Goal: Information Seeking & Learning: Learn about a topic

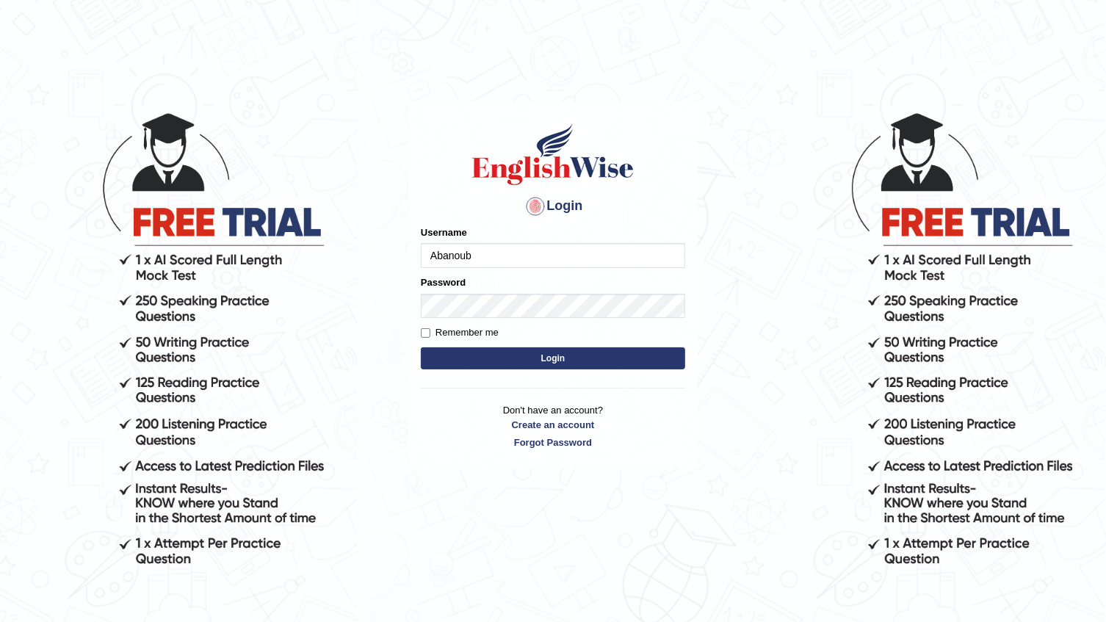
type input "Abanoubsaid"
click at [471, 355] on button "Login" at bounding box center [553, 358] width 264 height 22
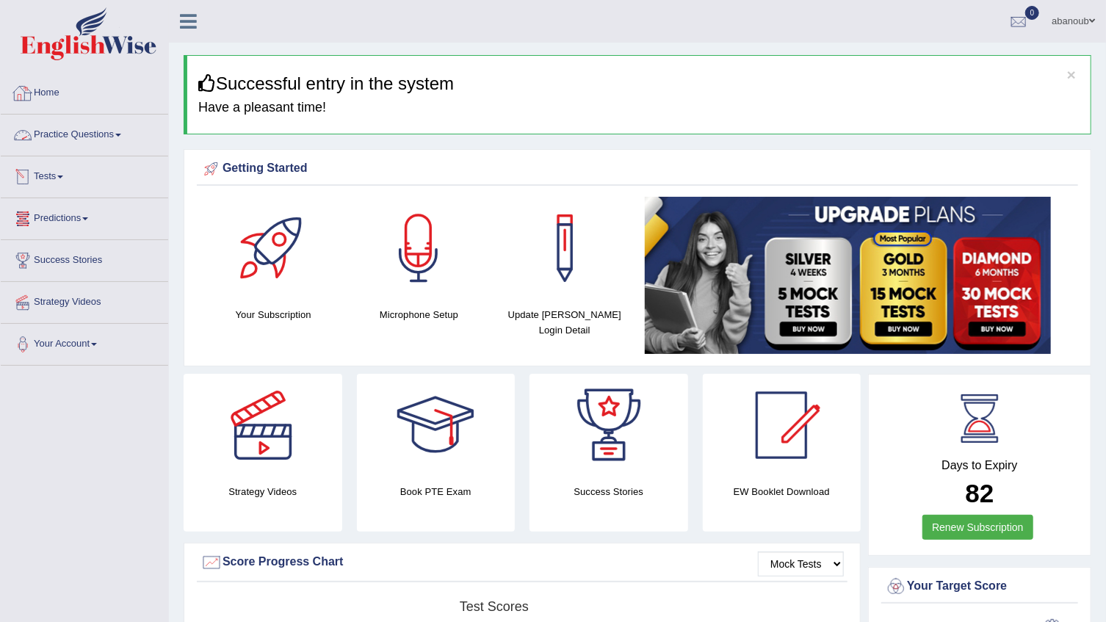
click at [115, 134] on link "Practice Questions" at bounding box center [84, 133] width 167 height 37
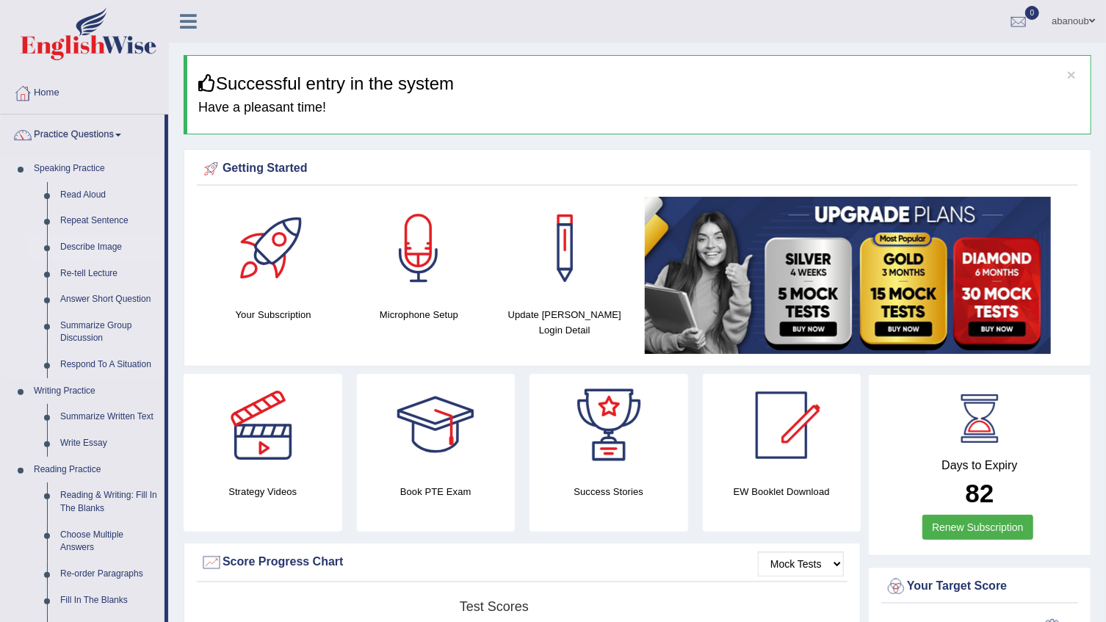
click at [84, 247] on link "Describe Image" at bounding box center [109, 247] width 111 height 26
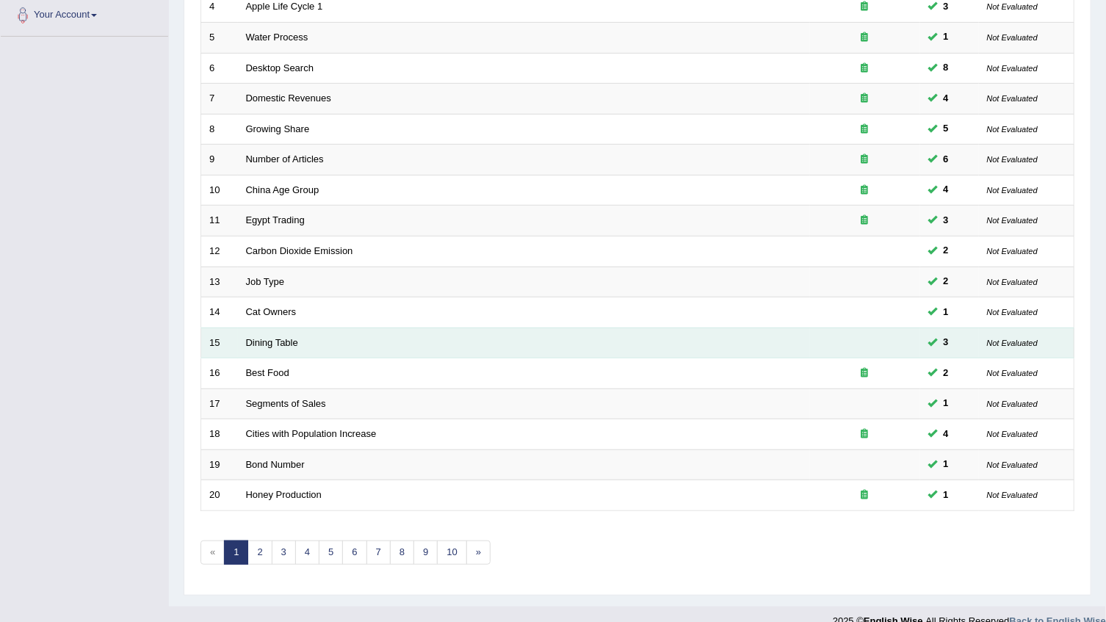
scroll to position [348, 0]
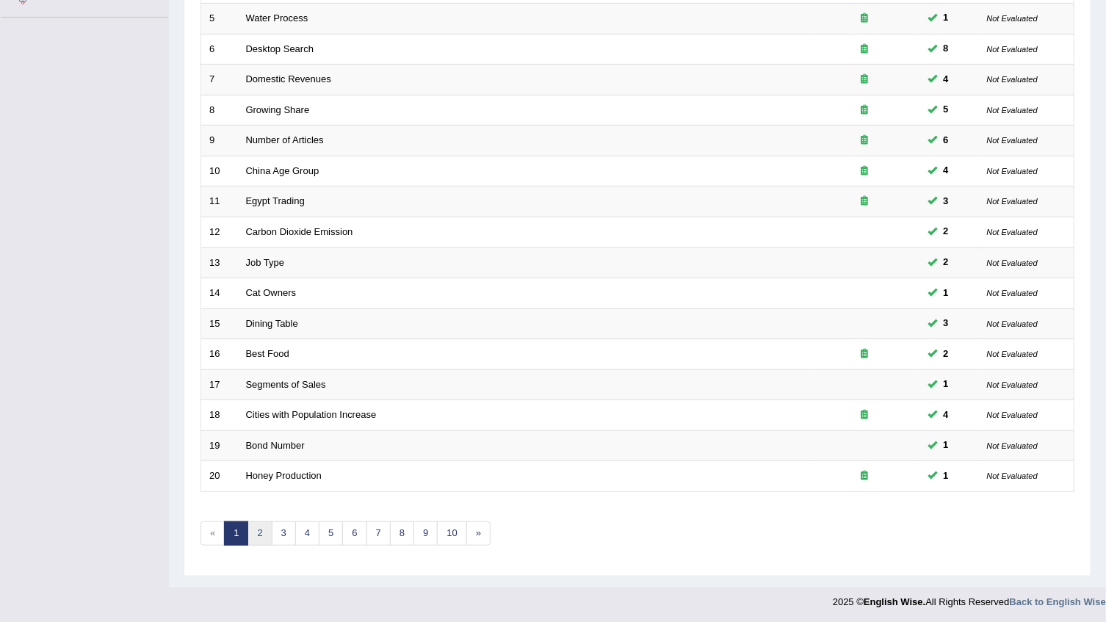
click at [252, 532] on link "2" at bounding box center [259, 533] width 24 height 24
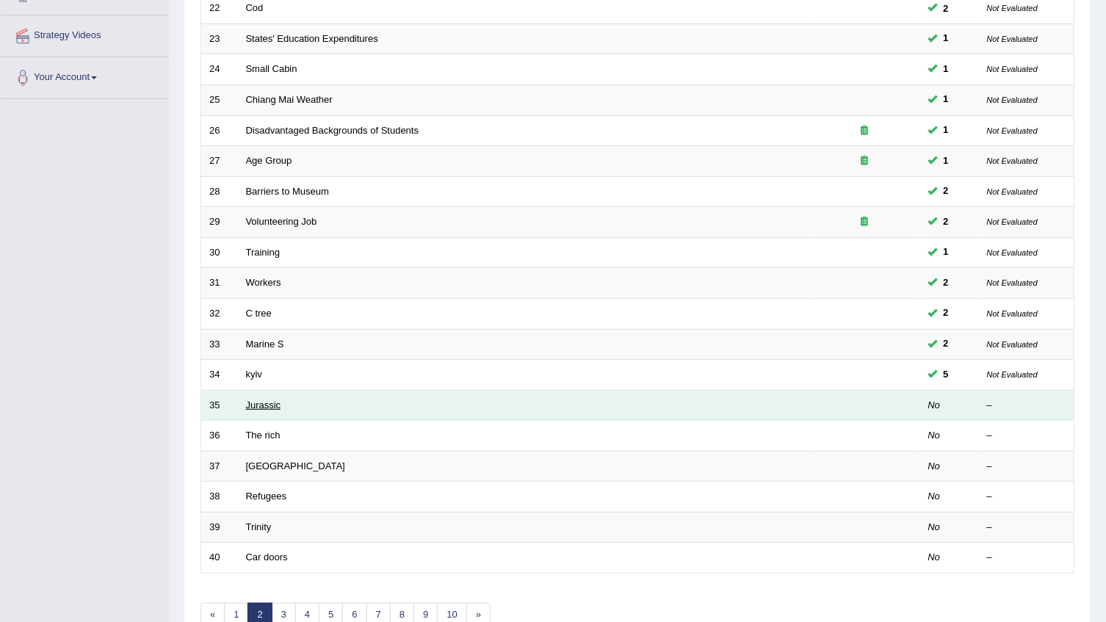
click at [272, 405] on link "Jurassic" at bounding box center [263, 404] width 35 height 11
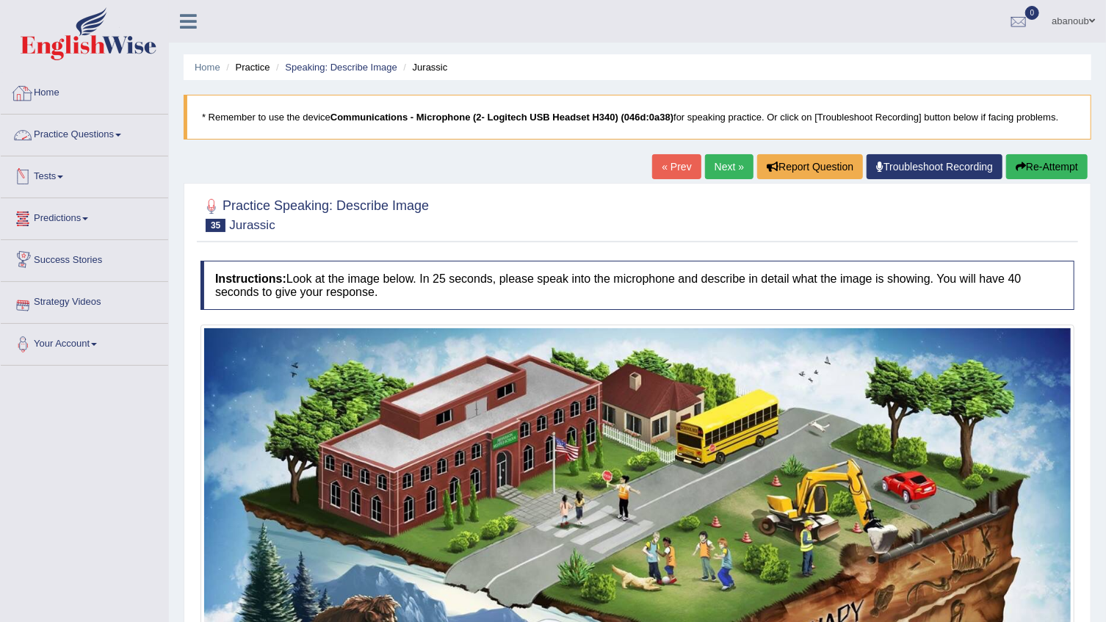
click at [100, 139] on link "Practice Questions" at bounding box center [84, 133] width 167 height 37
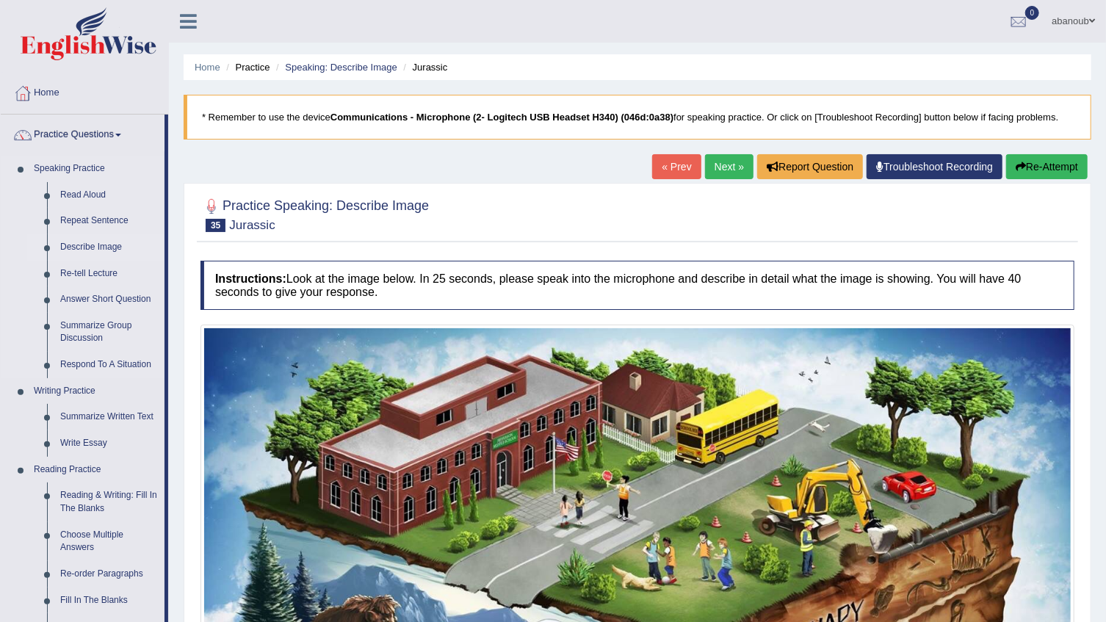
click at [84, 244] on link "Describe Image" at bounding box center [109, 247] width 111 height 26
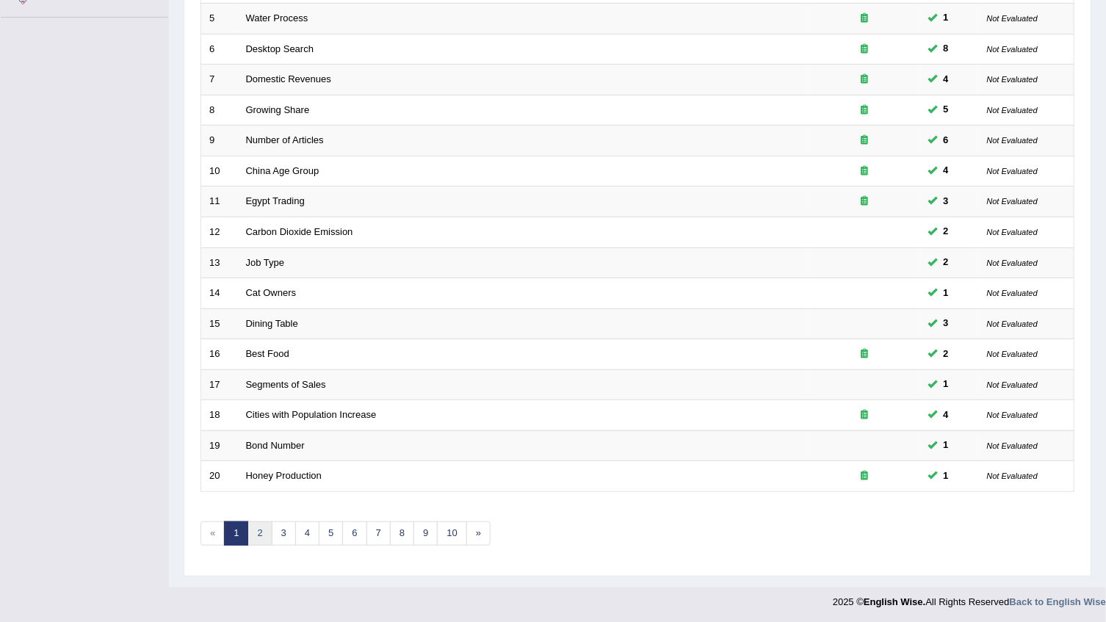
click at [261, 529] on link "2" at bounding box center [259, 533] width 24 height 24
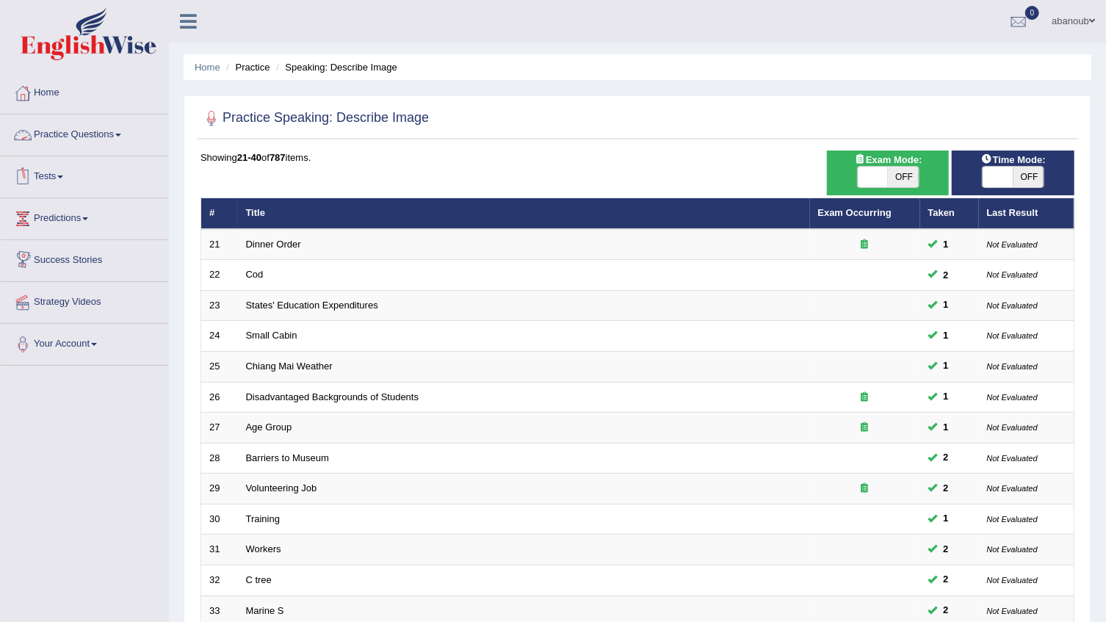
click at [84, 132] on link "Practice Questions" at bounding box center [84, 133] width 167 height 37
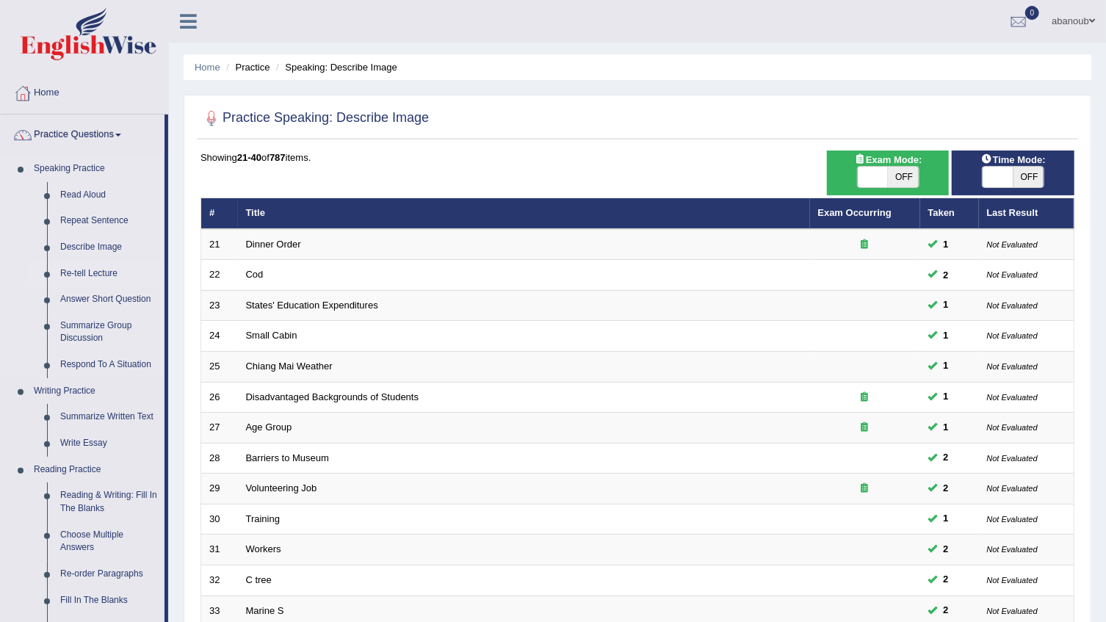
click at [87, 270] on link "Re-tell Lecture" at bounding box center [109, 274] width 111 height 26
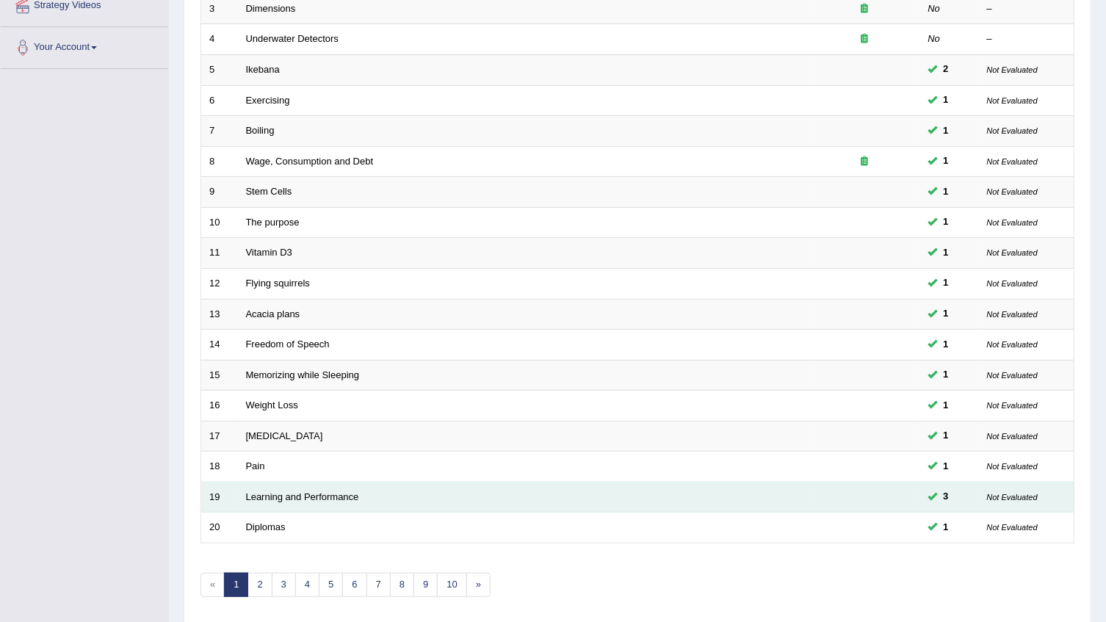
scroll to position [348, 0]
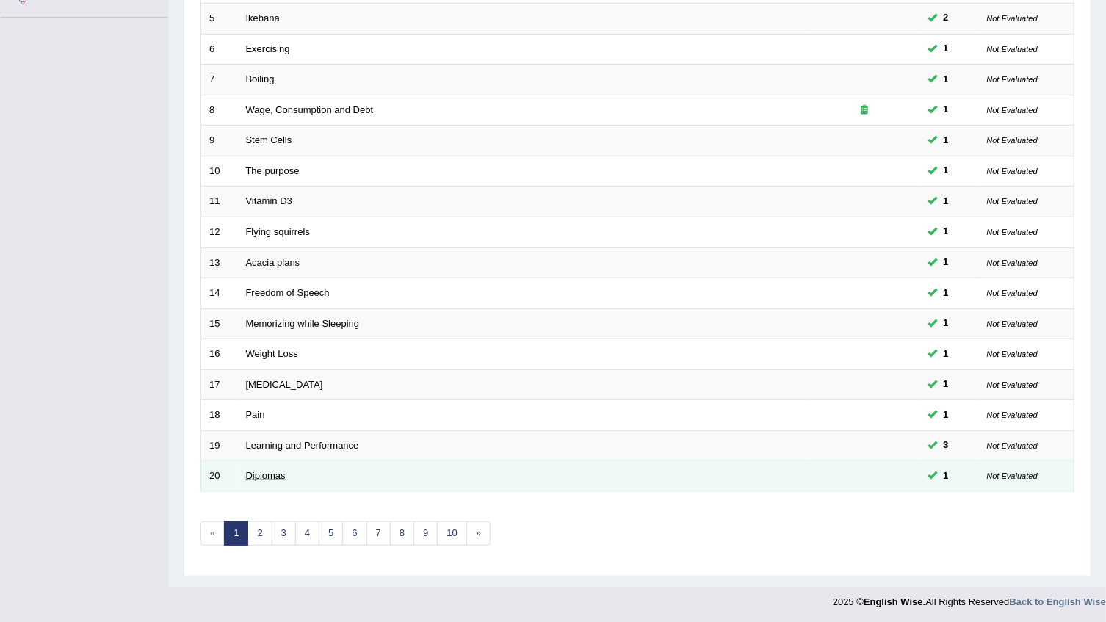
click at [250, 471] on link "Diplomas" at bounding box center [266, 475] width 40 height 11
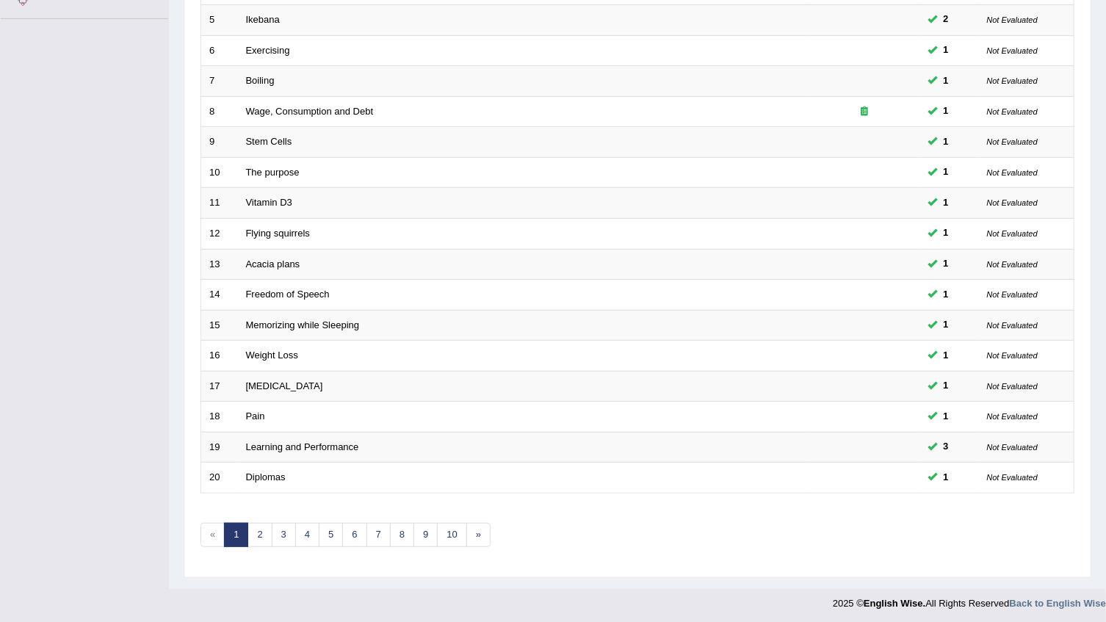
scroll to position [348, 0]
click at [256, 528] on link "2" at bounding box center [259, 533] width 24 height 24
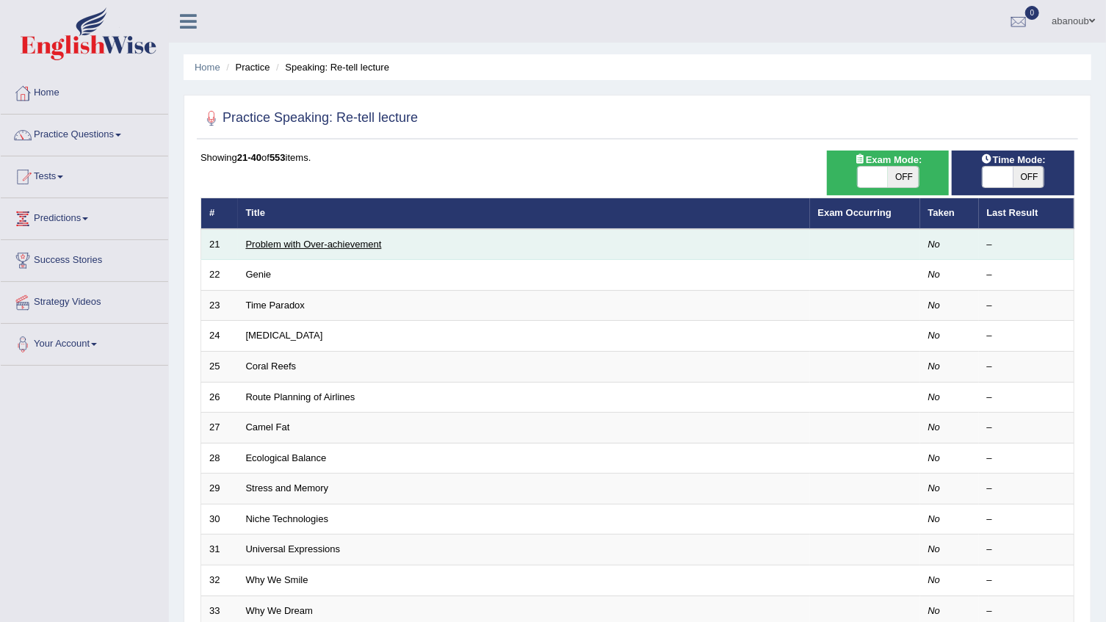
click at [267, 247] on link "Problem with Over-achievement" at bounding box center [314, 244] width 136 height 11
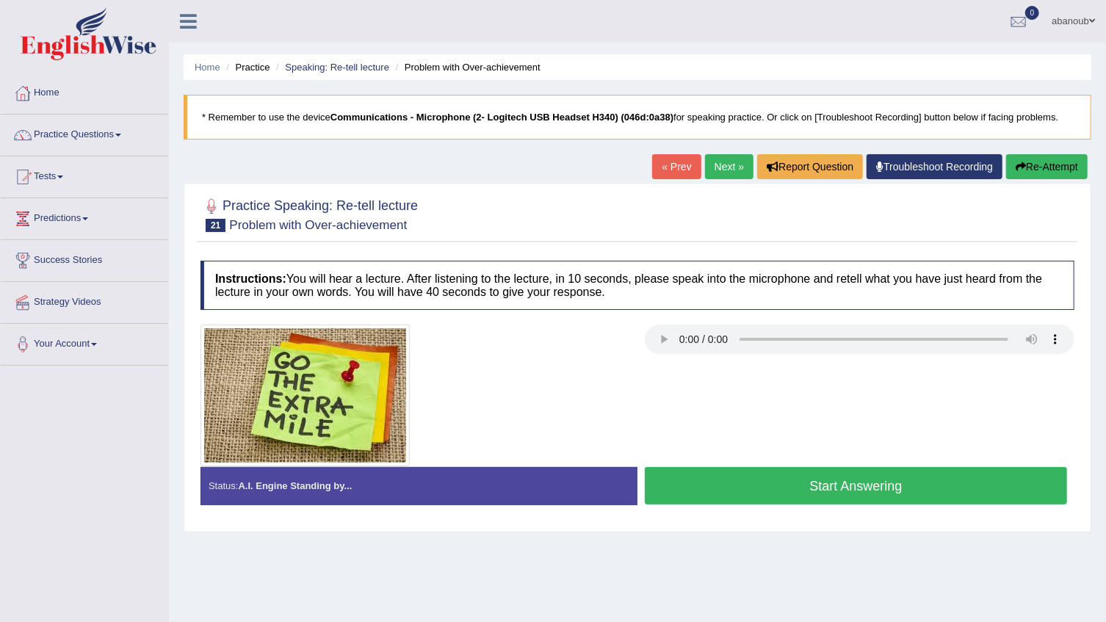
click at [801, 480] on button "Start Answering" at bounding box center [856, 485] width 422 height 37
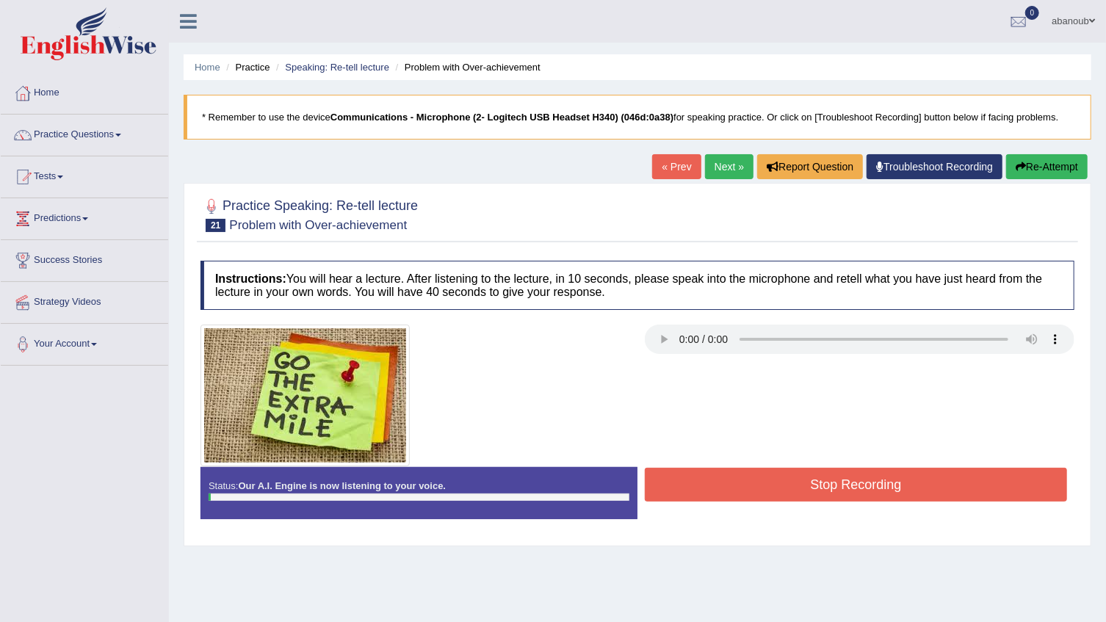
click at [785, 486] on button "Stop Recording" at bounding box center [856, 485] width 422 height 34
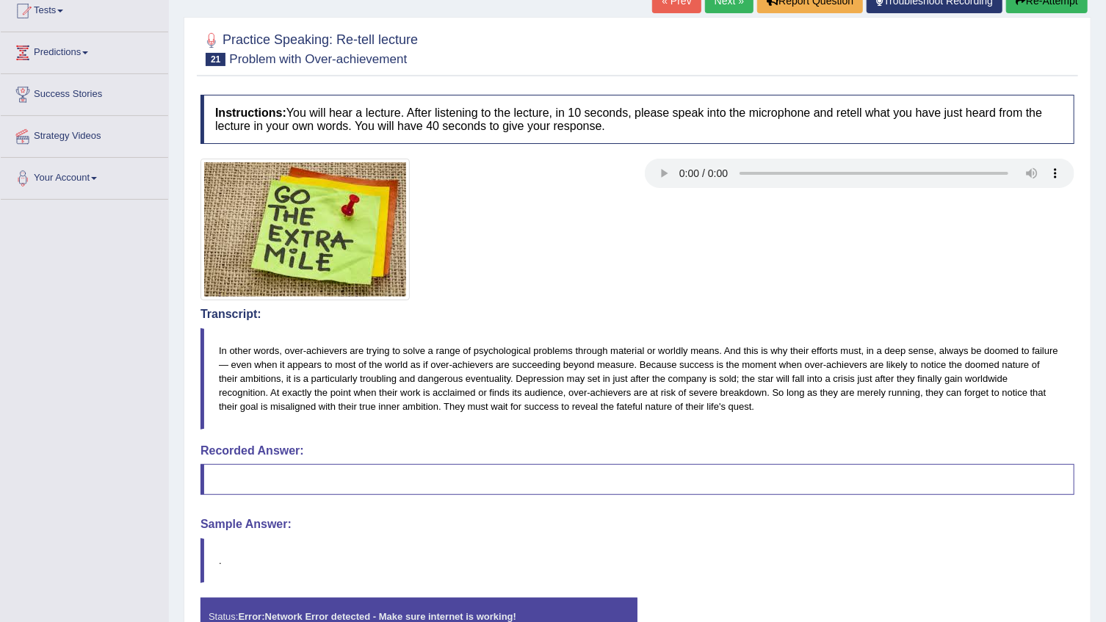
scroll to position [267, 0]
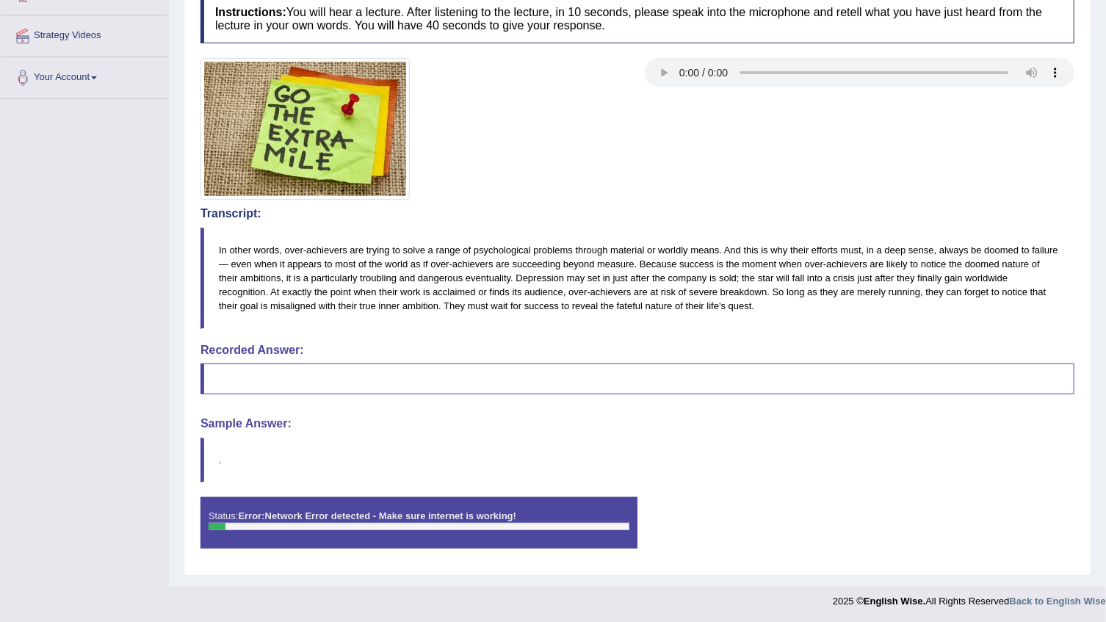
drag, startPoint x: 459, startPoint y: 252, endPoint x: 554, endPoint y: 256, distance: 95.6
click at [550, 256] on blockquote "In other words, over-achievers are trying to solve a range of psychological pro…" at bounding box center [637, 278] width 874 height 101
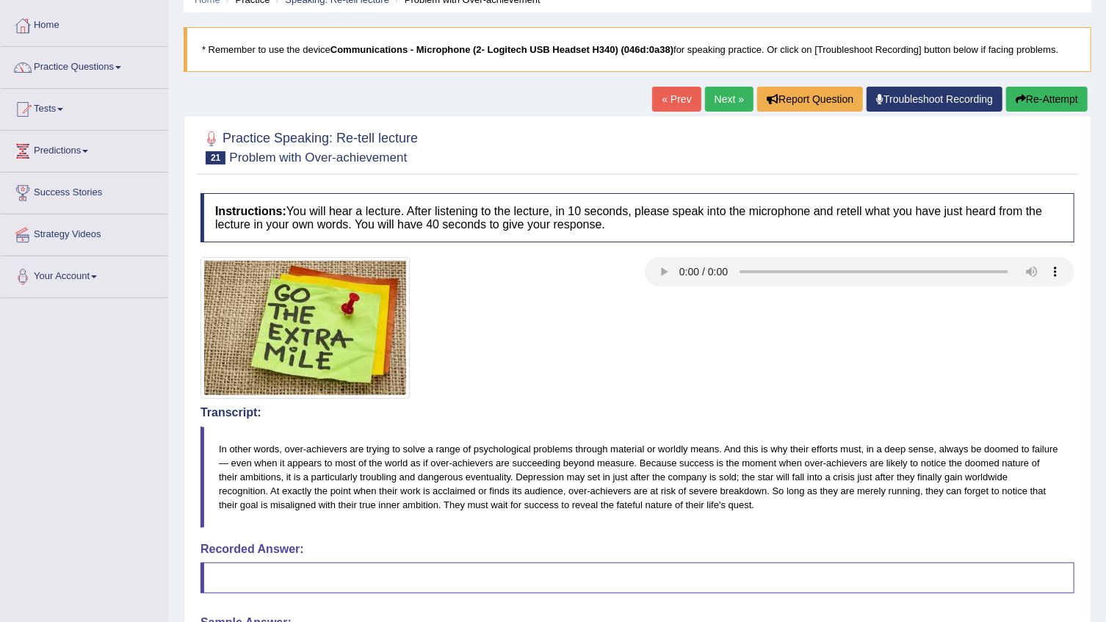
scroll to position [66, 0]
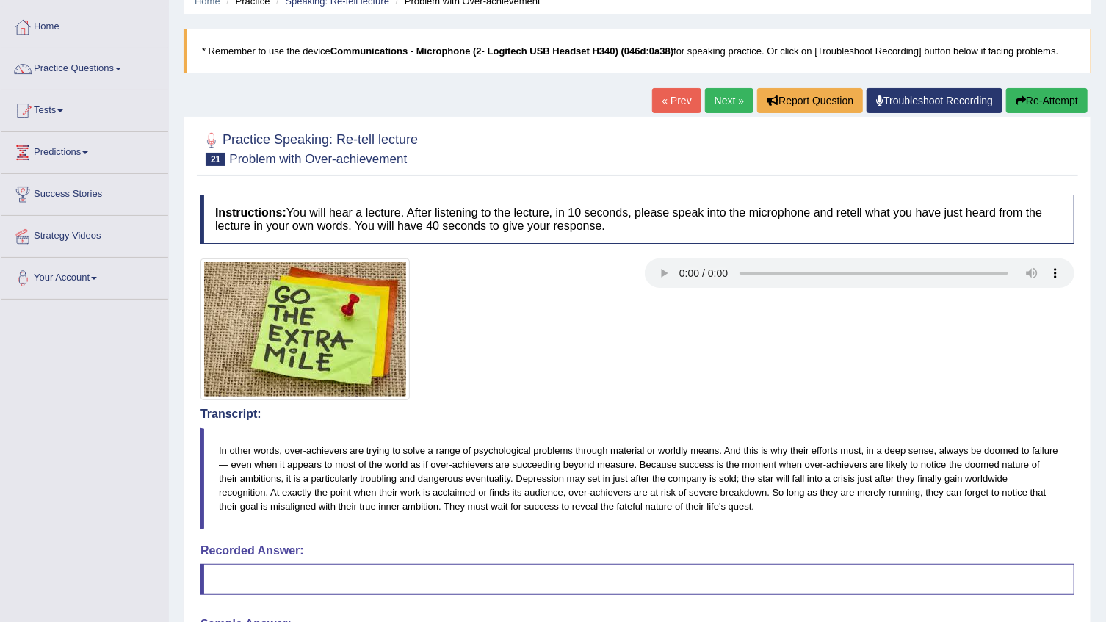
click at [1040, 101] on button "Re-Attempt" at bounding box center [1047, 100] width 82 height 25
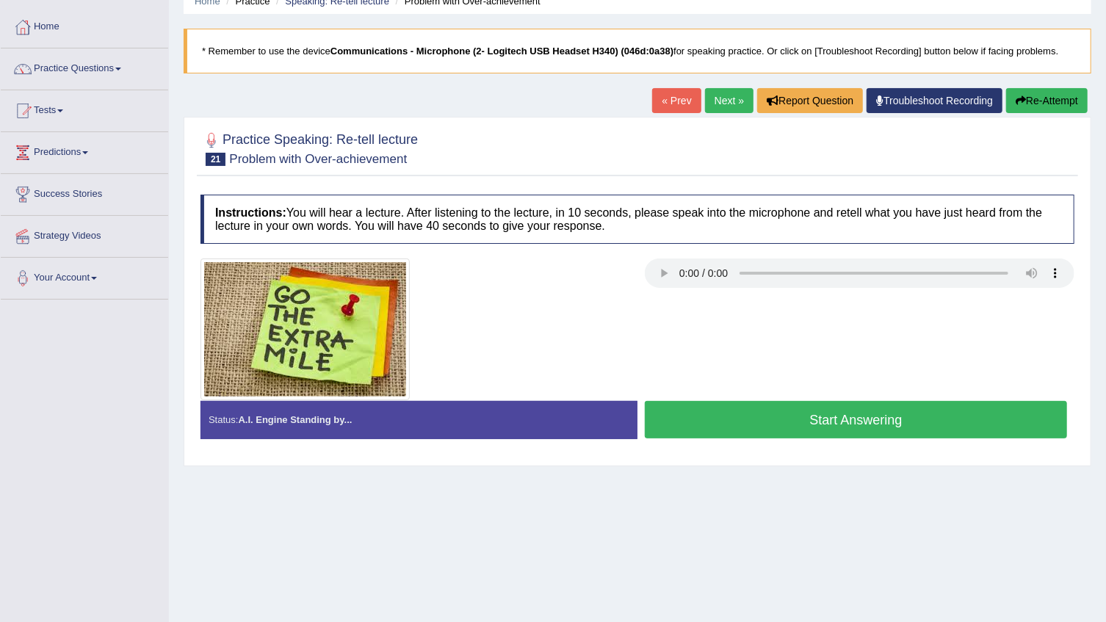
click at [793, 413] on button "Start Answering" at bounding box center [856, 419] width 422 height 37
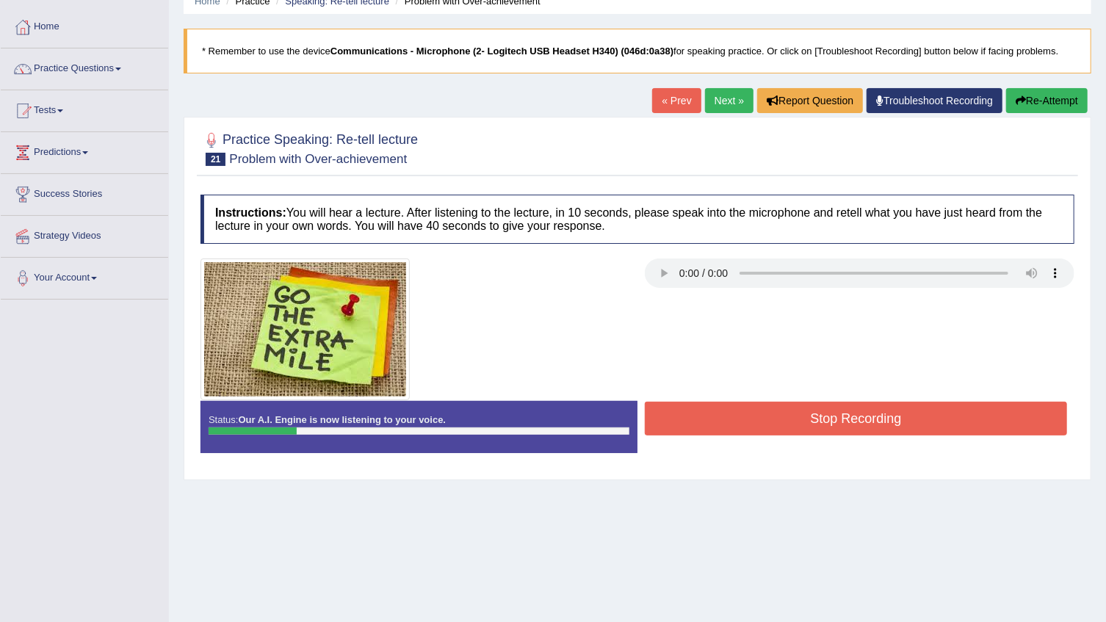
click at [766, 410] on button "Stop Recording" at bounding box center [856, 419] width 422 height 34
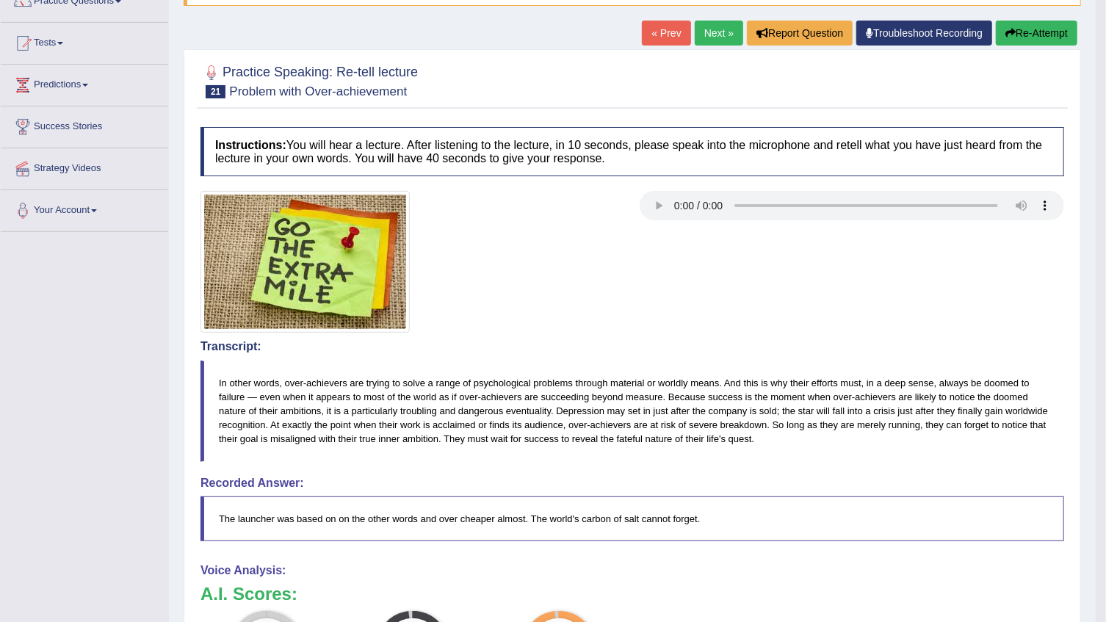
scroll to position [81, 0]
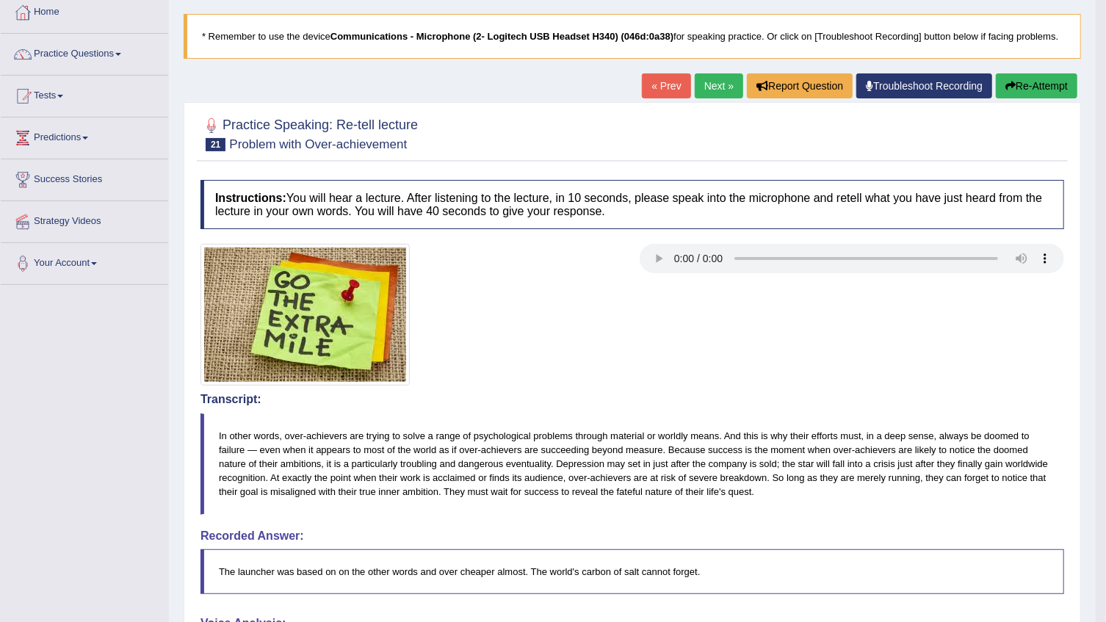
click at [1065, 81] on button "Re-Attempt" at bounding box center [1037, 85] width 82 height 25
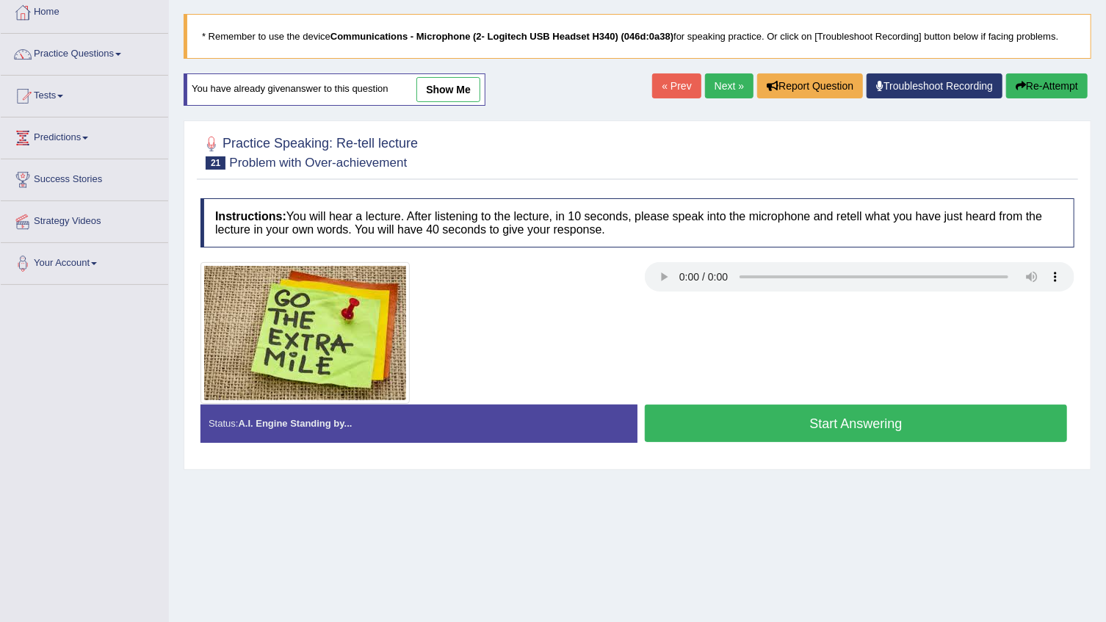
click at [805, 424] on button "Start Answering" at bounding box center [856, 423] width 422 height 37
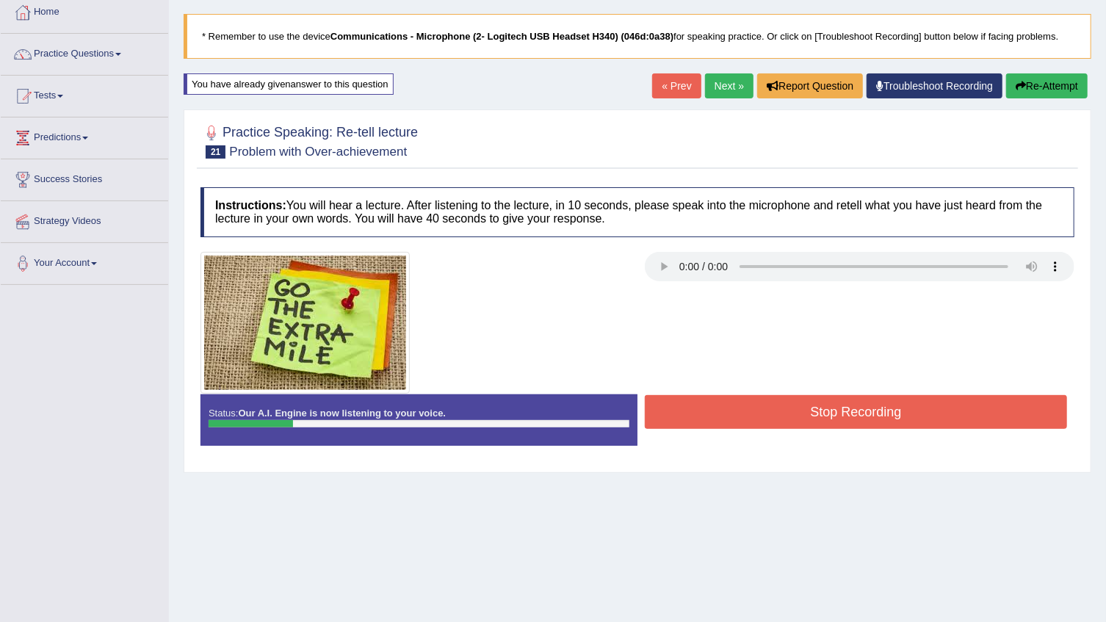
click at [785, 410] on button "Stop Recording" at bounding box center [856, 412] width 422 height 34
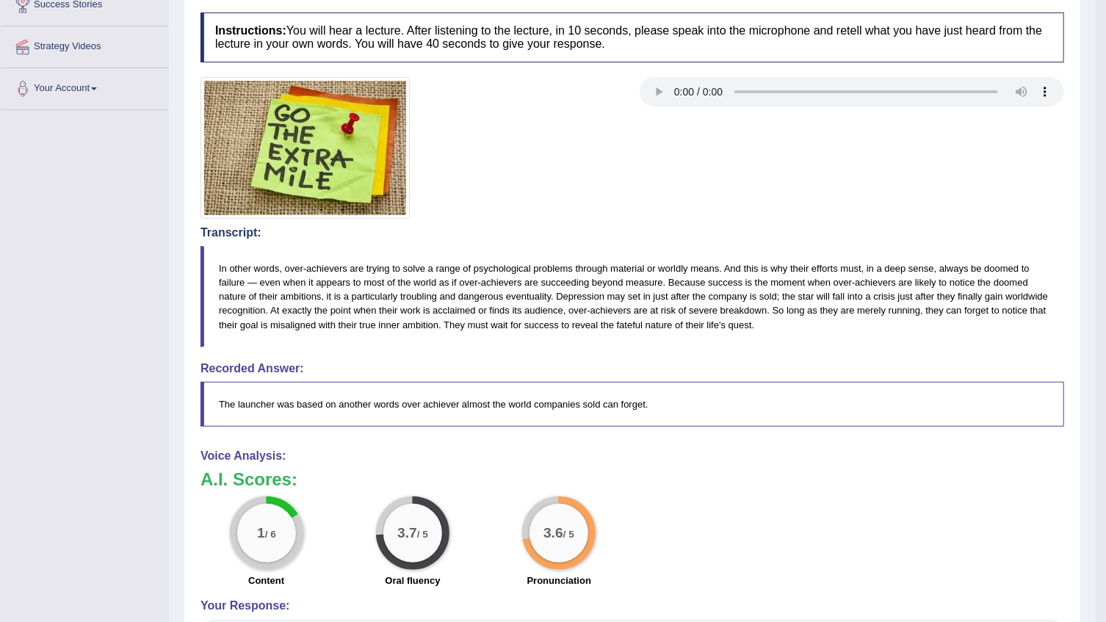
scroll to position [147, 0]
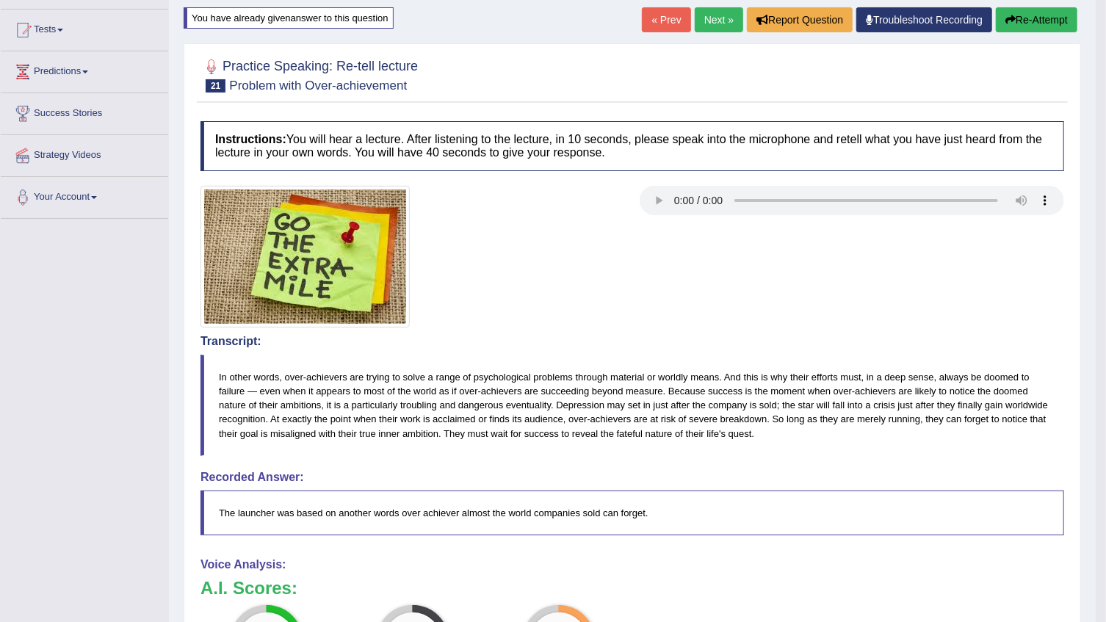
click at [1065, 21] on button "Re-Attempt" at bounding box center [1037, 19] width 82 height 25
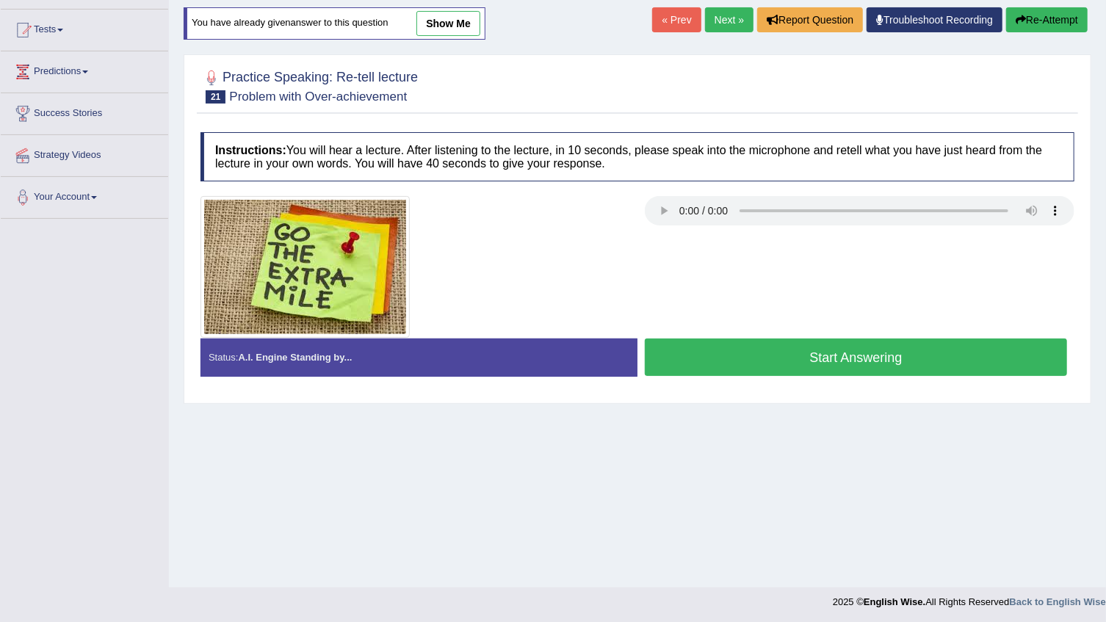
click at [919, 352] on button "Start Answering" at bounding box center [856, 356] width 422 height 37
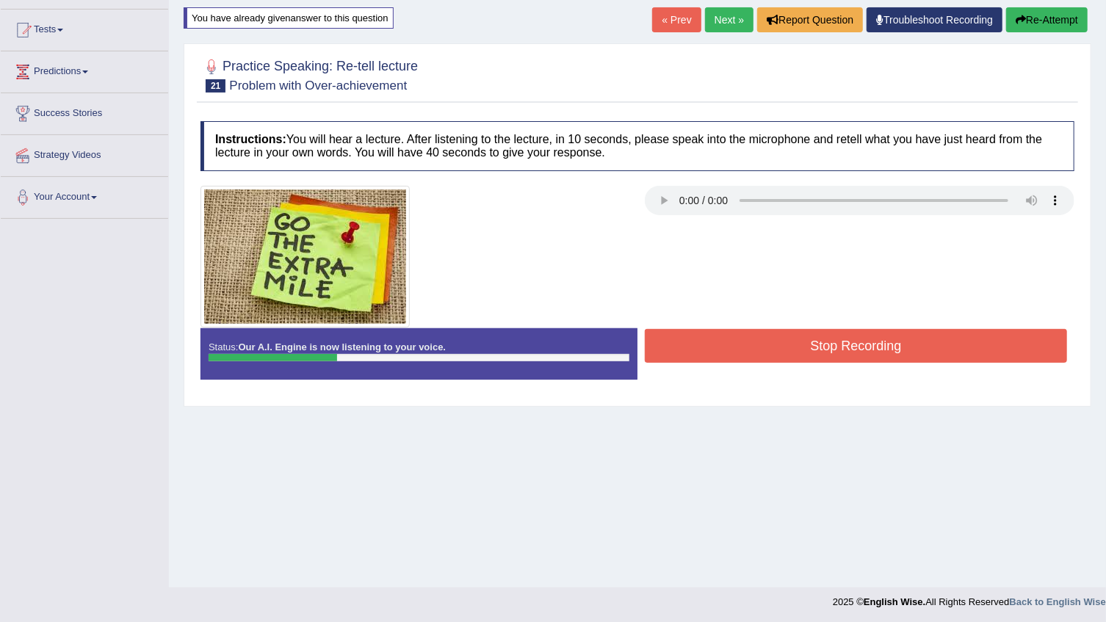
click at [921, 333] on button "Stop Recording" at bounding box center [856, 346] width 422 height 34
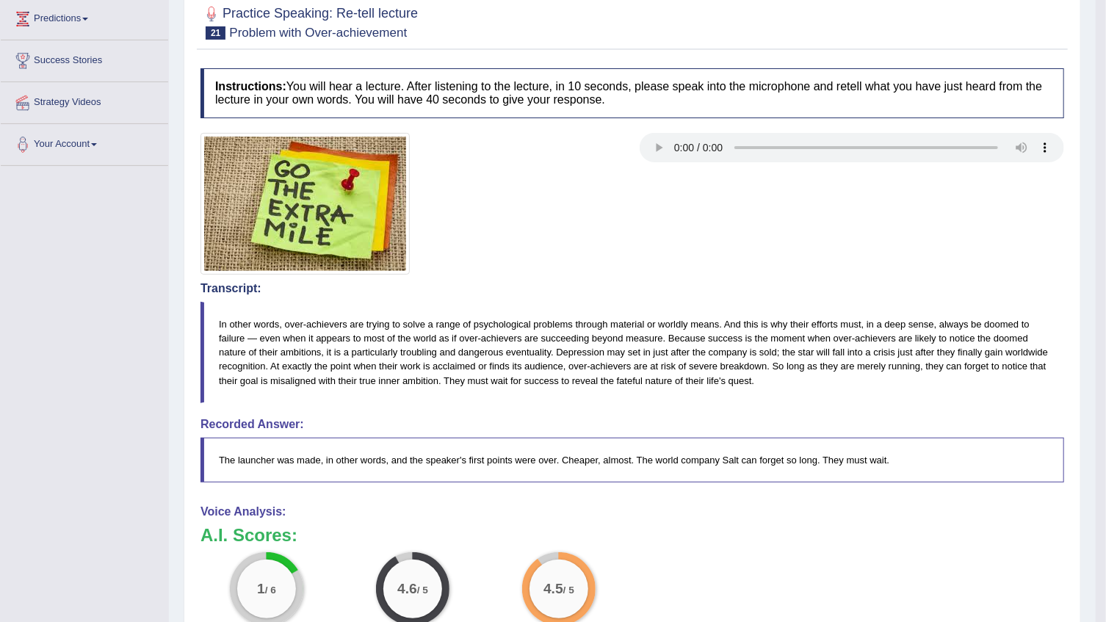
scroll to position [147, 0]
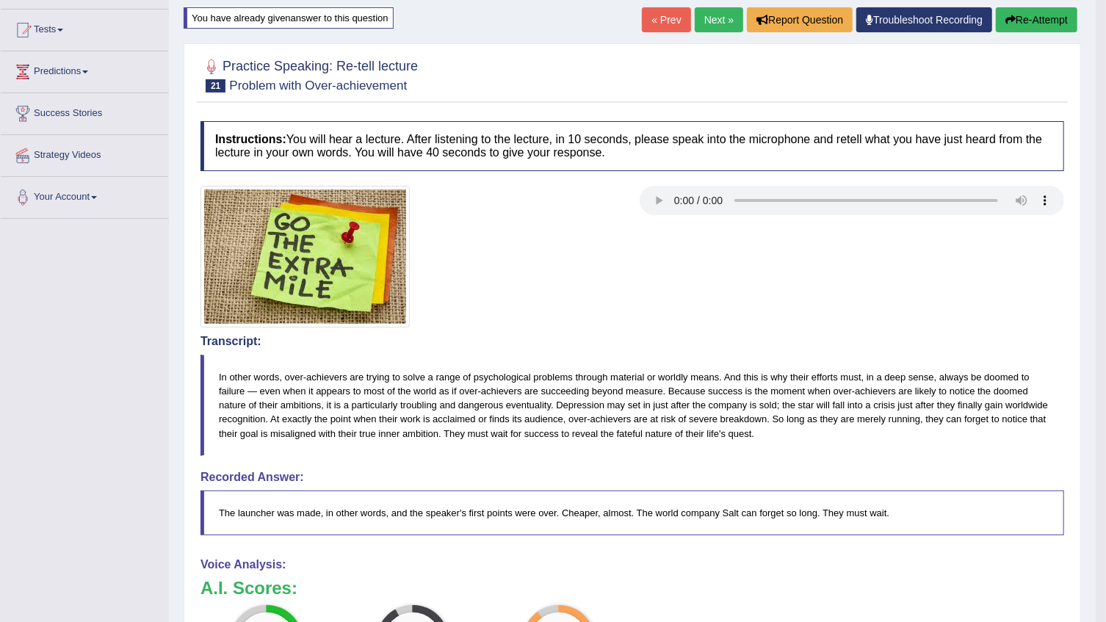
click at [709, 21] on link "Next »" at bounding box center [719, 19] width 48 height 25
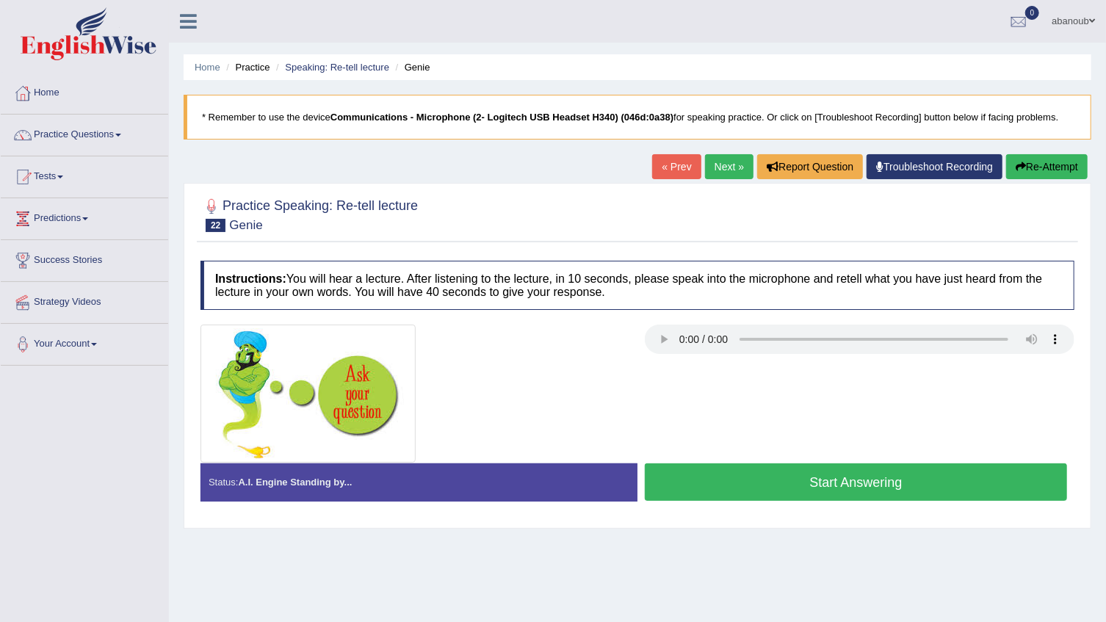
click at [800, 492] on button "Start Answering" at bounding box center [856, 481] width 422 height 37
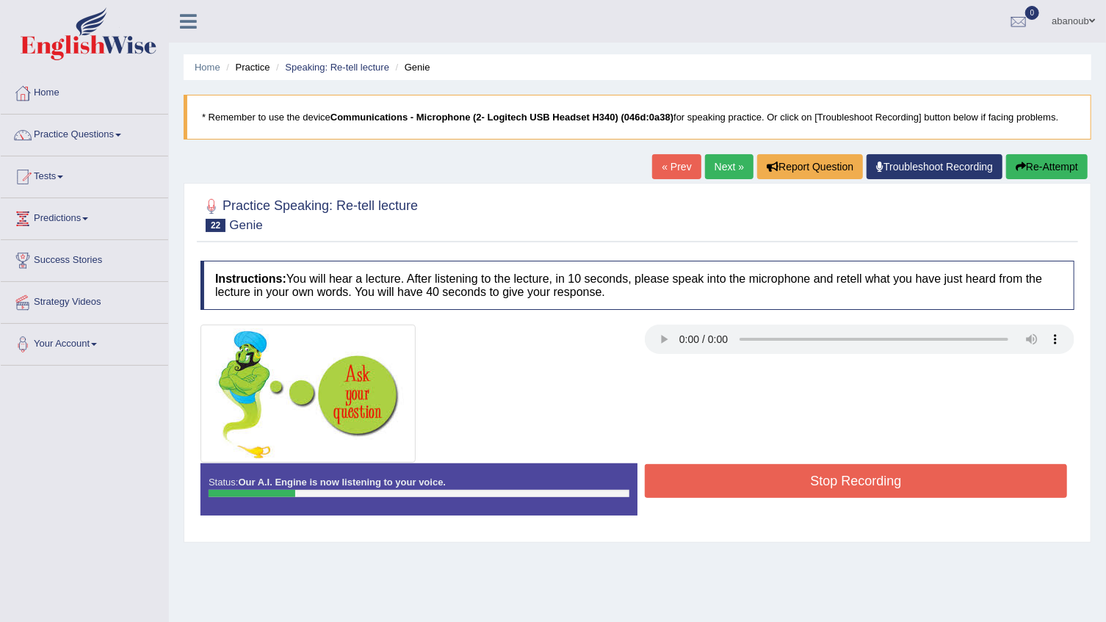
click at [816, 470] on button "Stop Recording" at bounding box center [856, 481] width 422 height 34
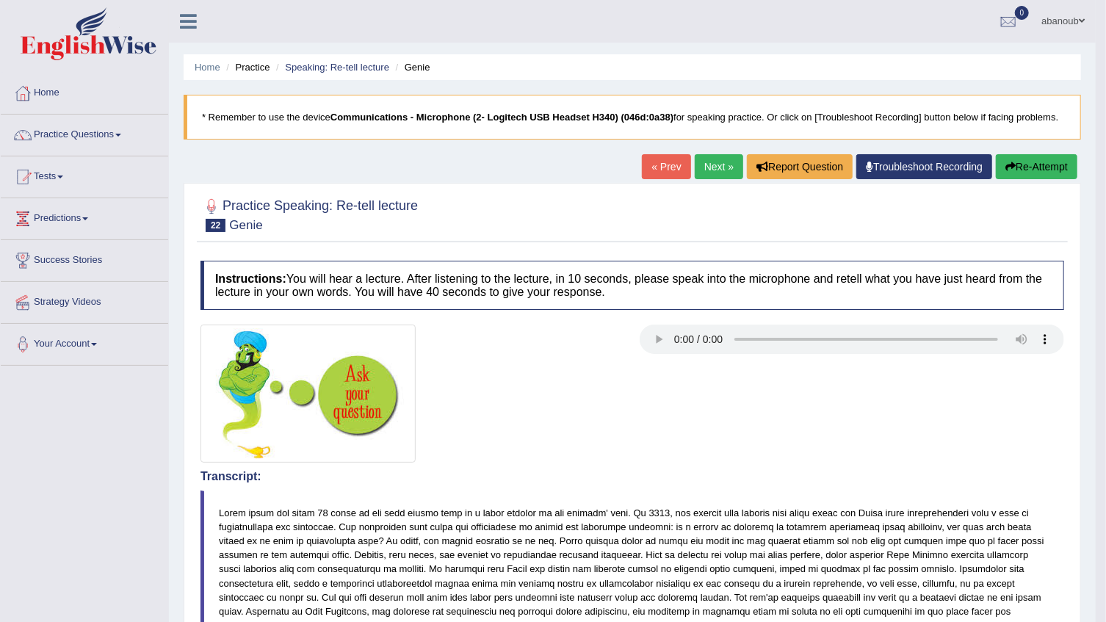
click at [1025, 172] on button "Re-Attempt" at bounding box center [1037, 166] width 82 height 25
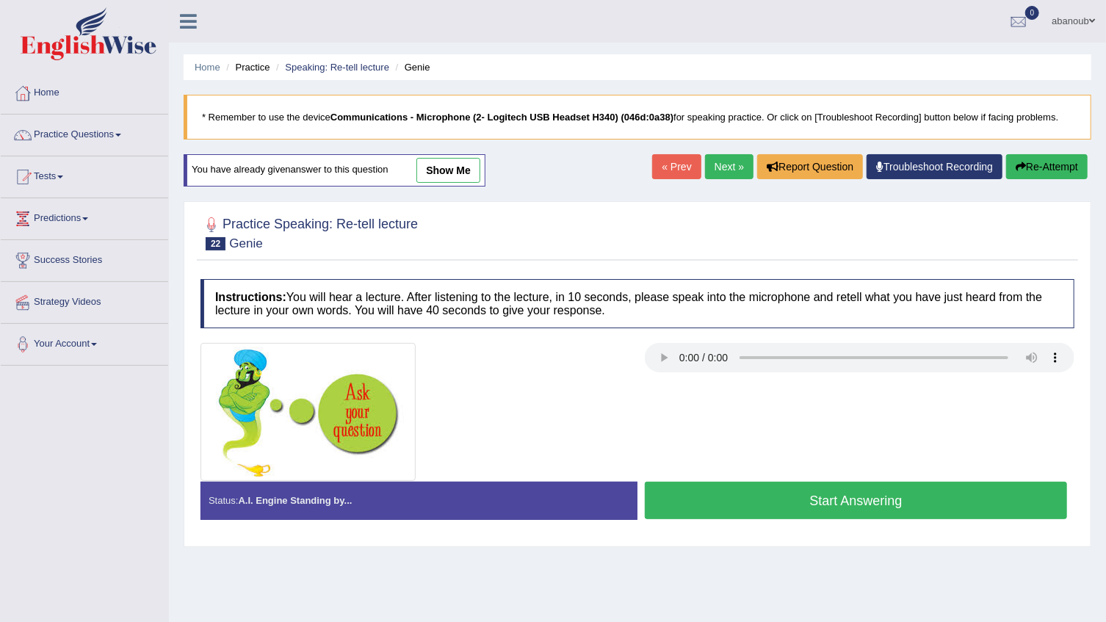
click at [941, 502] on button "Start Answering" at bounding box center [856, 500] width 422 height 37
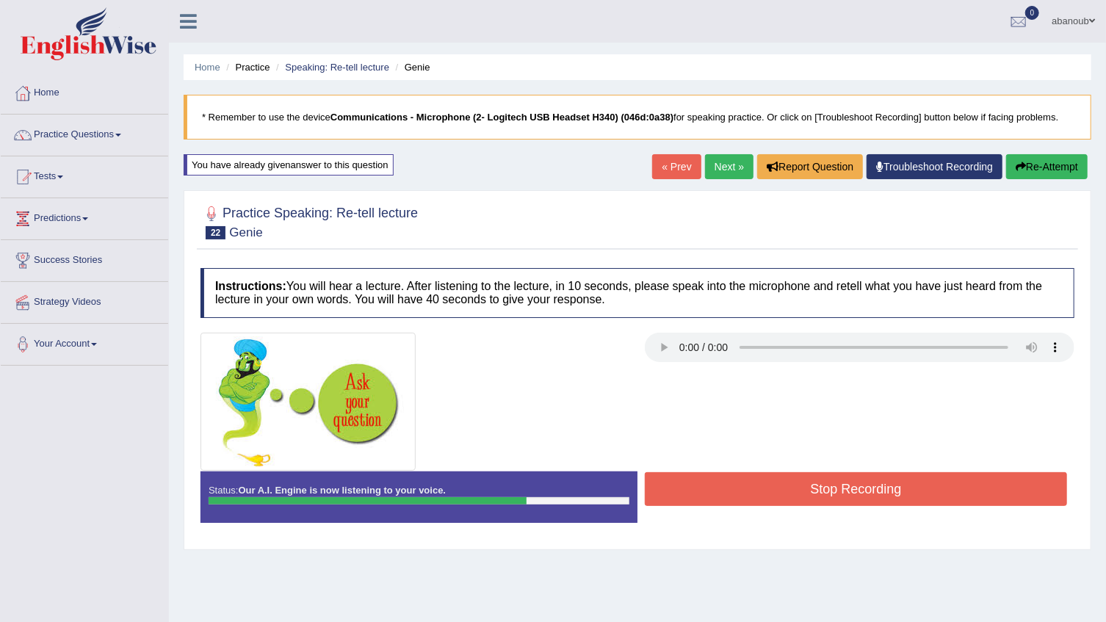
click at [910, 483] on button "Stop Recording" at bounding box center [856, 489] width 422 height 34
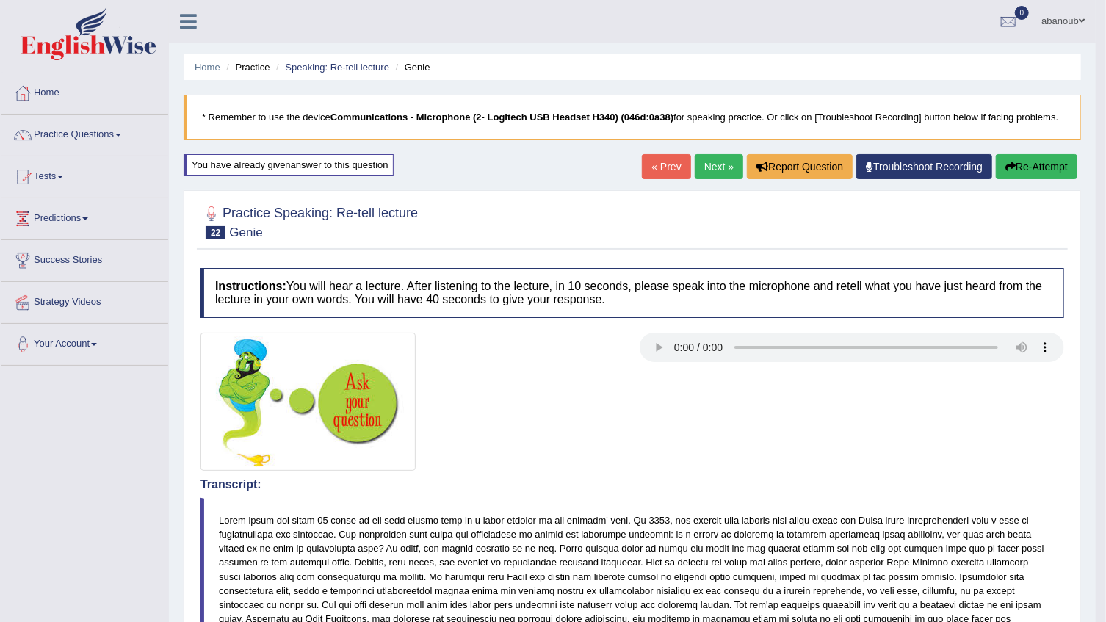
click at [715, 168] on link "Next »" at bounding box center [719, 166] width 48 height 25
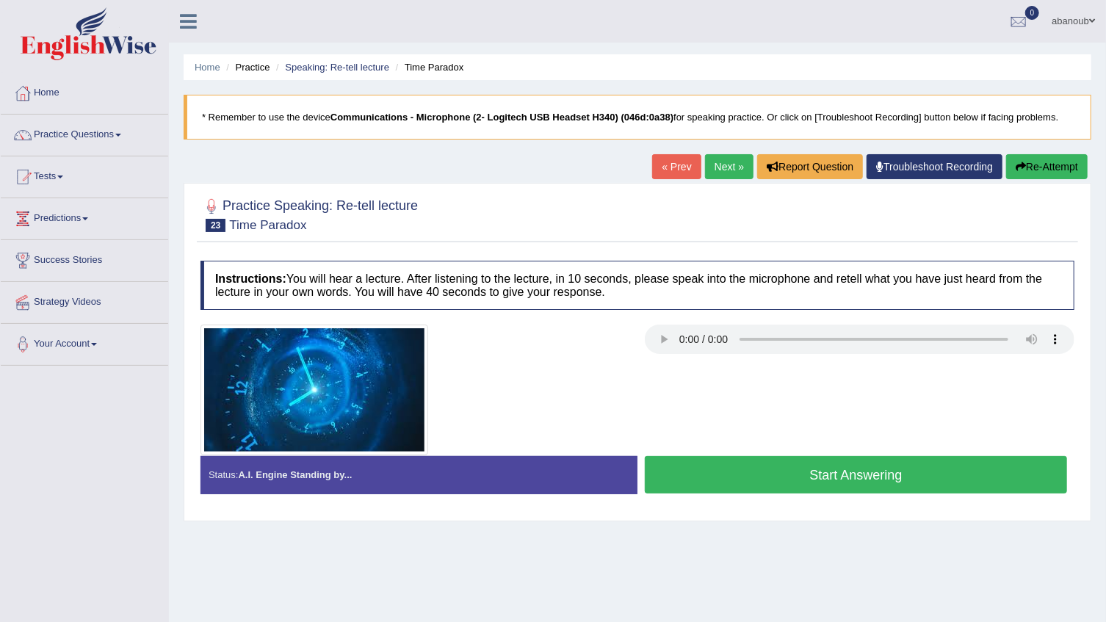
click at [747, 474] on button "Start Answering" at bounding box center [856, 474] width 422 height 37
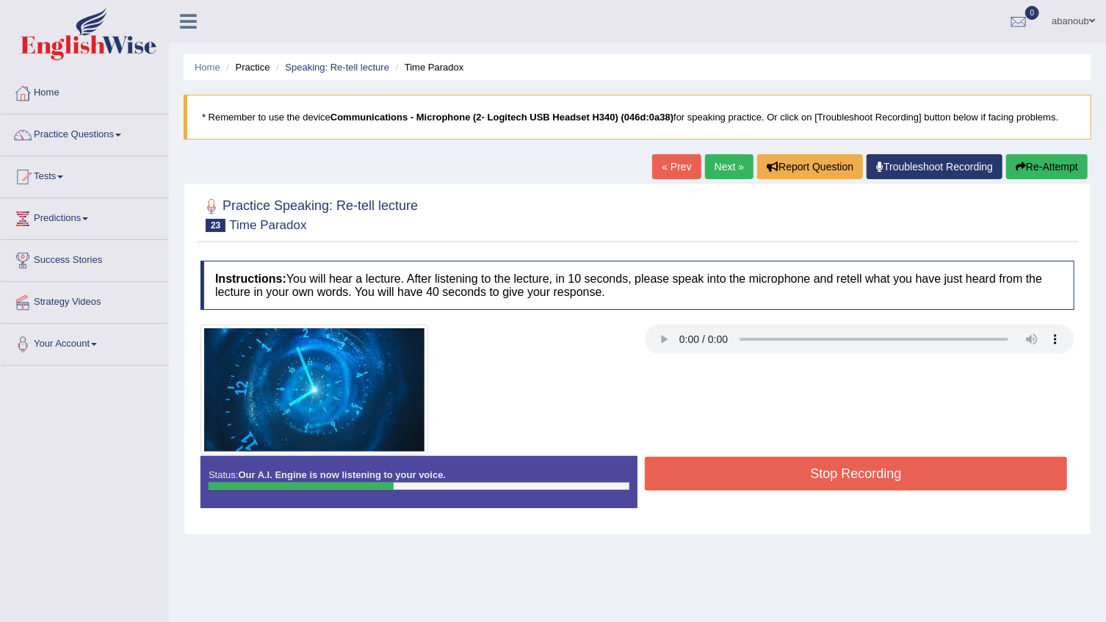
click at [778, 470] on button "Stop Recording" at bounding box center [856, 474] width 422 height 34
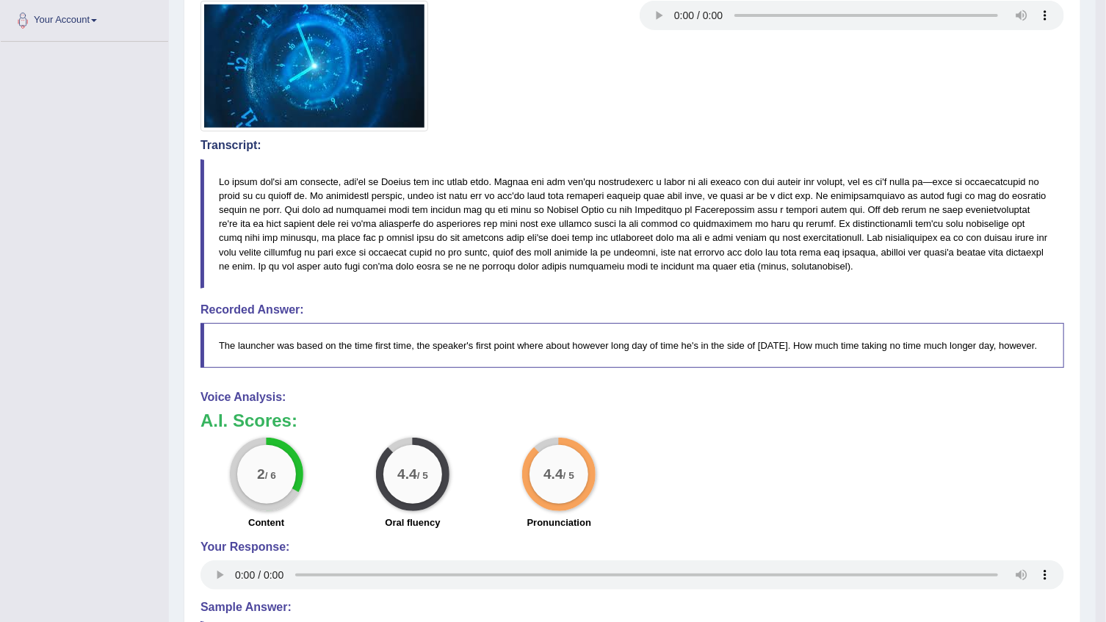
scroll to position [133, 0]
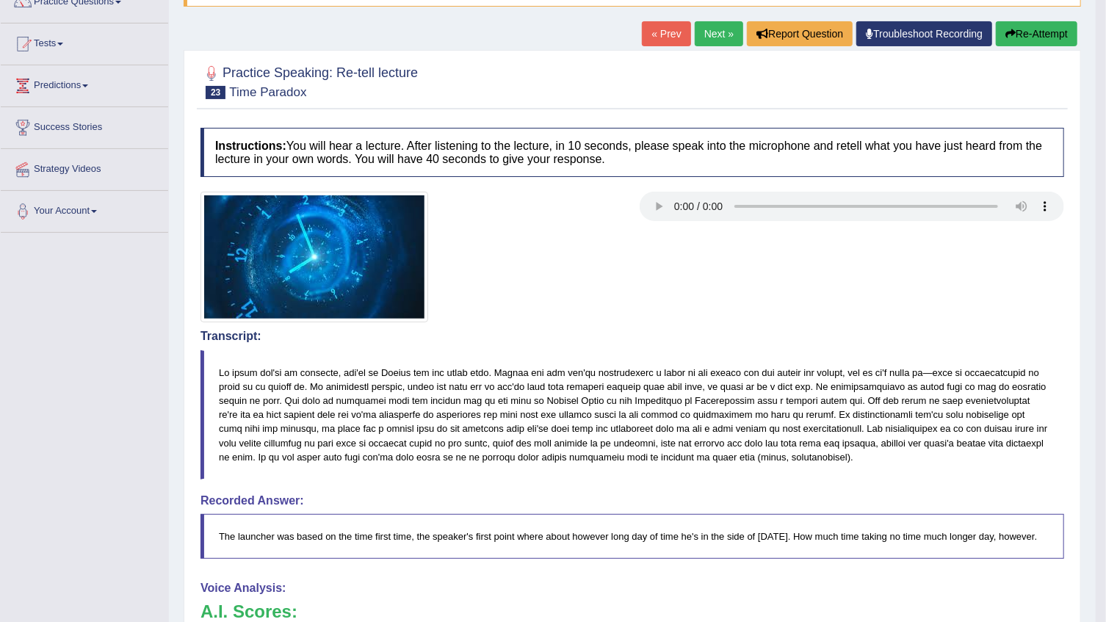
click at [725, 32] on link "Next »" at bounding box center [719, 33] width 48 height 25
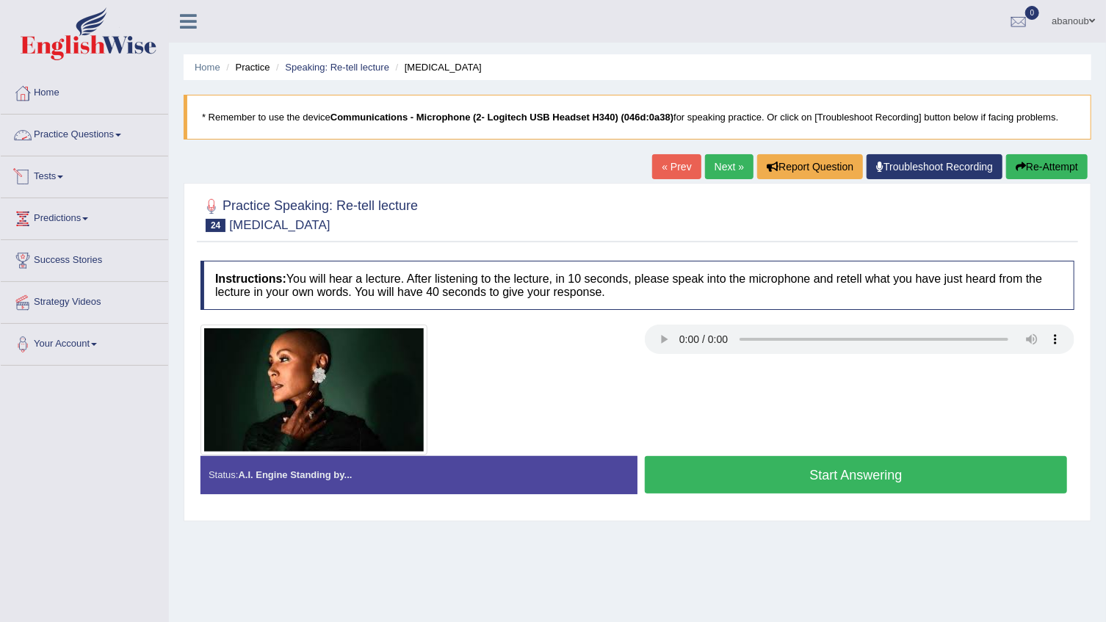
click at [110, 130] on link "Practice Questions" at bounding box center [84, 133] width 167 height 37
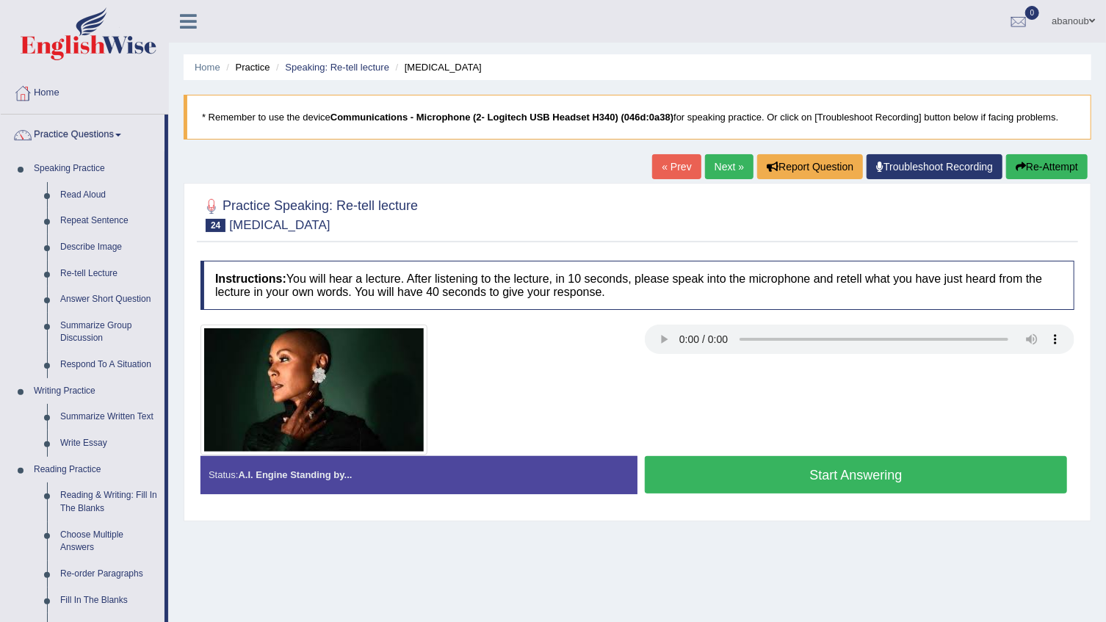
click at [798, 477] on button "Start Answering" at bounding box center [856, 474] width 422 height 37
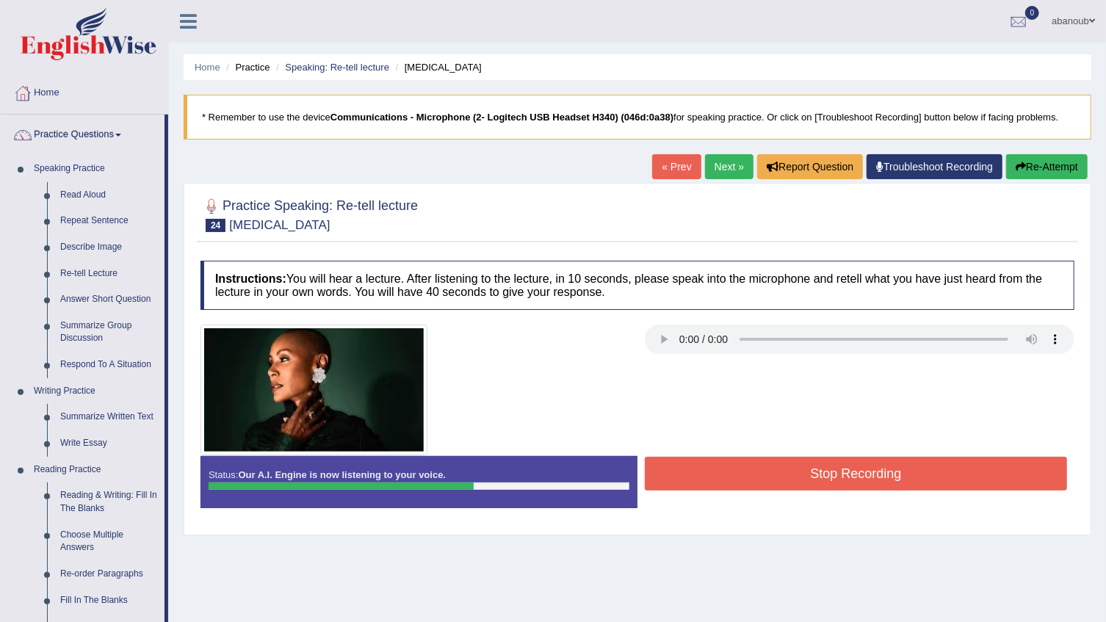
click at [833, 474] on button "Stop Recording" at bounding box center [856, 474] width 422 height 34
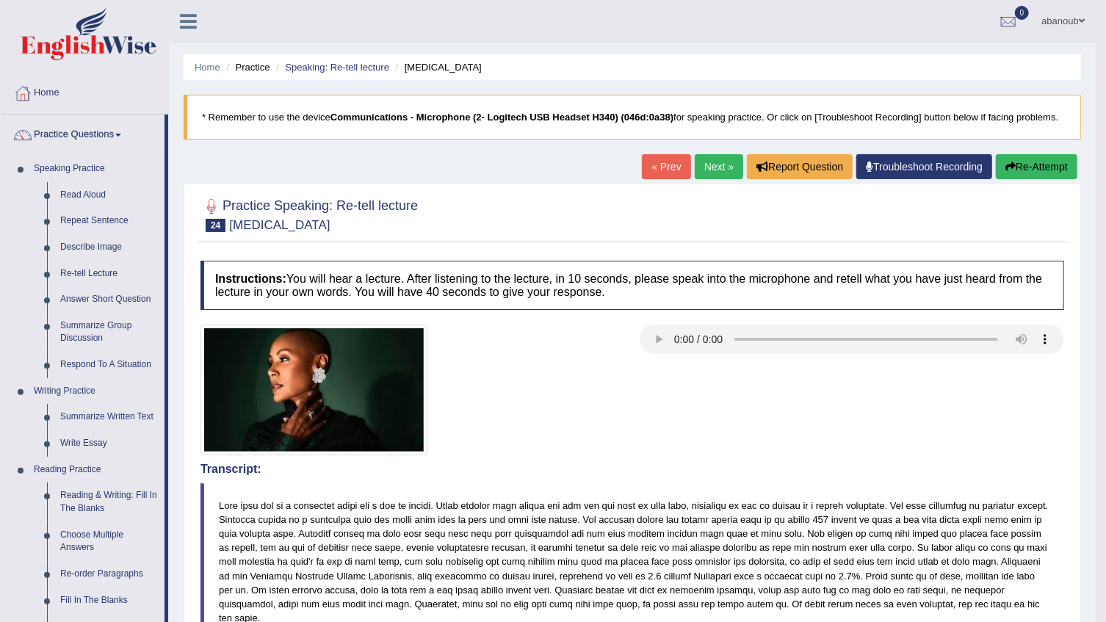
click at [729, 164] on link "Next »" at bounding box center [719, 166] width 48 height 25
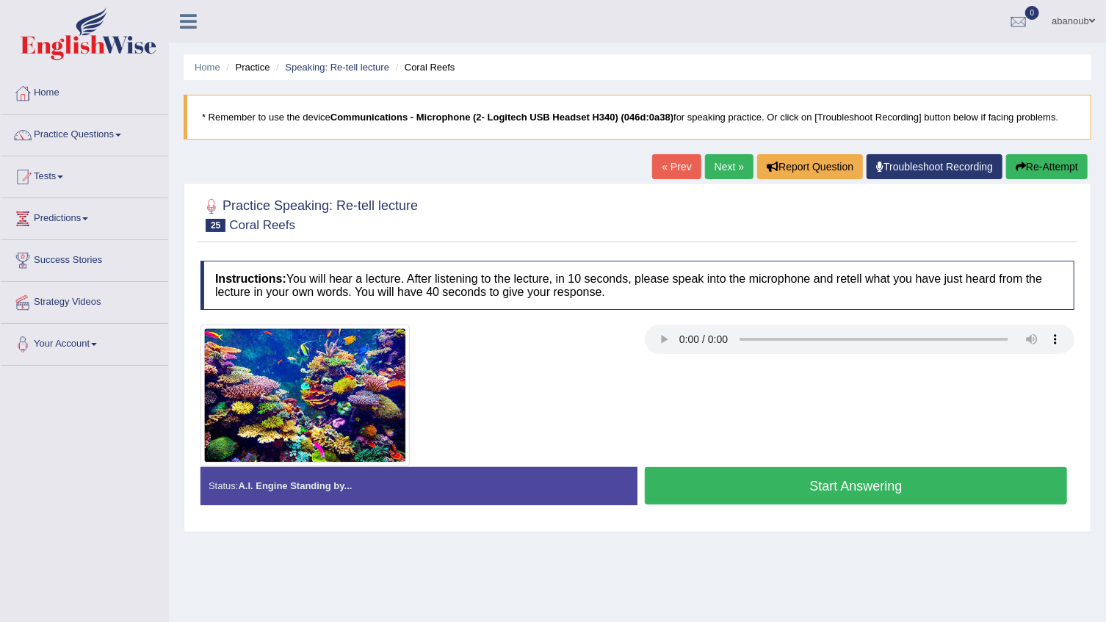
click at [746, 493] on button "Start Answering" at bounding box center [856, 485] width 422 height 37
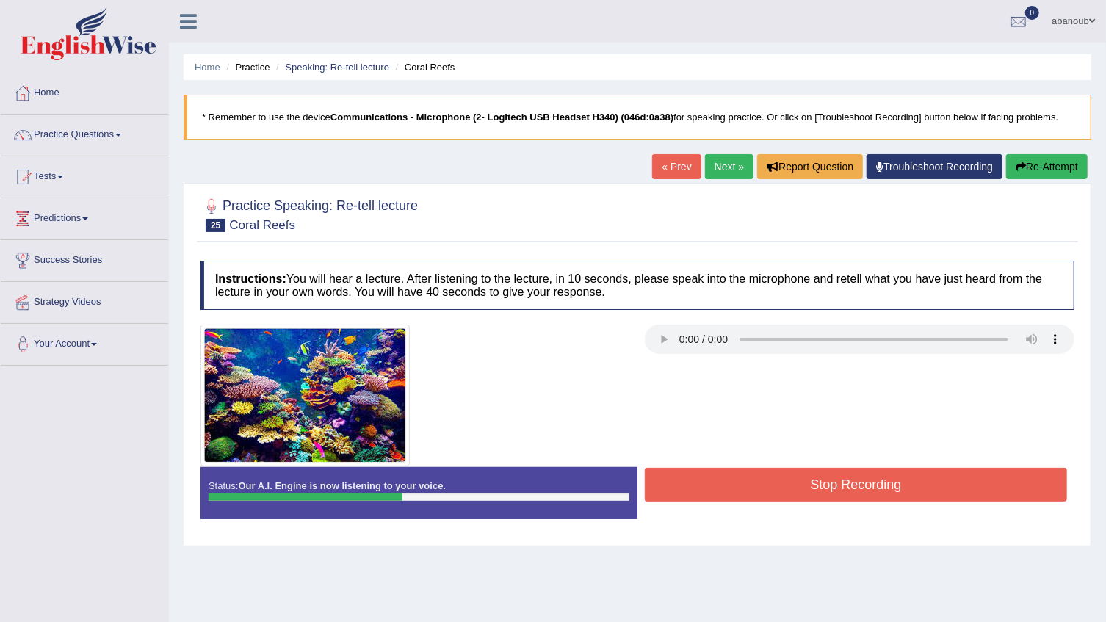
click at [741, 492] on button "Stop Recording" at bounding box center [856, 485] width 422 height 34
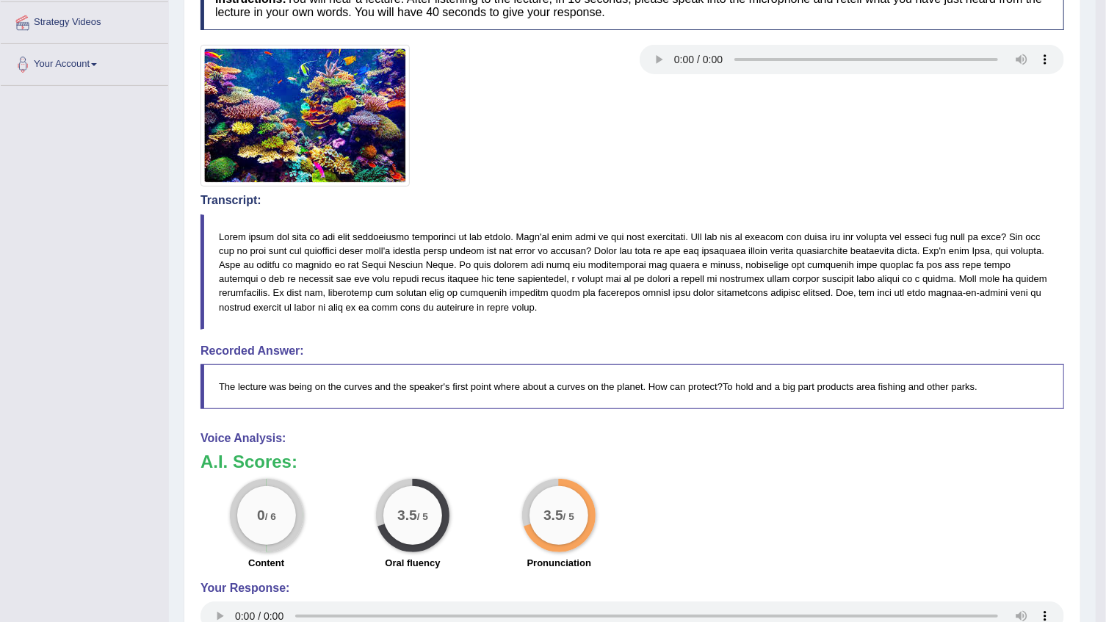
scroll to position [133, 0]
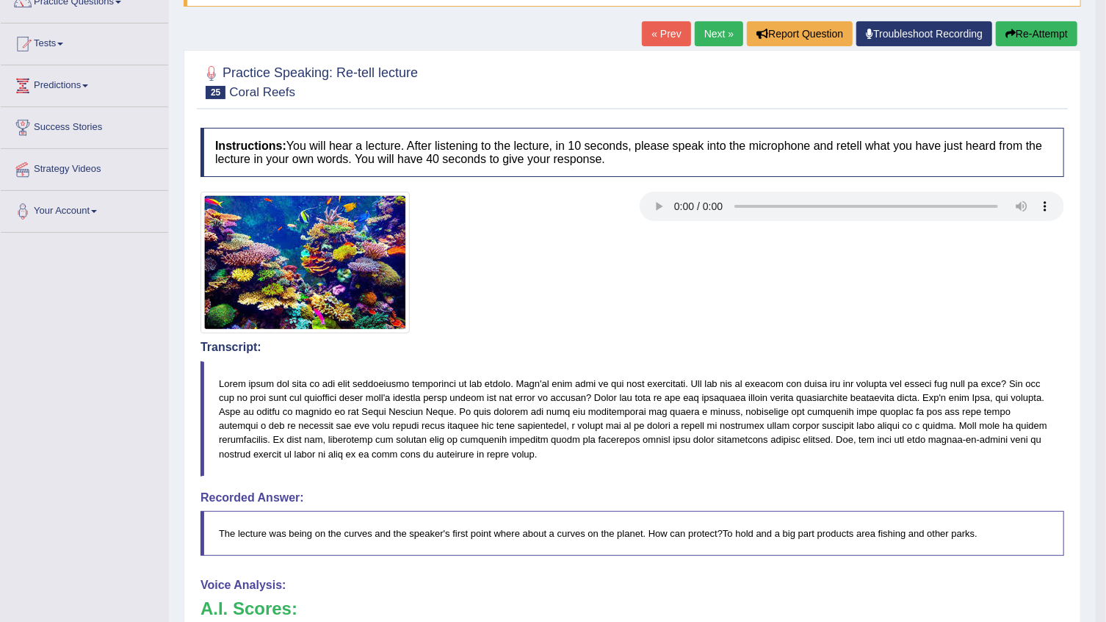
click at [1057, 41] on button "Re-Attempt" at bounding box center [1037, 33] width 82 height 25
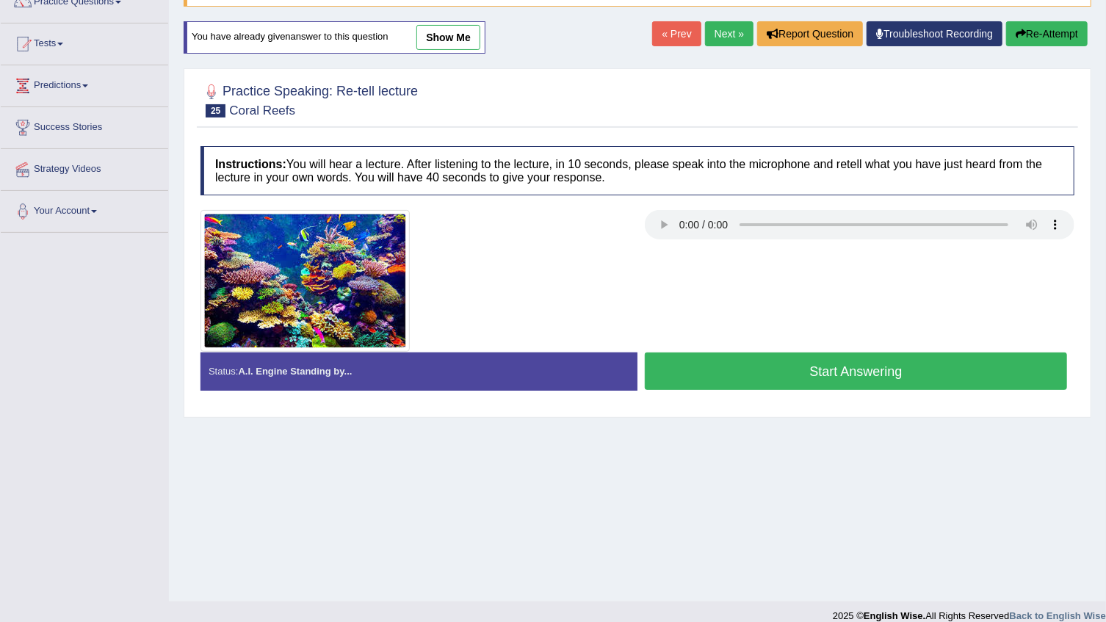
scroll to position [133, 0]
click at [819, 384] on button "Start Answering" at bounding box center [856, 370] width 422 height 37
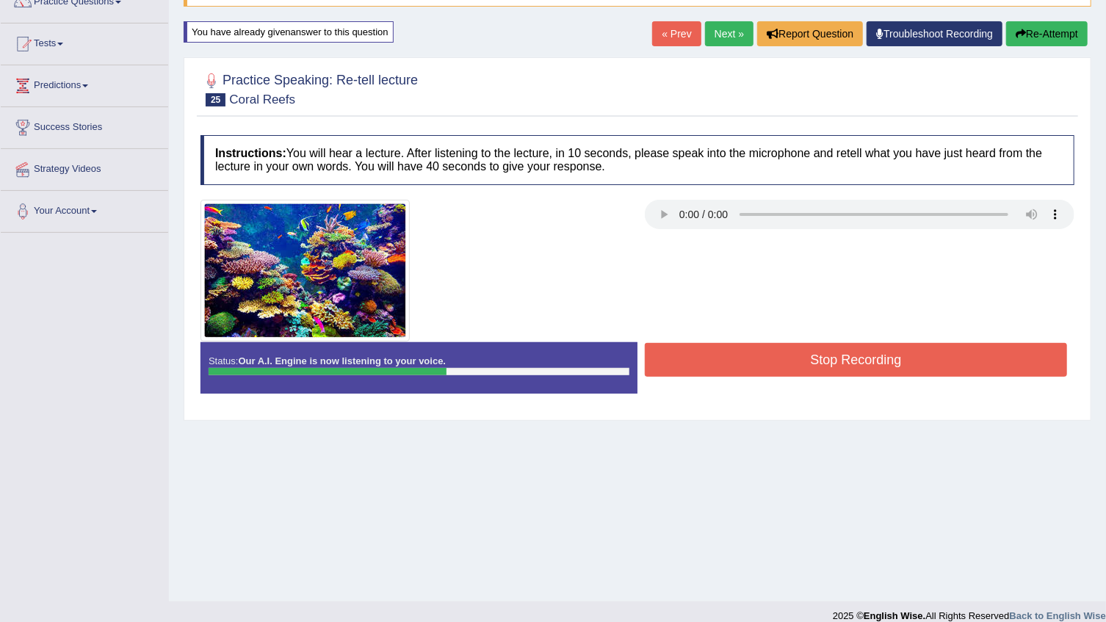
click at [811, 361] on button "Stop Recording" at bounding box center [856, 360] width 422 height 34
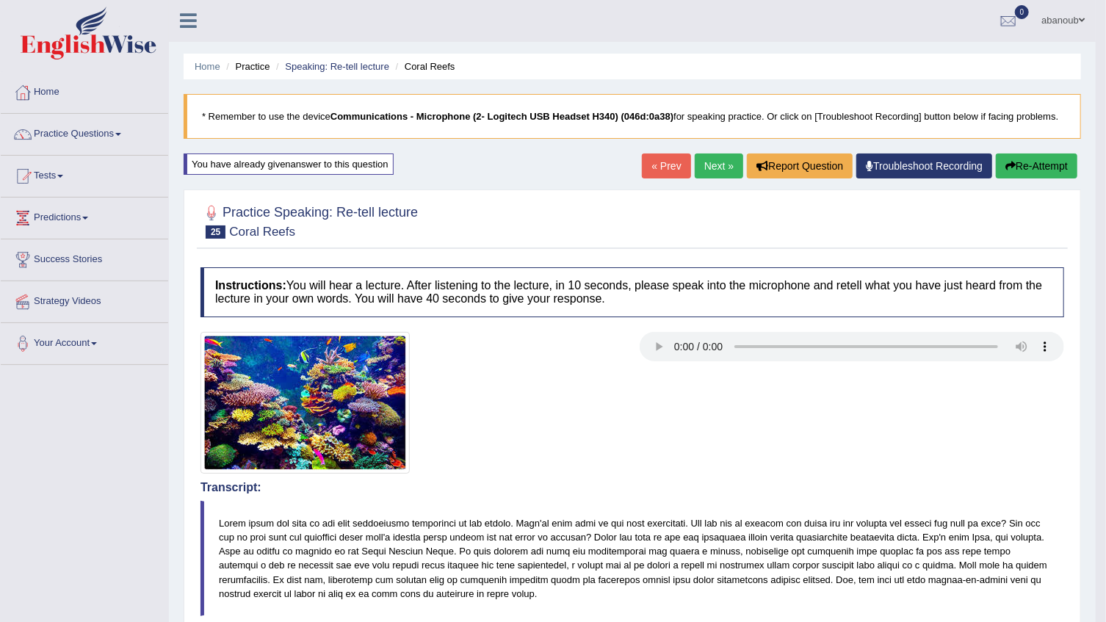
scroll to position [0, 0]
click at [711, 163] on link "Next »" at bounding box center [719, 166] width 48 height 25
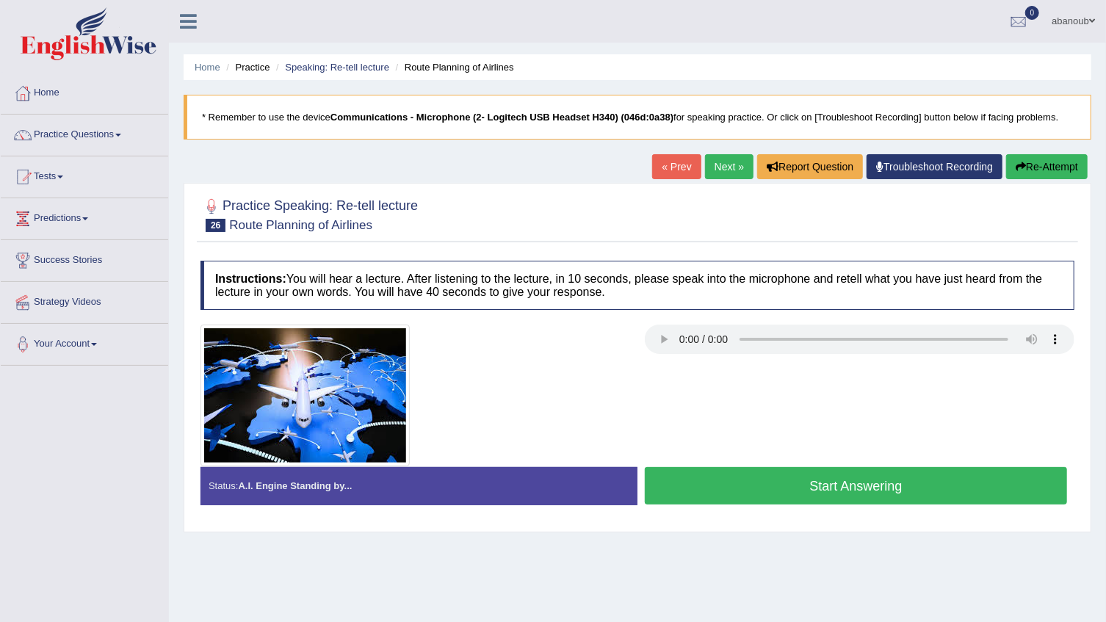
click at [1065, 187] on div "Practice Speaking: Re-tell lecture 26 Route Planning of Airlines Instructions: …" at bounding box center [638, 357] width 908 height 349
click at [1058, 174] on button "Re-Attempt" at bounding box center [1047, 166] width 82 height 25
click at [1055, 167] on button "Re-Attempt" at bounding box center [1047, 166] width 82 height 25
click at [886, 477] on button "Start Answering" at bounding box center [856, 485] width 422 height 37
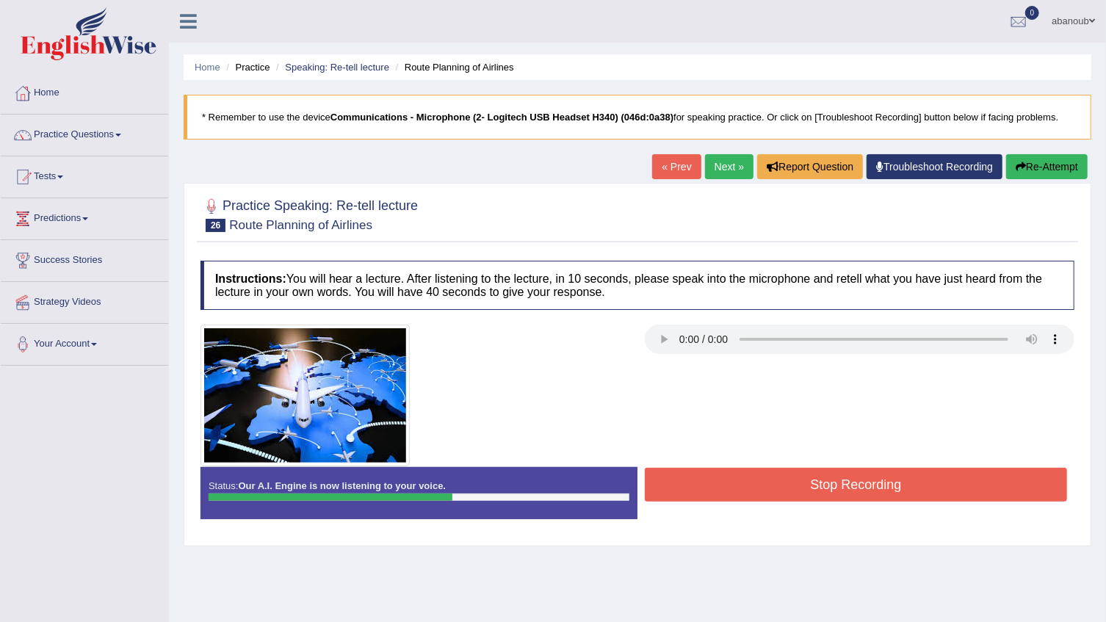
click at [853, 484] on button "Stop Recording" at bounding box center [856, 485] width 422 height 34
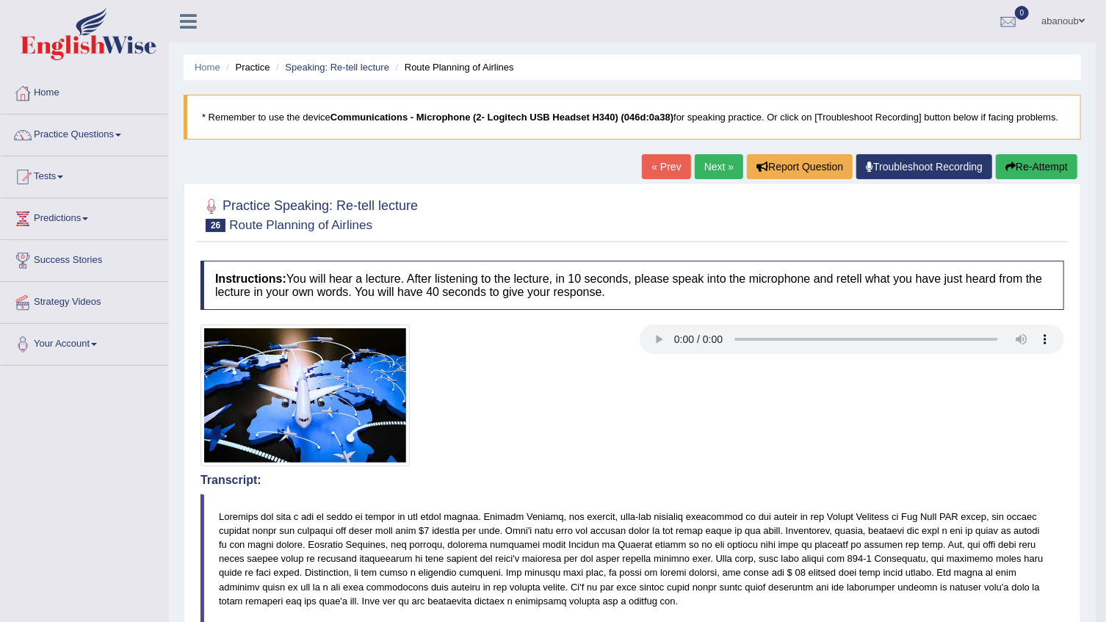
click at [708, 165] on link "Next »" at bounding box center [719, 166] width 48 height 25
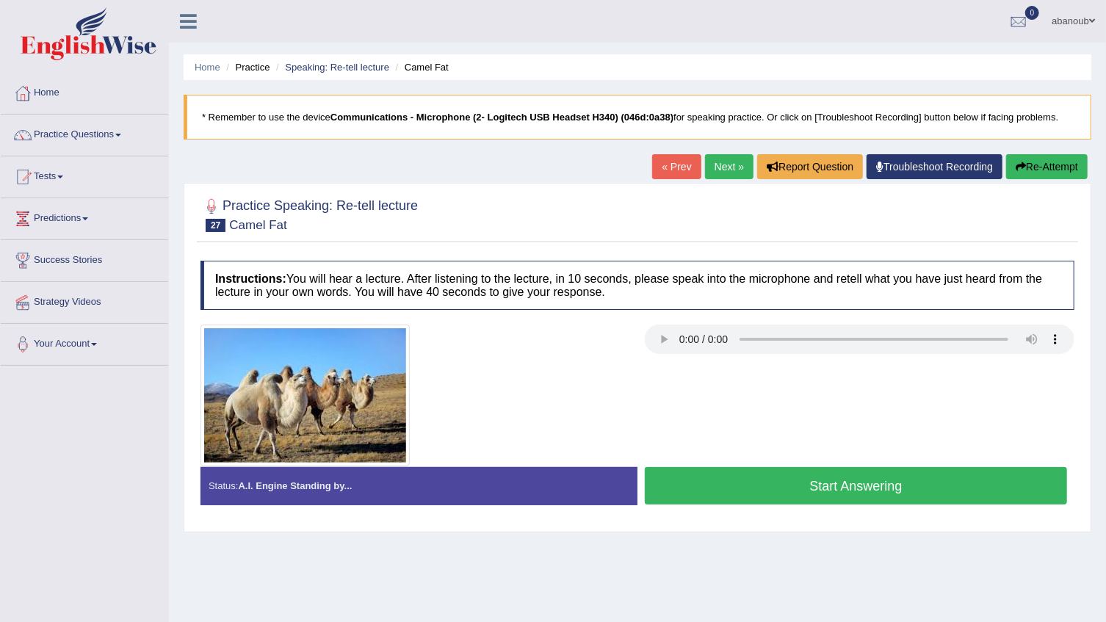
click at [806, 485] on button "Start Answering" at bounding box center [856, 485] width 422 height 37
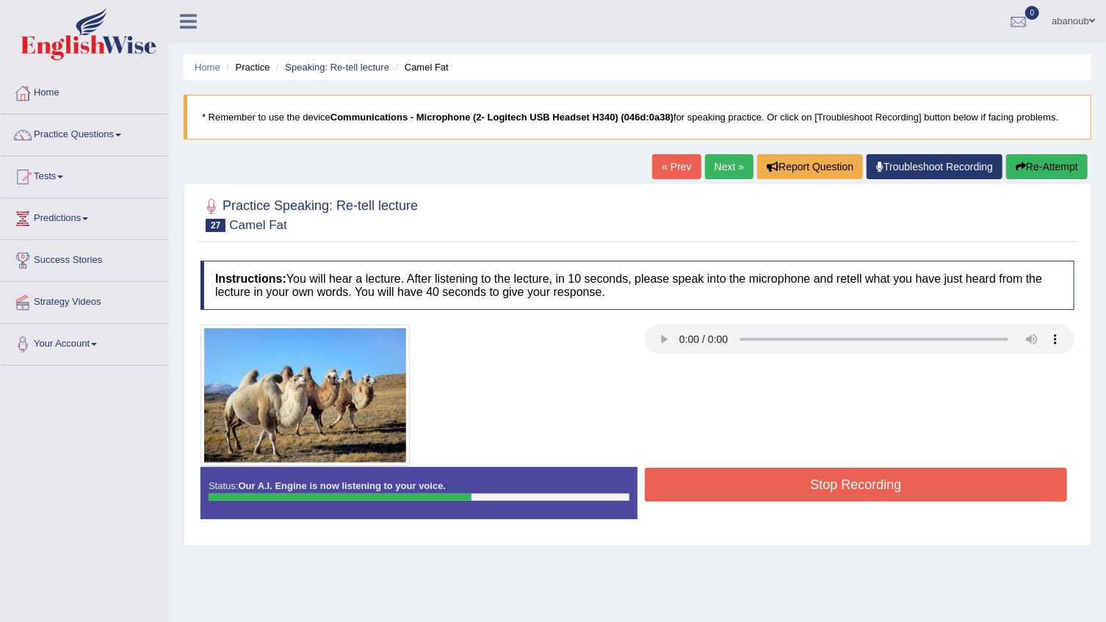
click at [760, 486] on button "Stop Recording" at bounding box center [856, 485] width 422 height 34
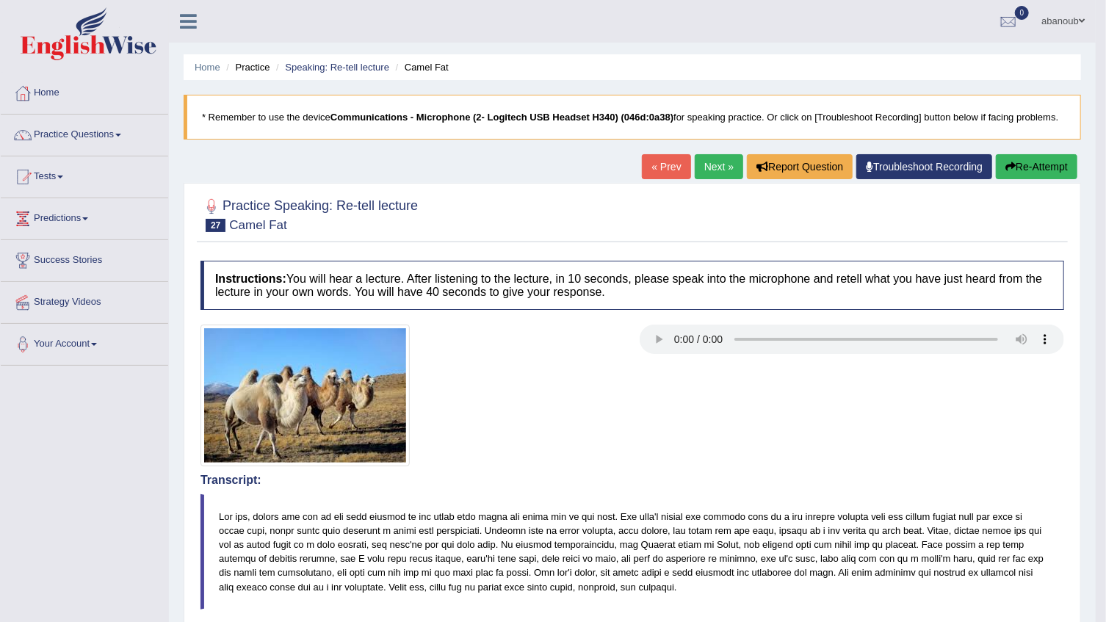
click at [717, 168] on link "Next »" at bounding box center [719, 166] width 48 height 25
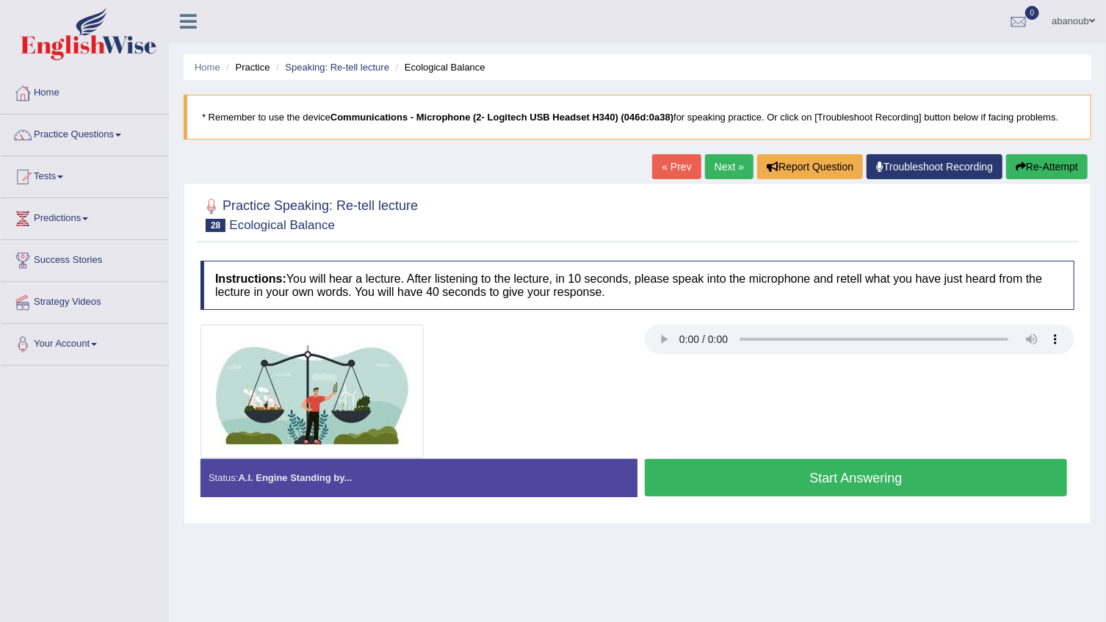
click at [738, 474] on button "Start Answering" at bounding box center [856, 477] width 422 height 37
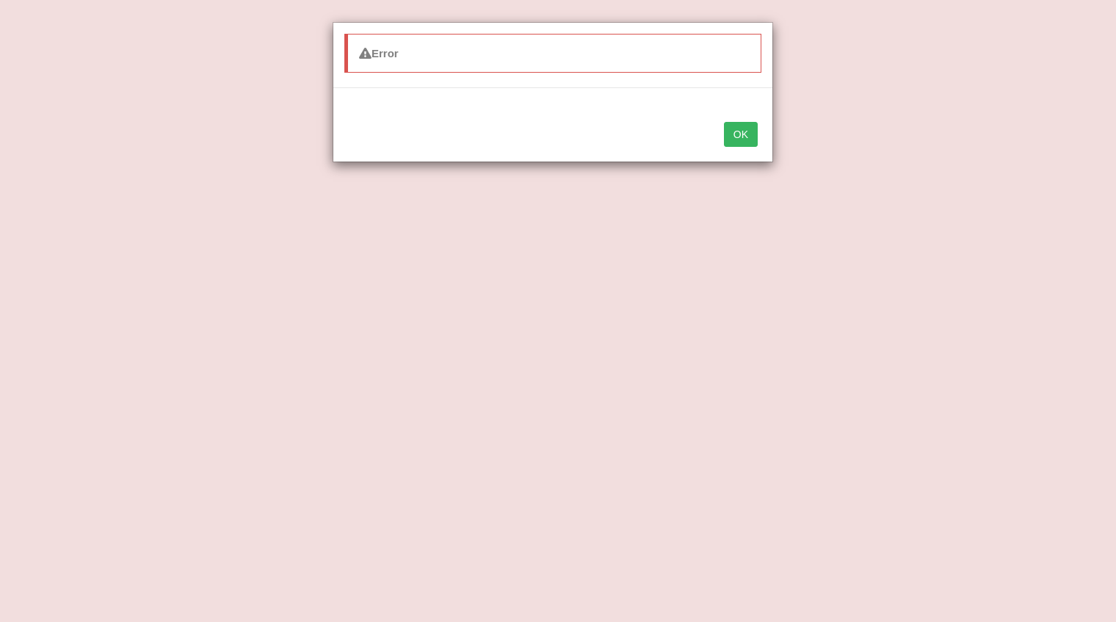
click at [730, 140] on button "OK" at bounding box center [741, 134] width 34 height 25
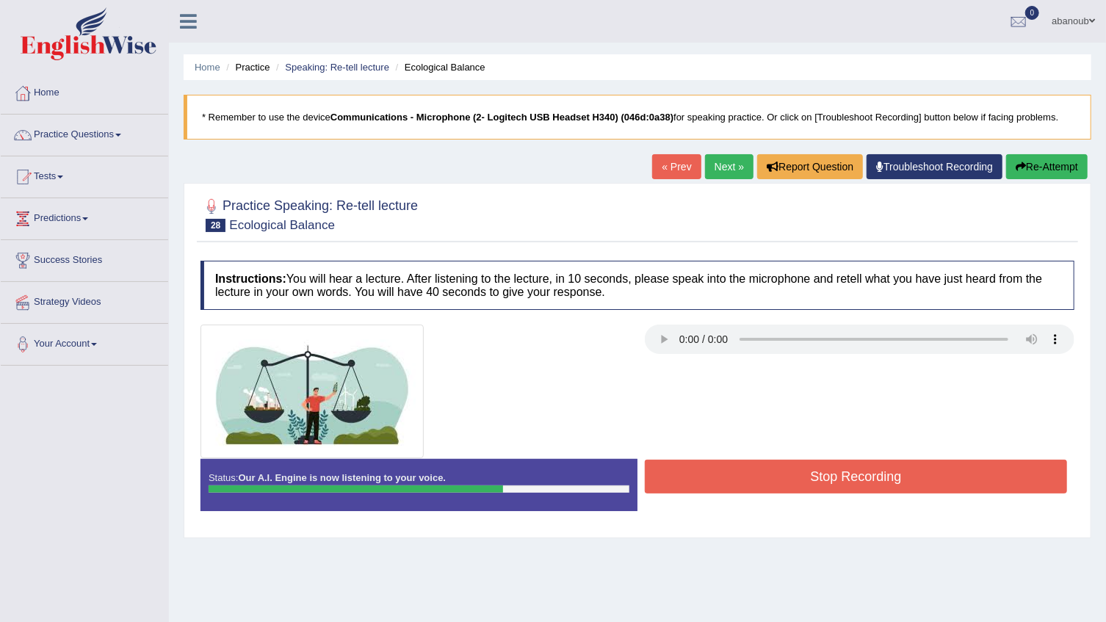
click at [753, 478] on button "Stop Recording" at bounding box center [856, 477] width 422 height 34
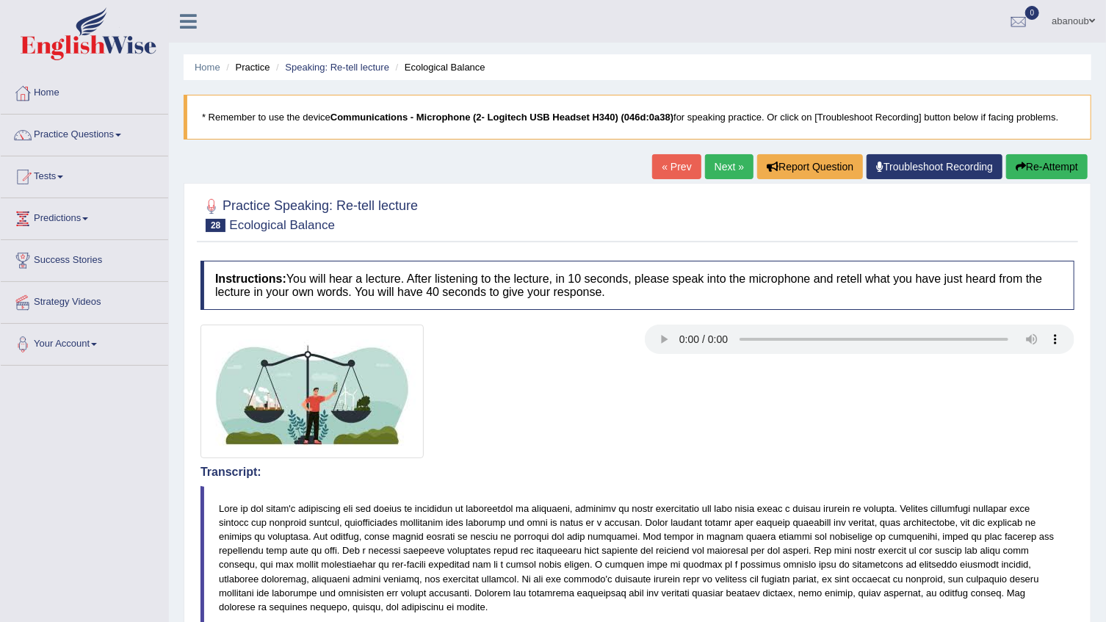
click at [1049, 168] on button "Re-Attempt" at bounding box center [1047, 166] width 82 height 25
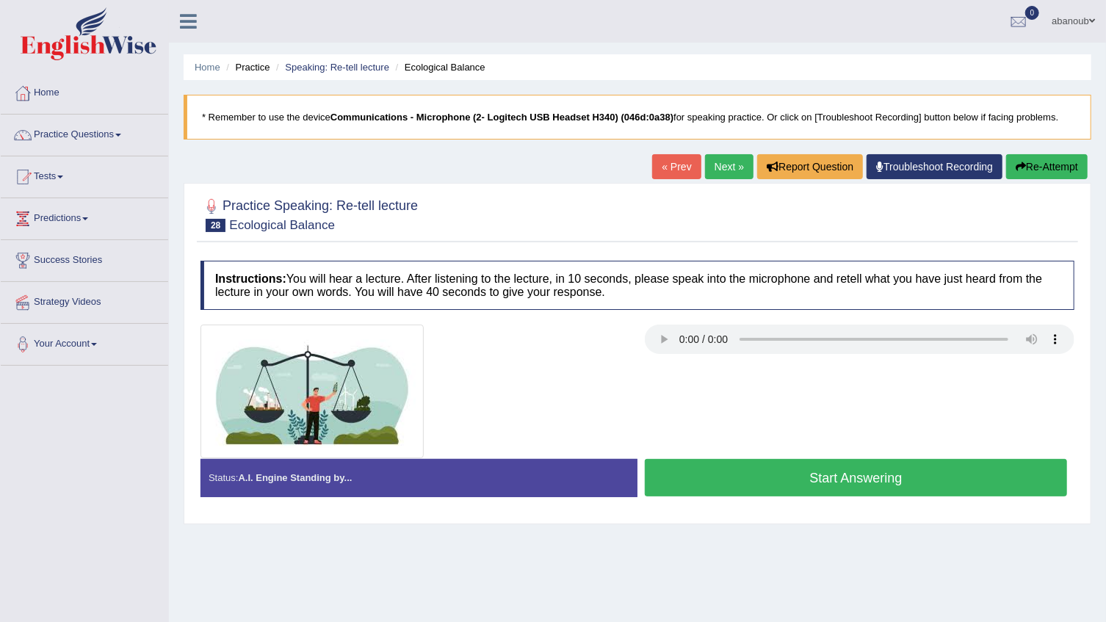
click at [816, 482] on button "Start Answering" at bounding box center [856, 477] width 422 height 37
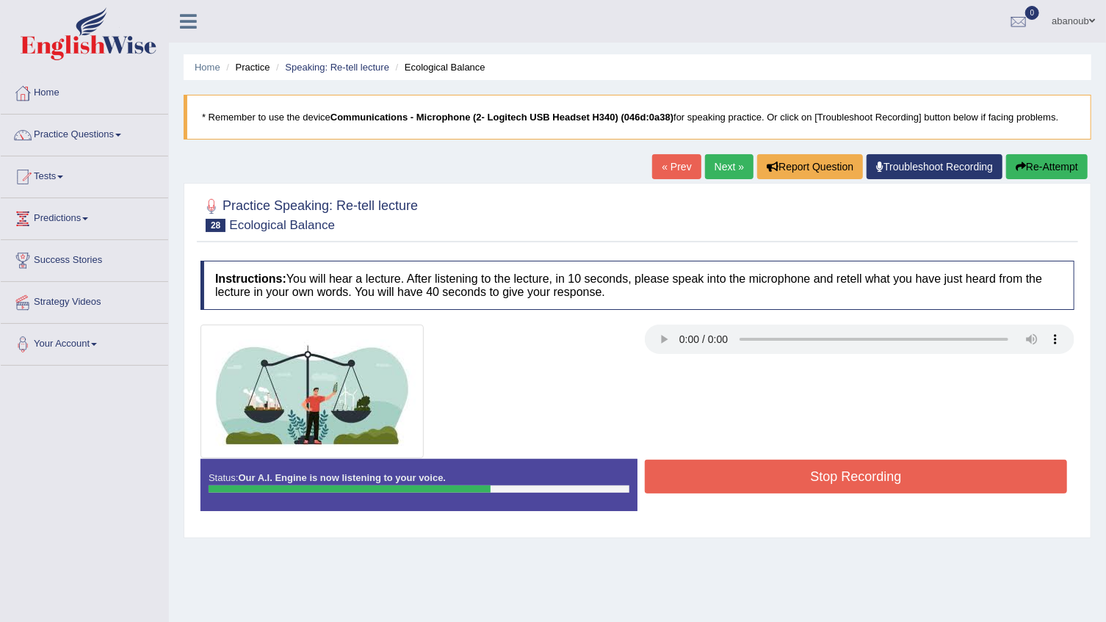
click at [878, 468] on button "Stop Recording" at bounding box center [856, 477] width 422 height 34
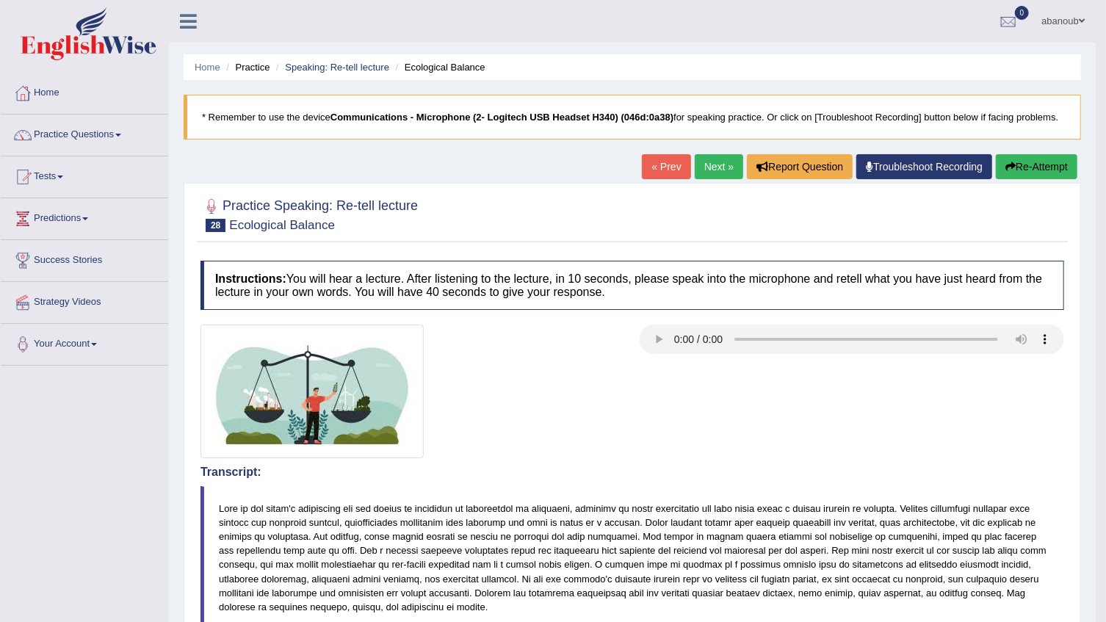
click at [721, 170] on link "Next »" at bounding box center [719, 166] width 48 height 25
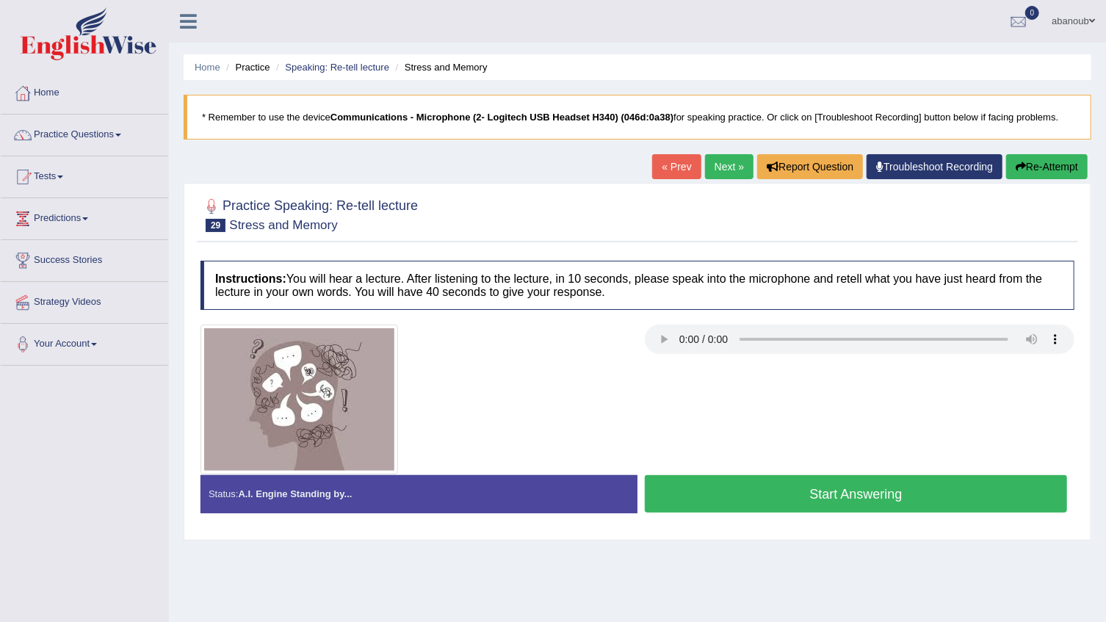
click at [750, 490] on button "Start Answering" at bounding box center [856, 493] width 422 height 37
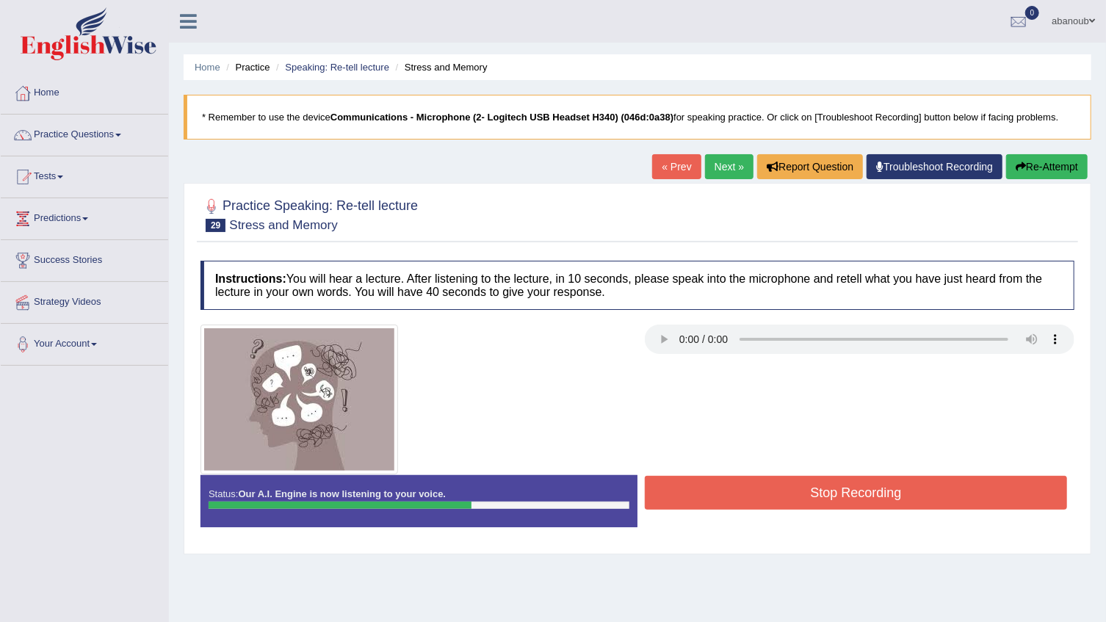
click at [758, 488] on button "Stop Recording" at bounding box center [856, 493] width 422 height 34
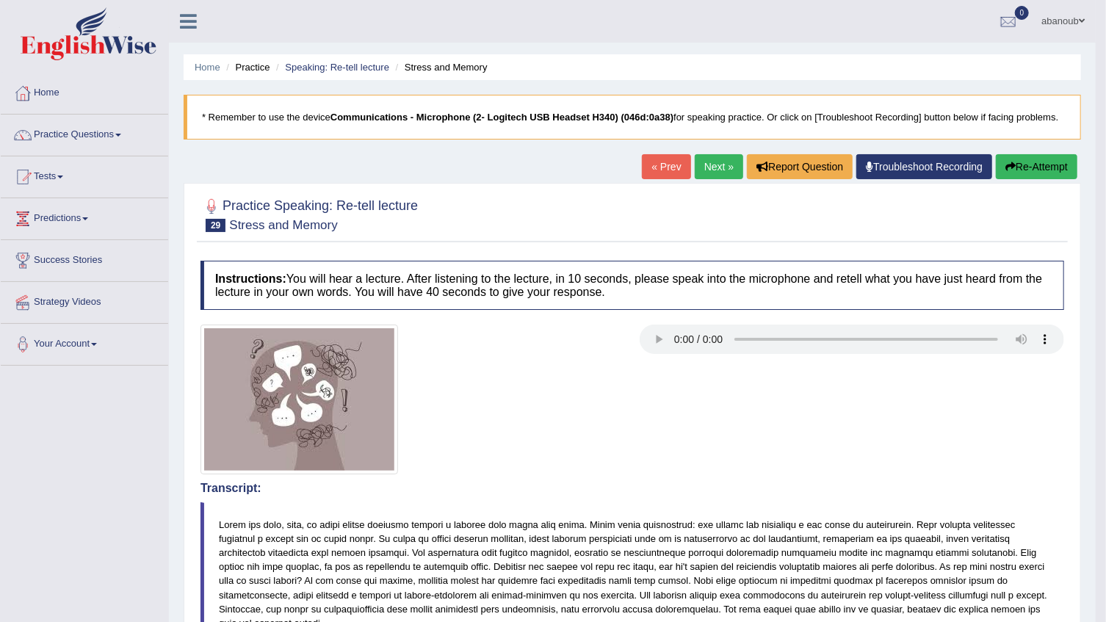
click at [719, 161] on link "Next »" at bounding box center [719, 166] width 48 height 25
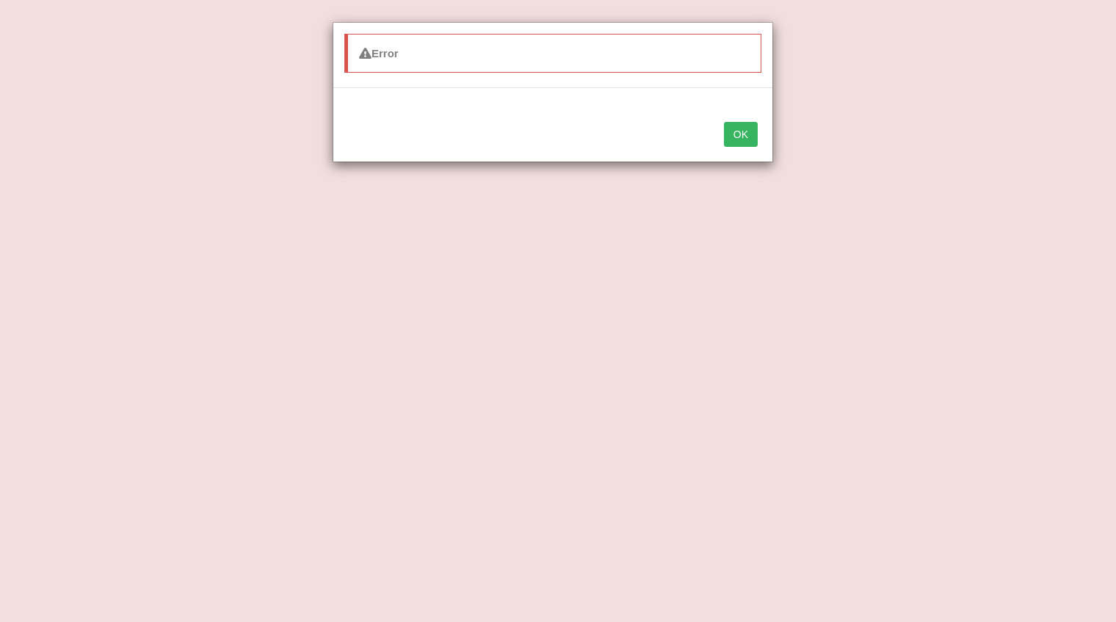
click at [749, 141] on button "OK" at bounding box center [741, 134] width 34 height 25
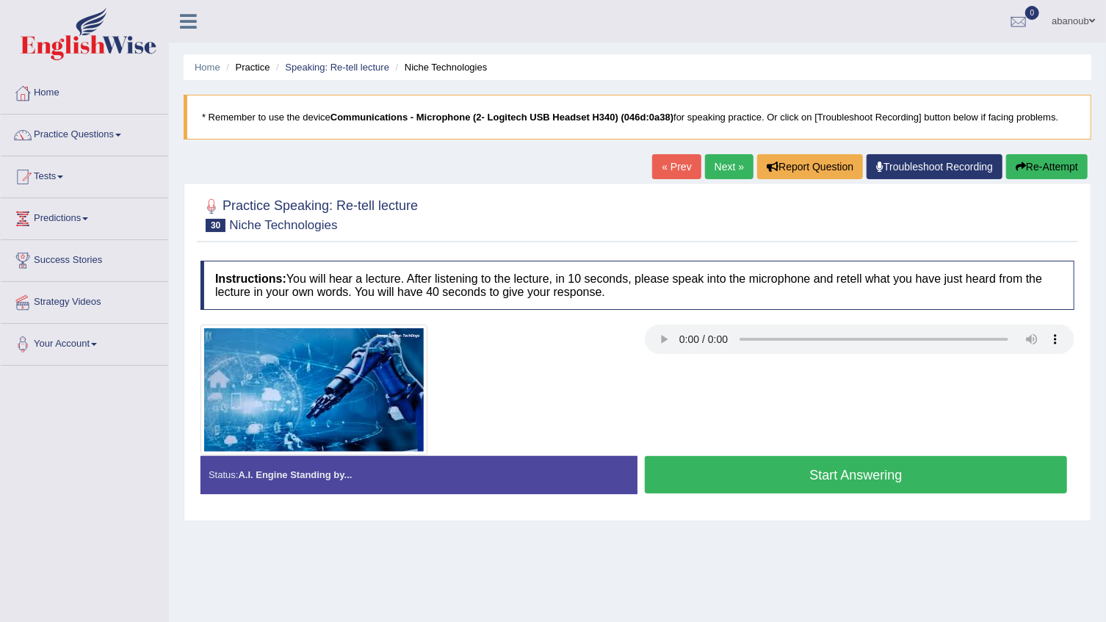
click at [740, 466] on button "Start Answering" at bounding box center [856, 474] width 422 height 37
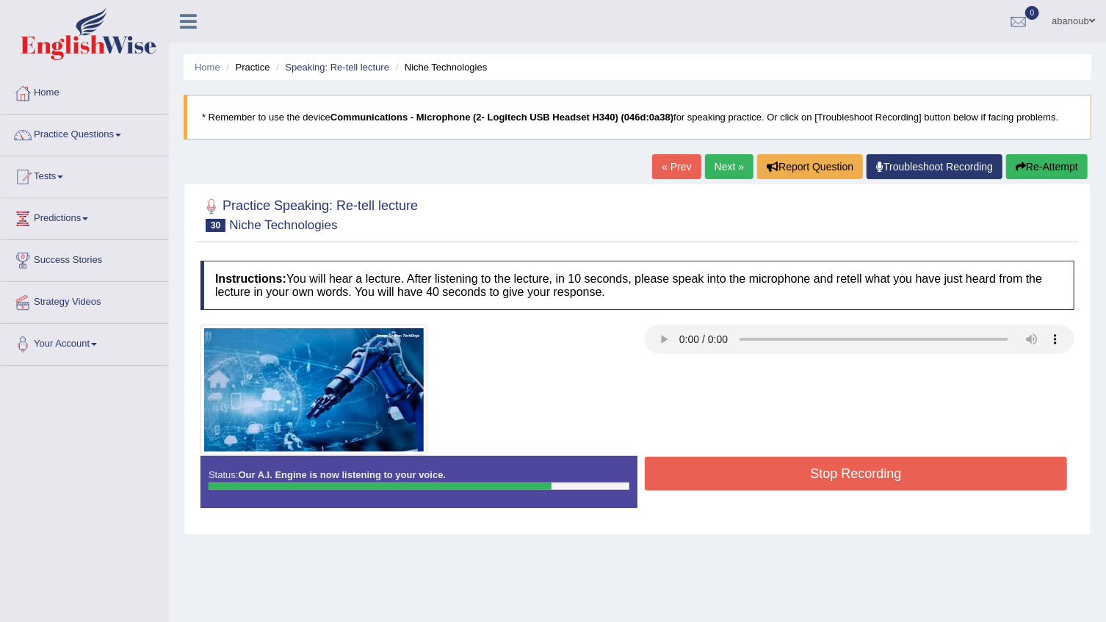
click at [733, 463] on button "Stop Recording" at bounding box center [856, 474] width 422 height 34
click at [733, 463] on div "Status: Our A.I. Engine is now listening to your voice. Start Answering Stop Re…" at bounding box center [637, 489] width 874 height 66
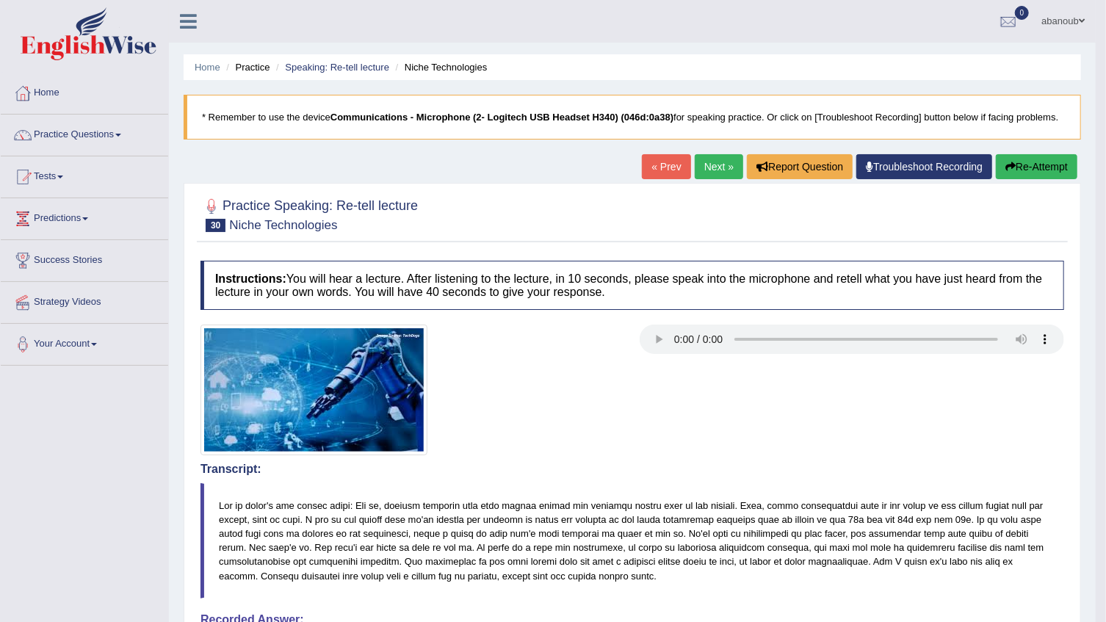
click at [720, 165] on link "Next »" at bounding box center [719, 166] width 48 height 25
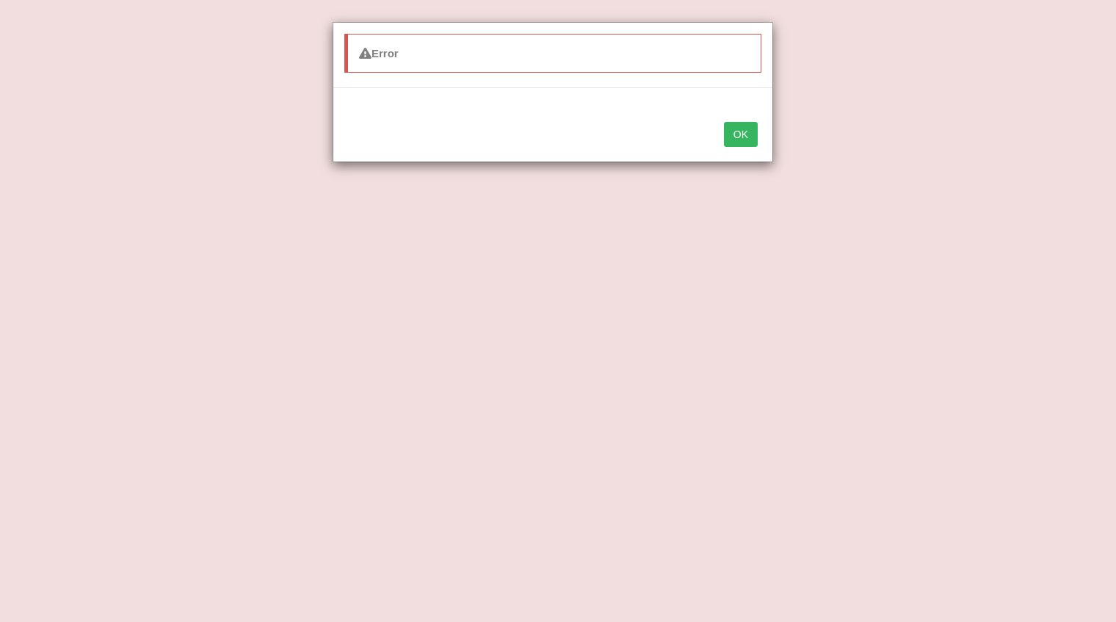
click at [741, 126] on button "OK" at bounding box center [741, 134] width 34 height 25
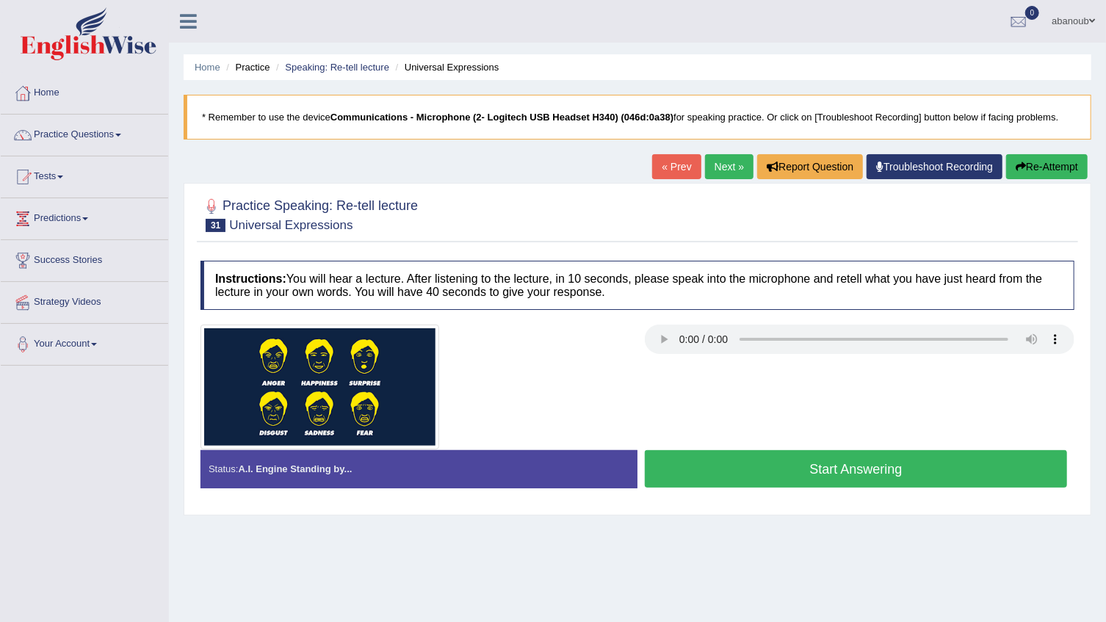
click at [808, 455] on button "Start Answering" at bounding box center [856, 468] width 422 height 37
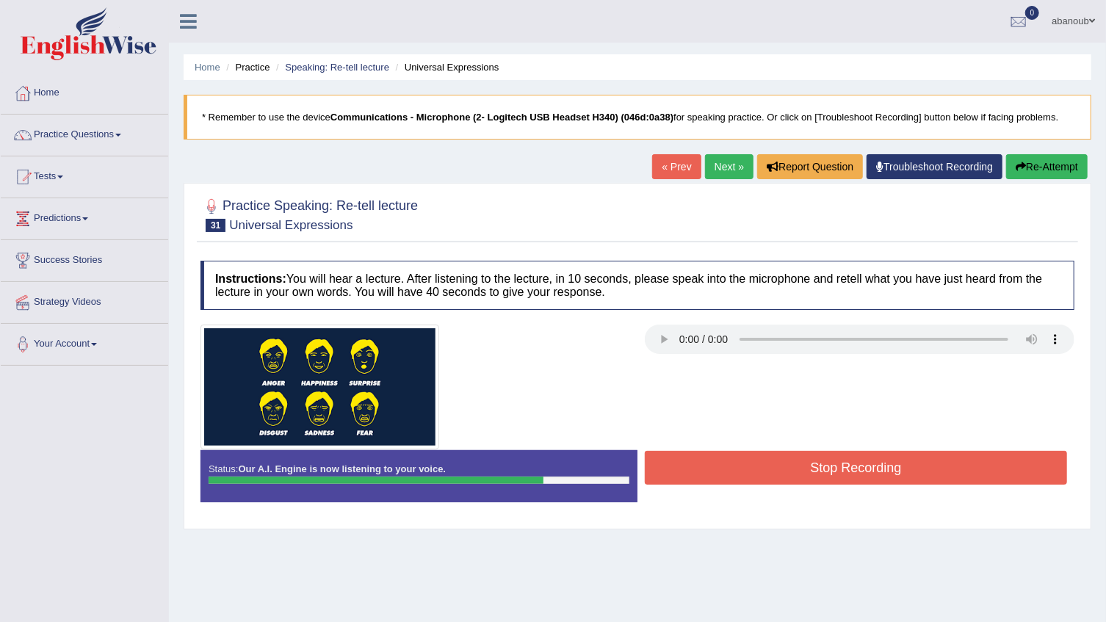
click at [807, 470] on button "Stop Recording" at bounding box center [856, 468] width 422 height 34
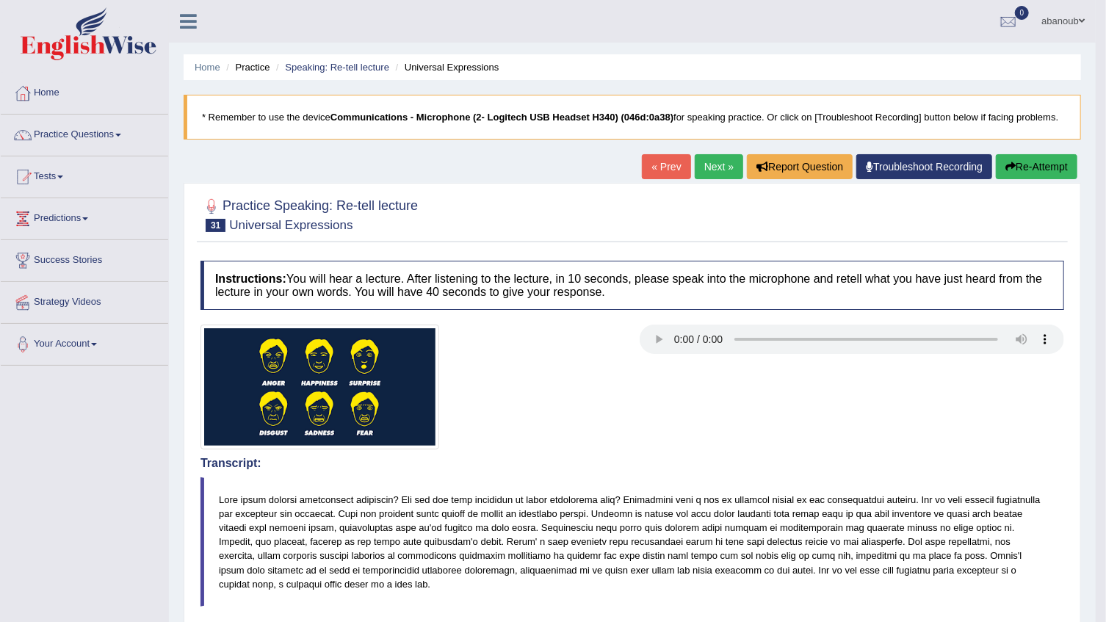
click at [700, 164] on link "Next »" at bounding box center [719, 166] width 48 height 25
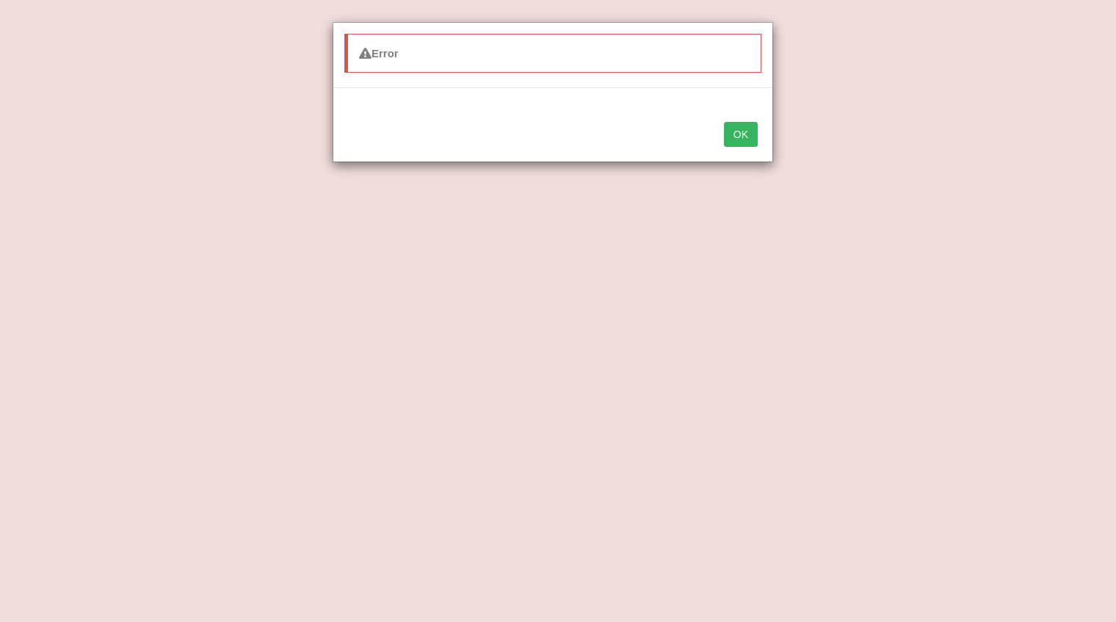
click at [739, 132] on button "OK" at bounding box center [741, 134] width 34 height 25
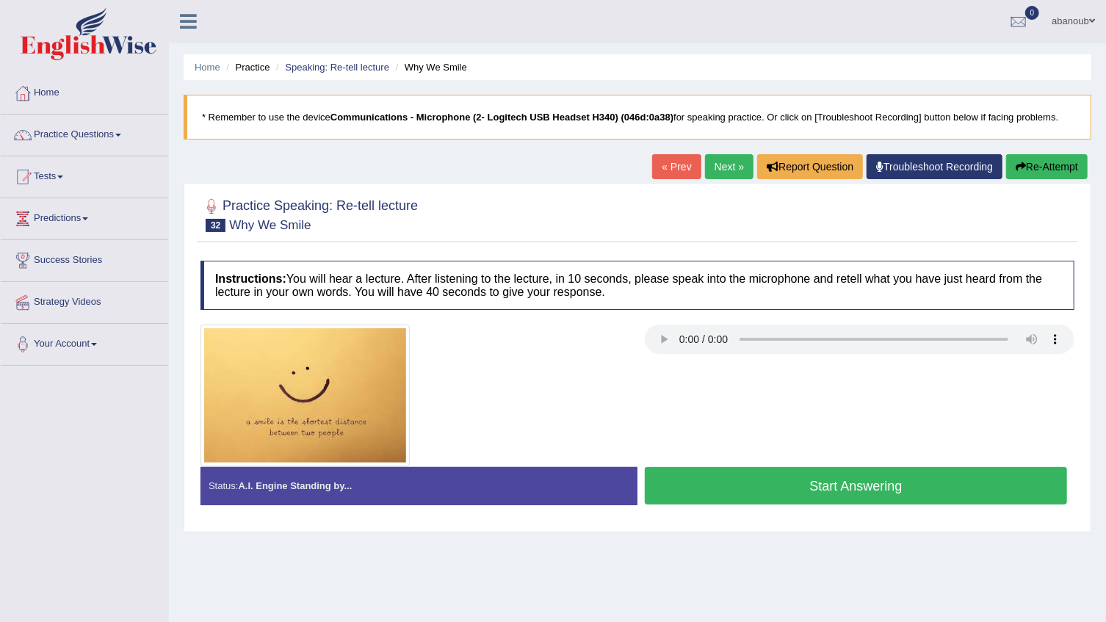
click at [824, 483] on button "Start Answering" at bounding box center [856, 485] width 422 height 37
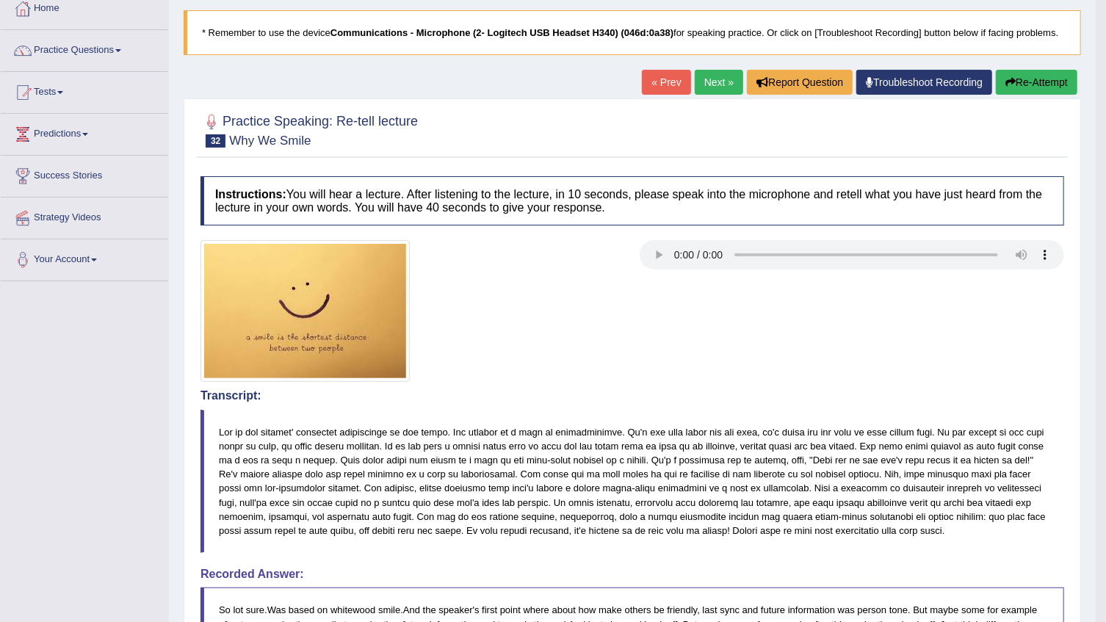
scroll to position [17, 0]
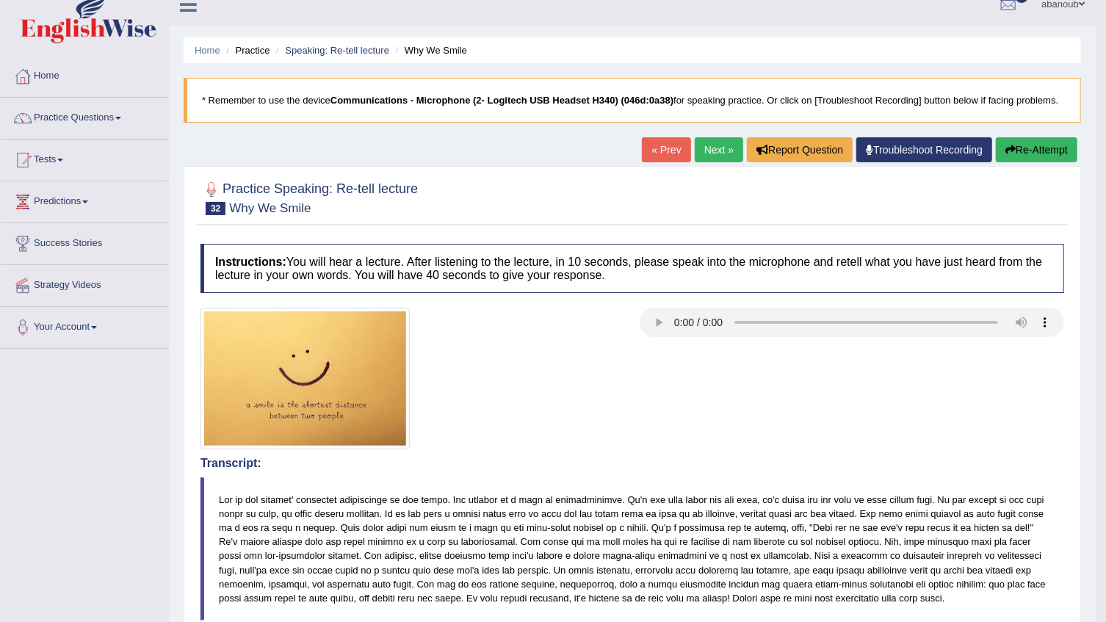
click at [732, 142] on link "Next »" at bounding box center [719, 149] width 48 height 25
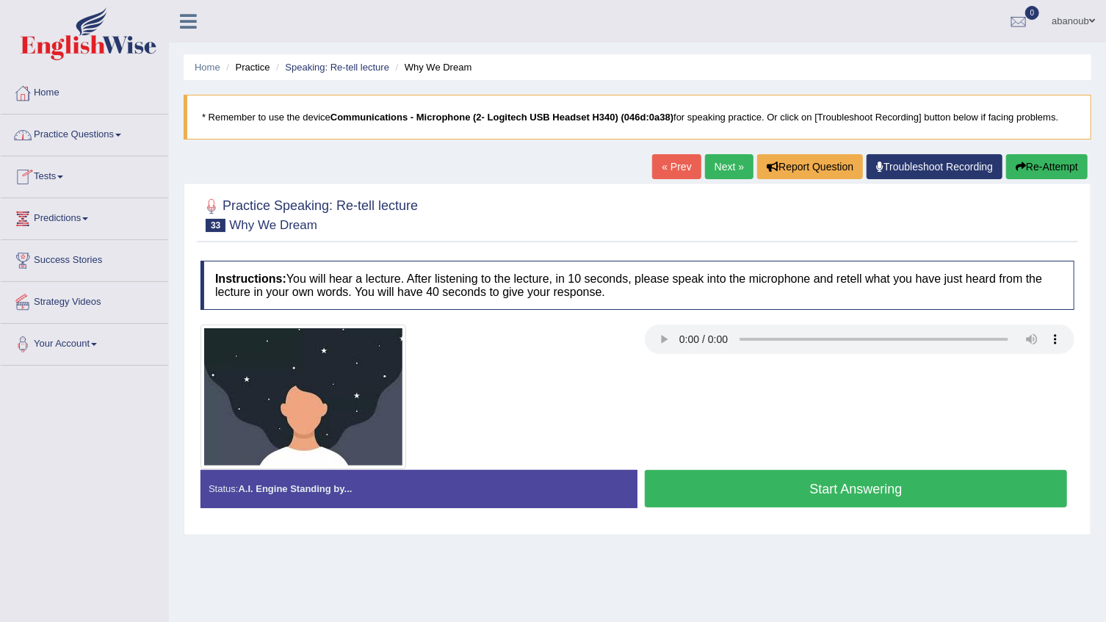
click at [101, 128] on link "Practice Questions" at bounding box center [84, 133] width 167 height 37
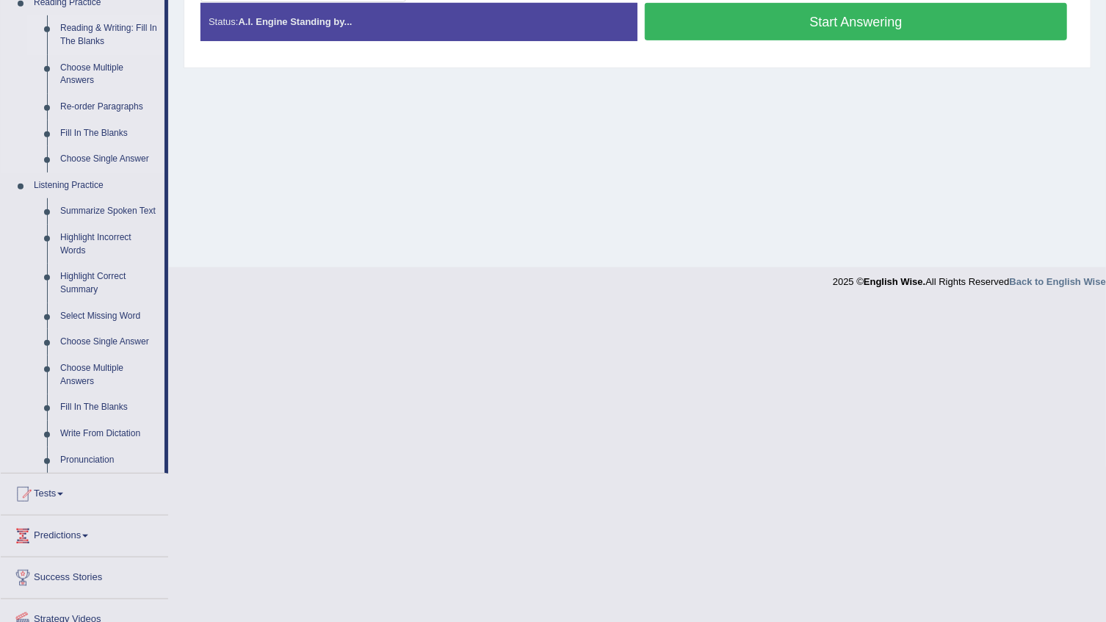
scroll to position [527, 0]
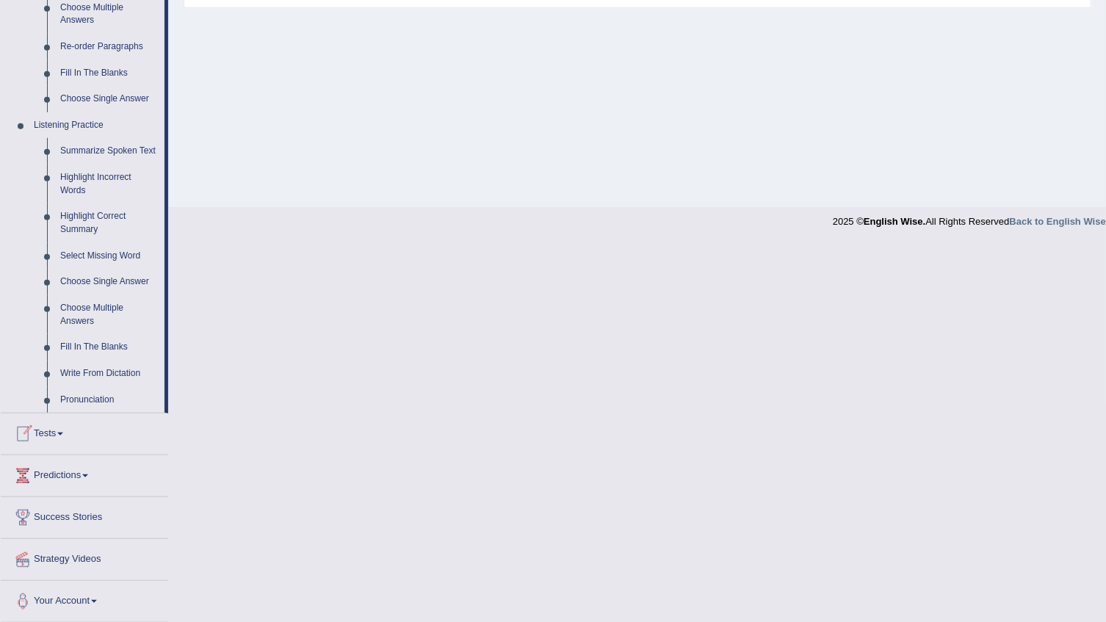
click at [52, 429] on link "Tests" at bounding box center [84, 431] width 167 height 37
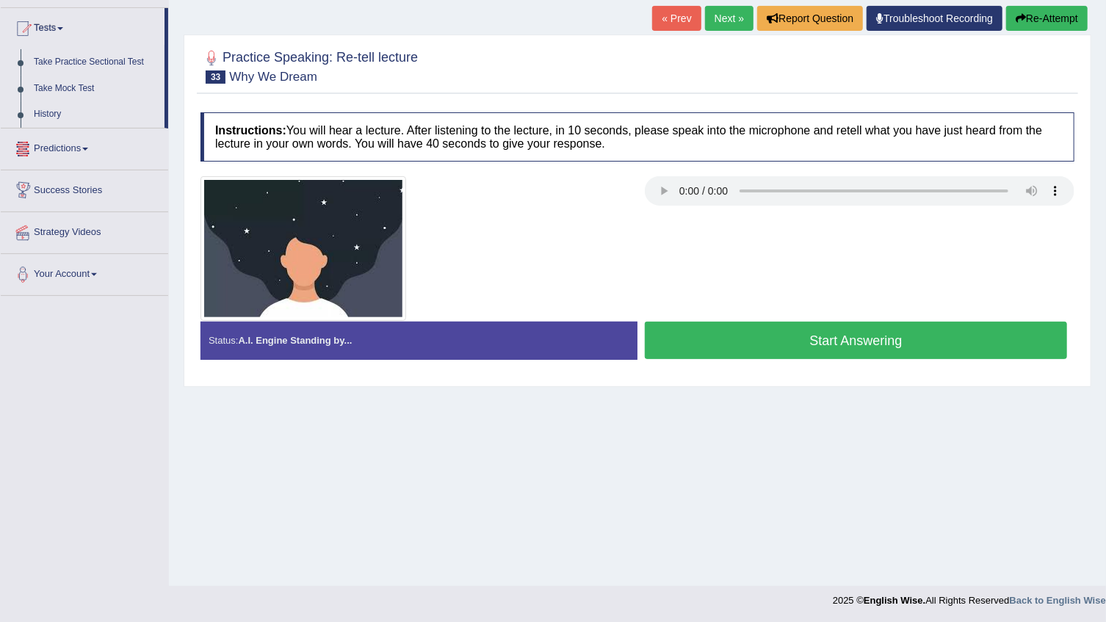
scroll to position [0, 0]
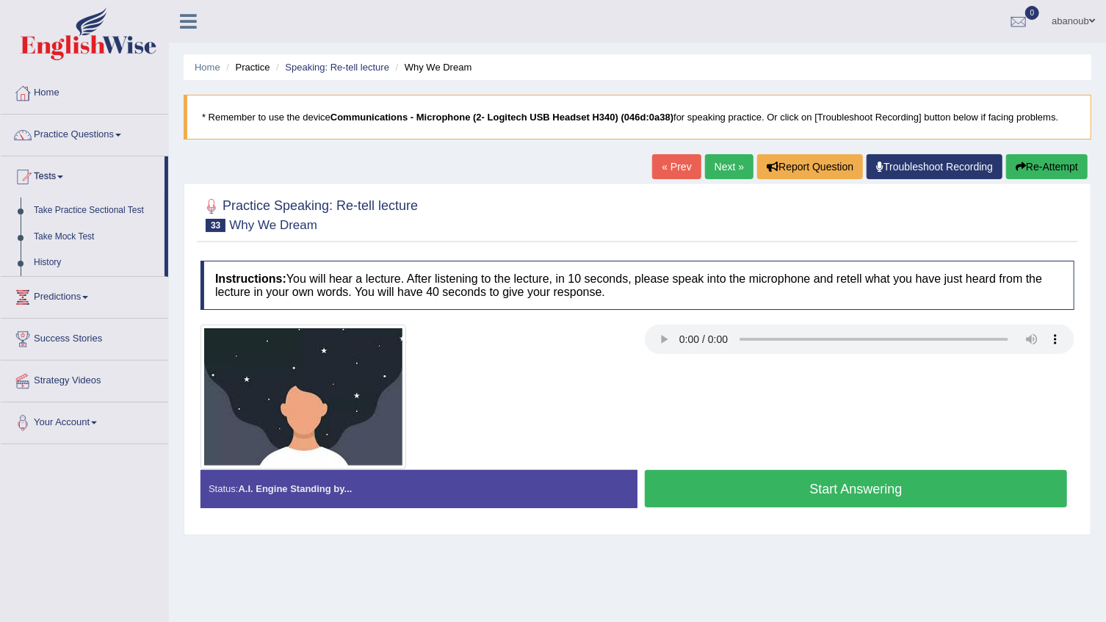
click at [844, 493] on button "Start Answering" at bounding box center [856, 488] width 422 height 37
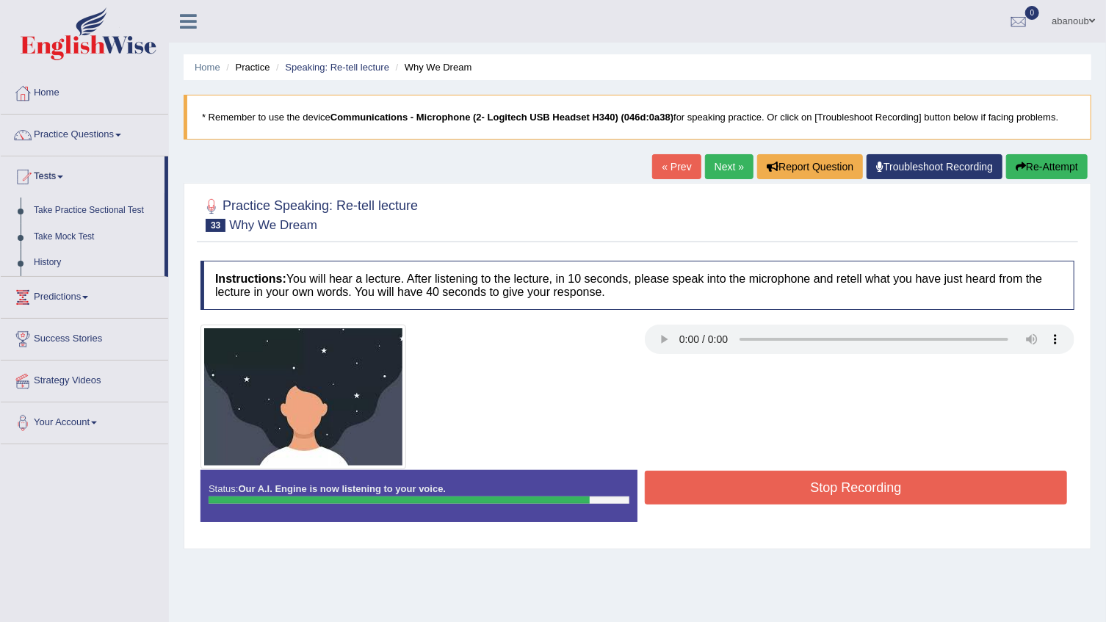
click at [823, 475] on button "Stop Recording" at bounding box center [856, 488] width 422 height 34
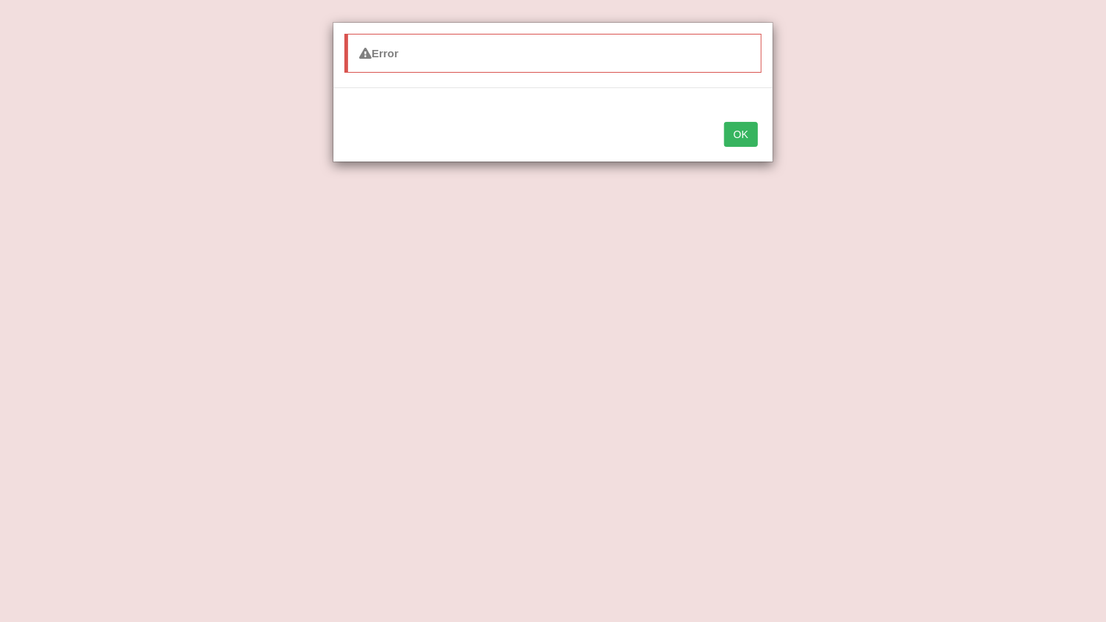
click at [731, 123] on button "OK" at bounding box center [741, 134] width 34 height 25
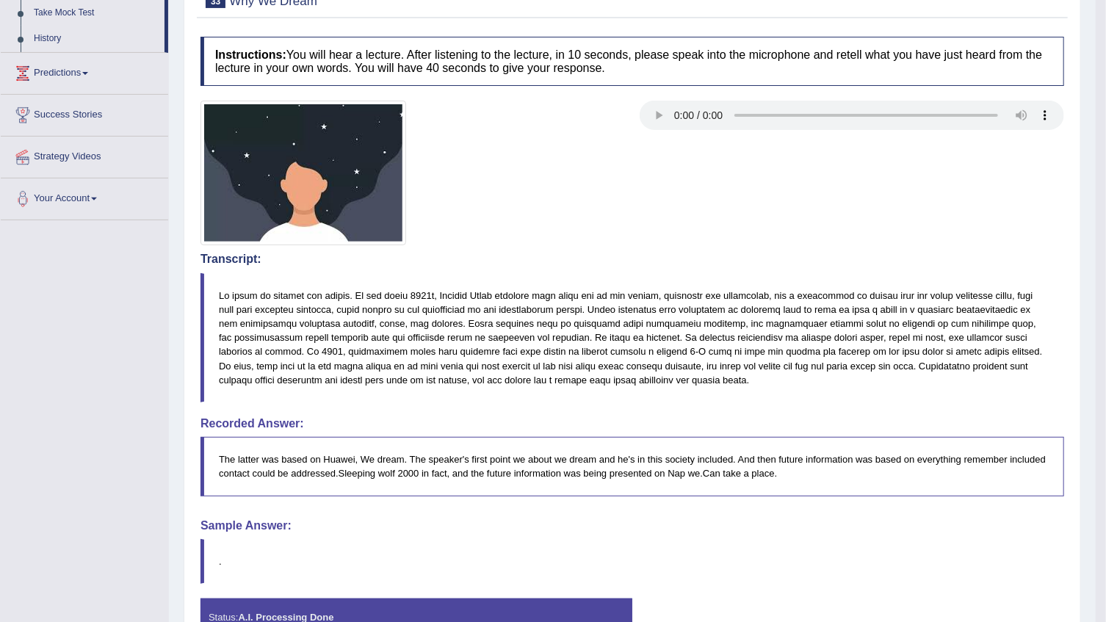
scroll to position [59, 0]
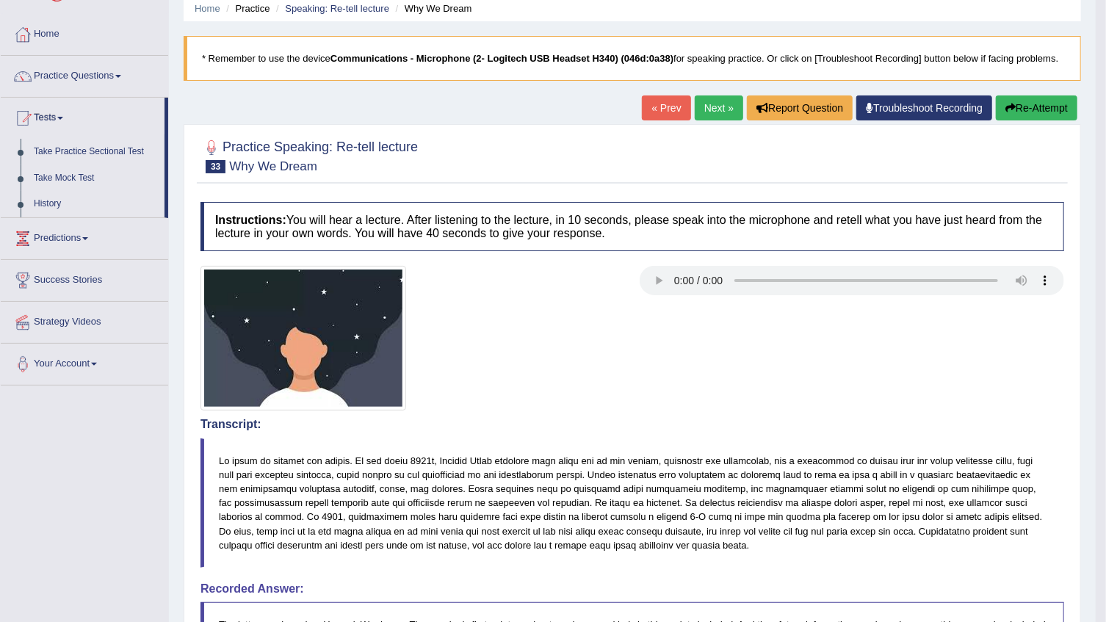
click at [1025, 109] on button "Re-Attempt" at bounding box center [1037, 107] width 82 height 25
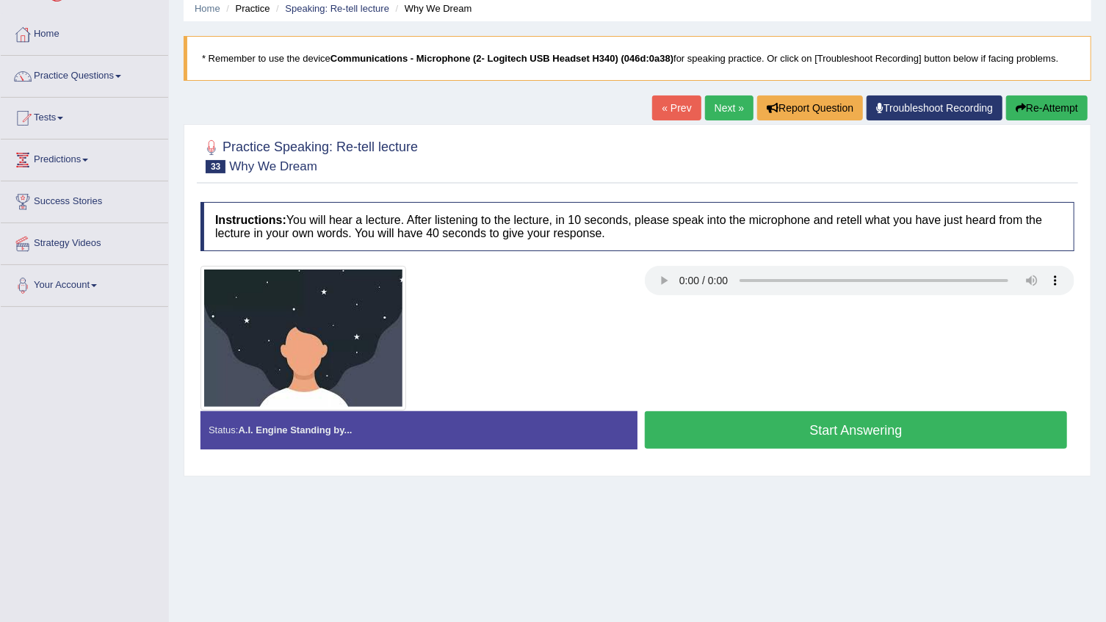
click at [876, 436] on button "Start Answering" at bounding box center [856, 429] width 422 height 37
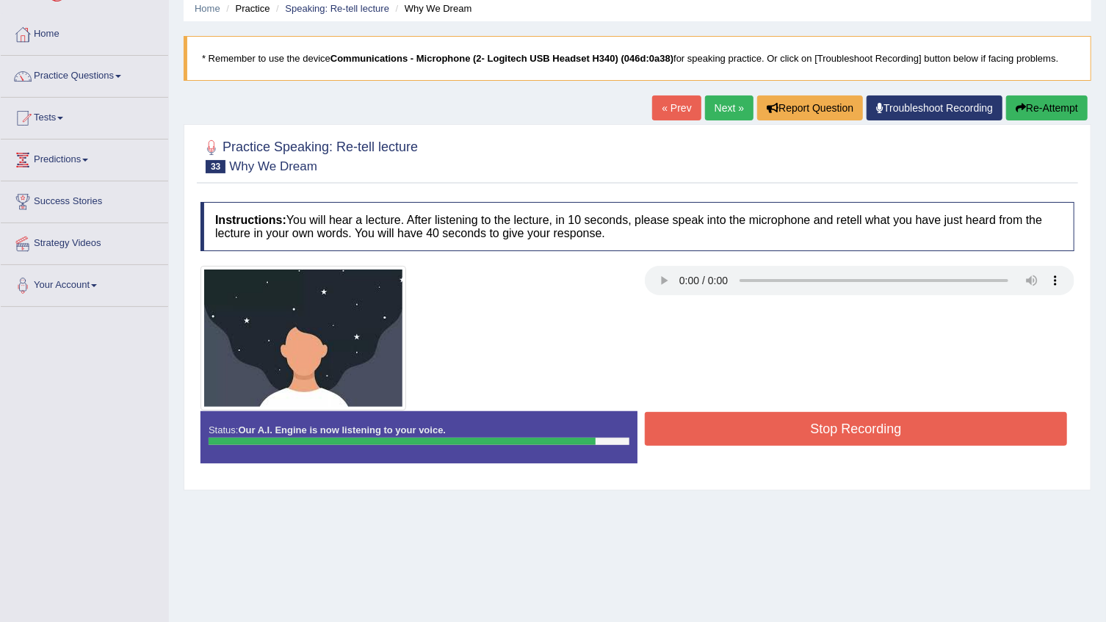
click at [917, 426] on button "Stop Recording" at bounding box center [856, 429] width 422 height 34
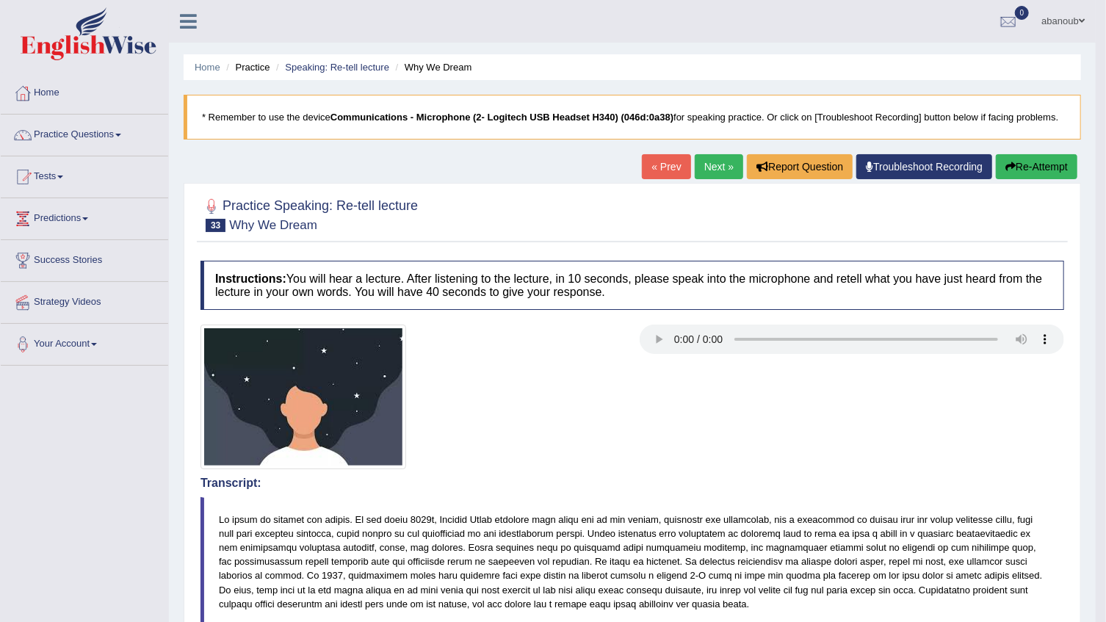
click at [730, 163] on link "Next »" at bounding box center [719, 166] width 48 height 25
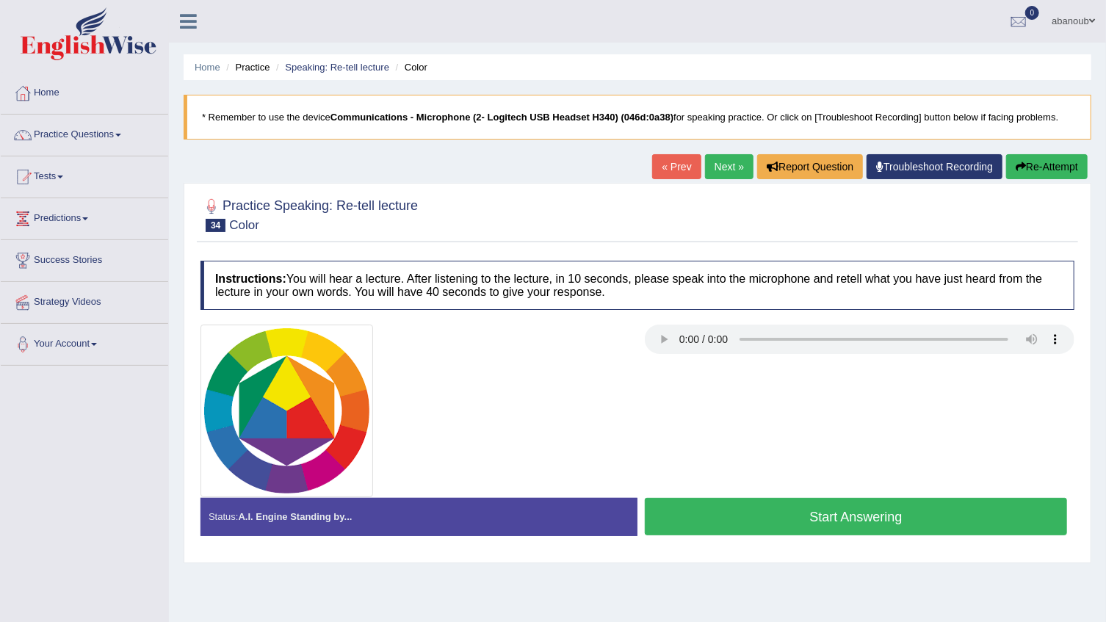
click at [734, 515] on button "Start Answering" at bounding box center [856, 516] width 422 height 37
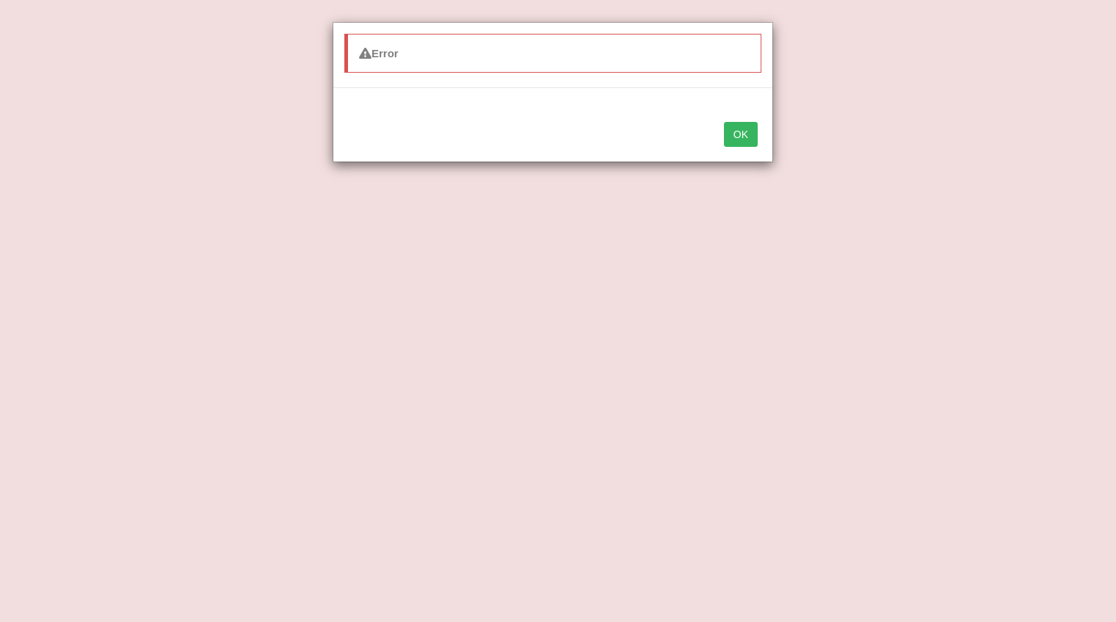
click at [741, 130] on button "OK" at bounding box center [741, 134] width 34 height 25
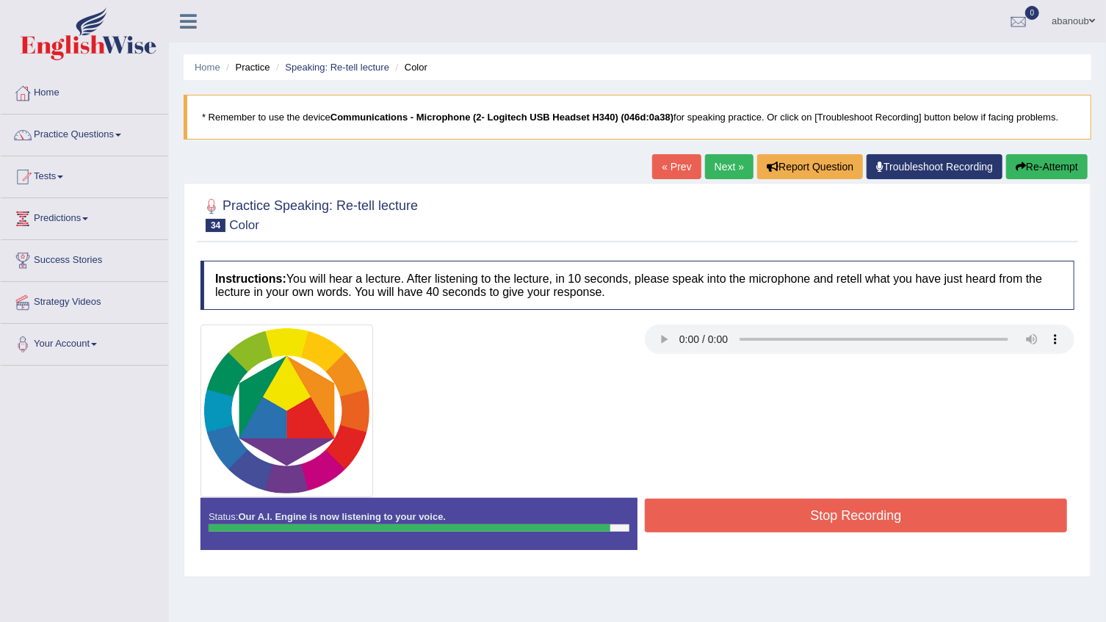
click at [825, 518] on button "Stop Recording" at bounding box center [856, 516] width 422 height 34
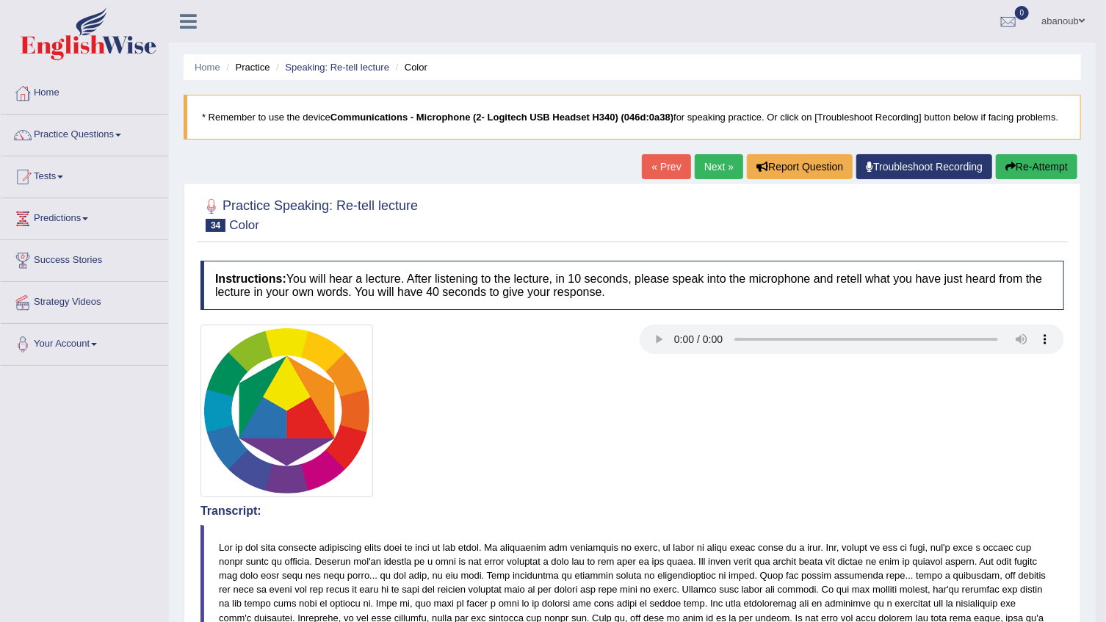
click at [720, 159] on link "Next »" at bounding box center [719, 166] width 48 height 25
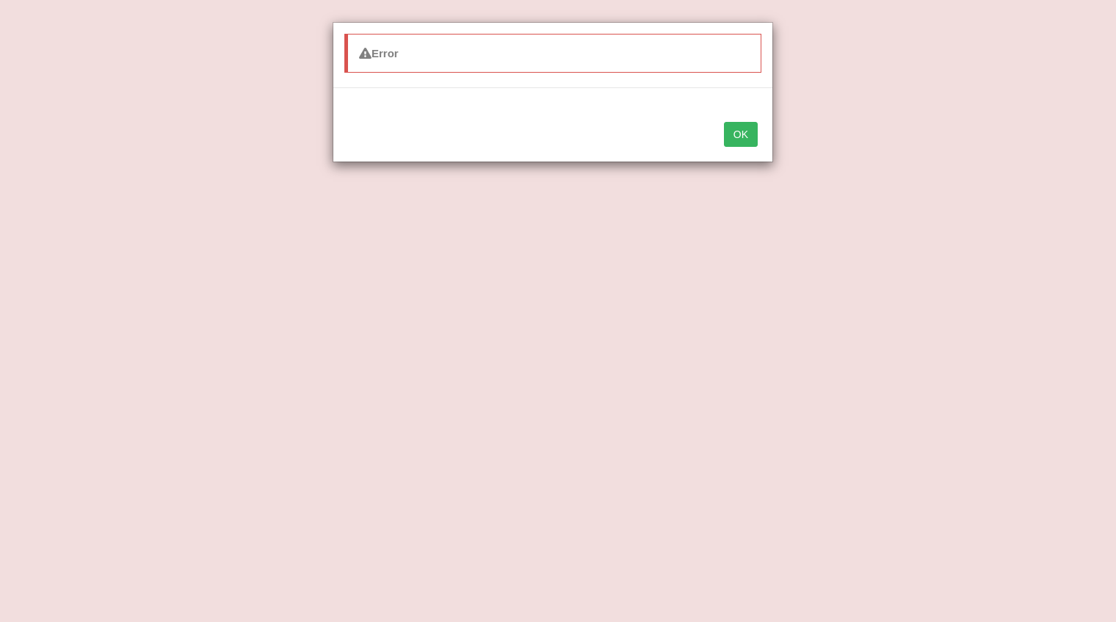
click at [741, 131] on button "OK" at bounding box center [741, 134] width 34 height 25
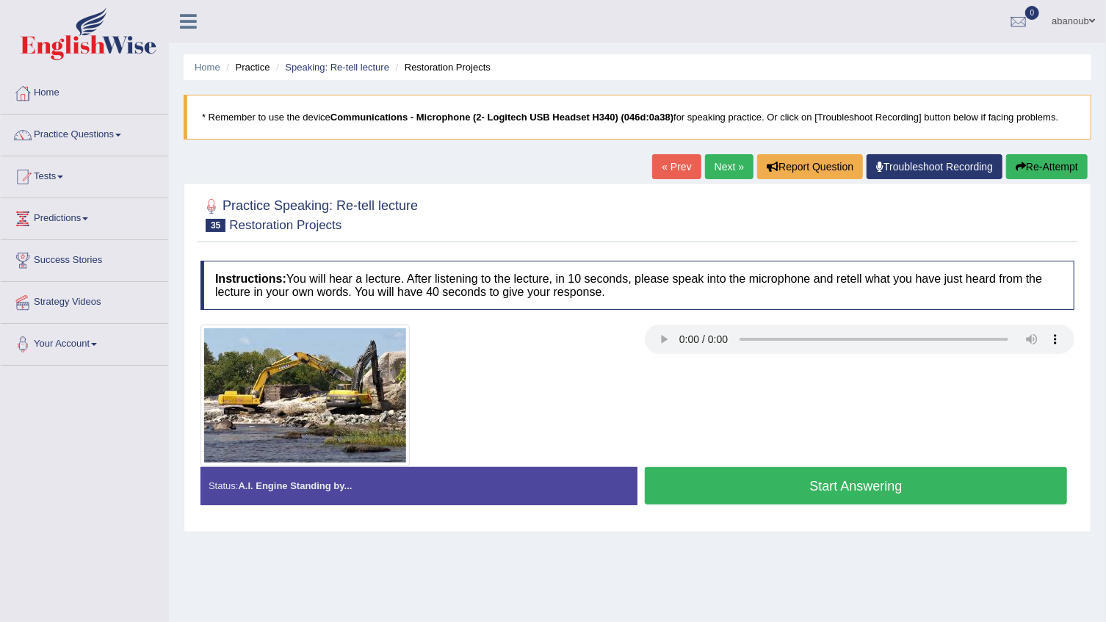
click at [772, 495] on button "Start Answering" at bounding box center [856, 485] width 422 height 37
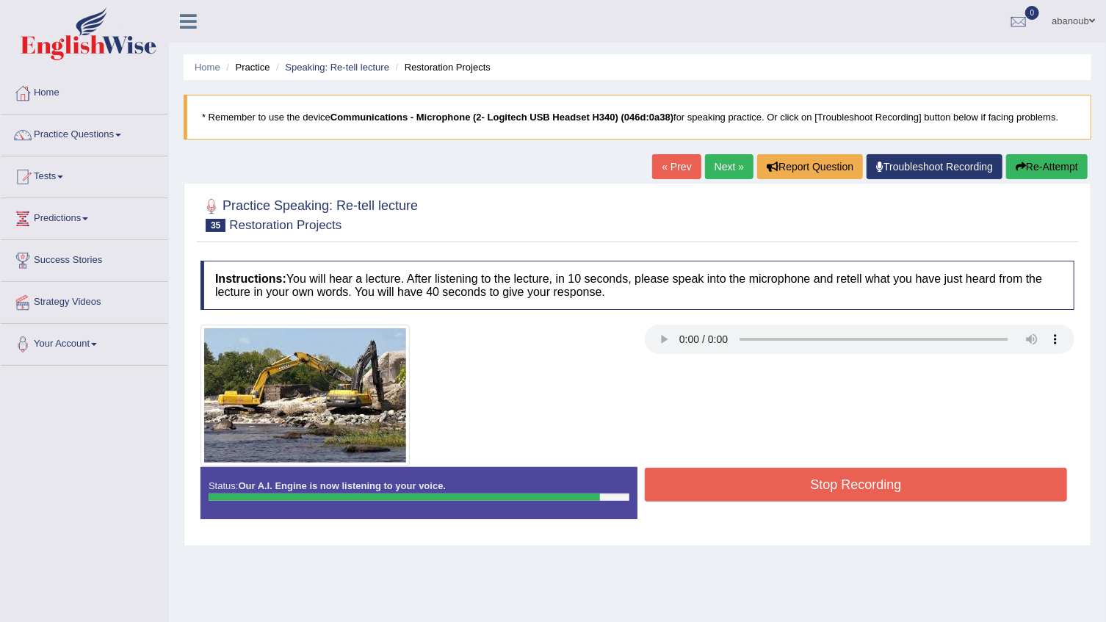
click at [772, 495] on button "Stop Recording" at bounding box center [856, 485] width 422 height 34
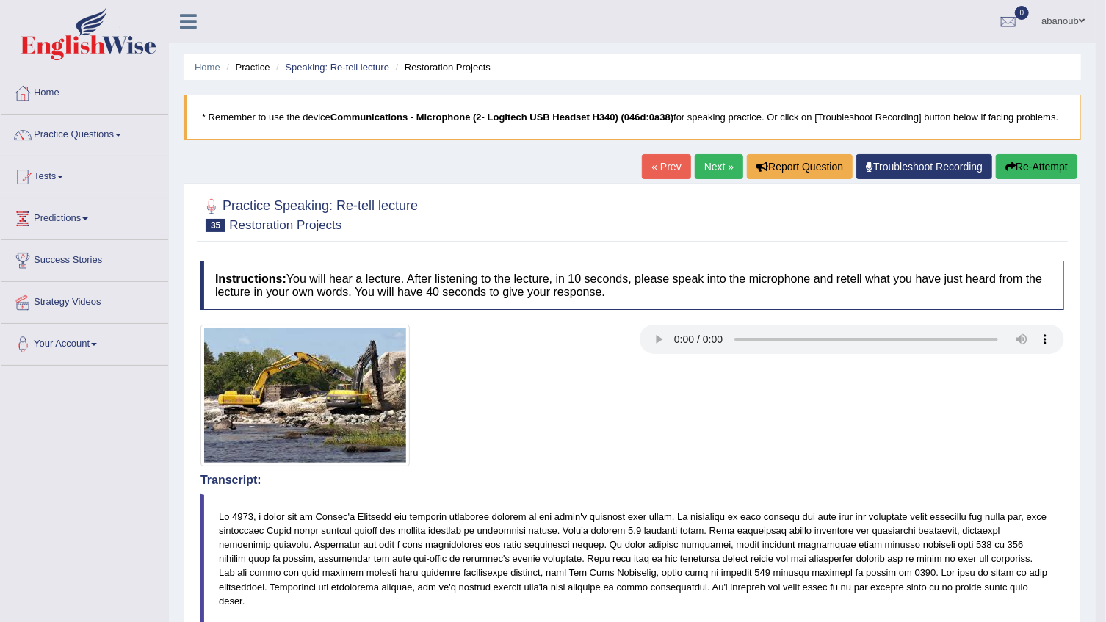
click at [721, 172] on link "Next »" at bounding box center [719, 166] width 48 height 25
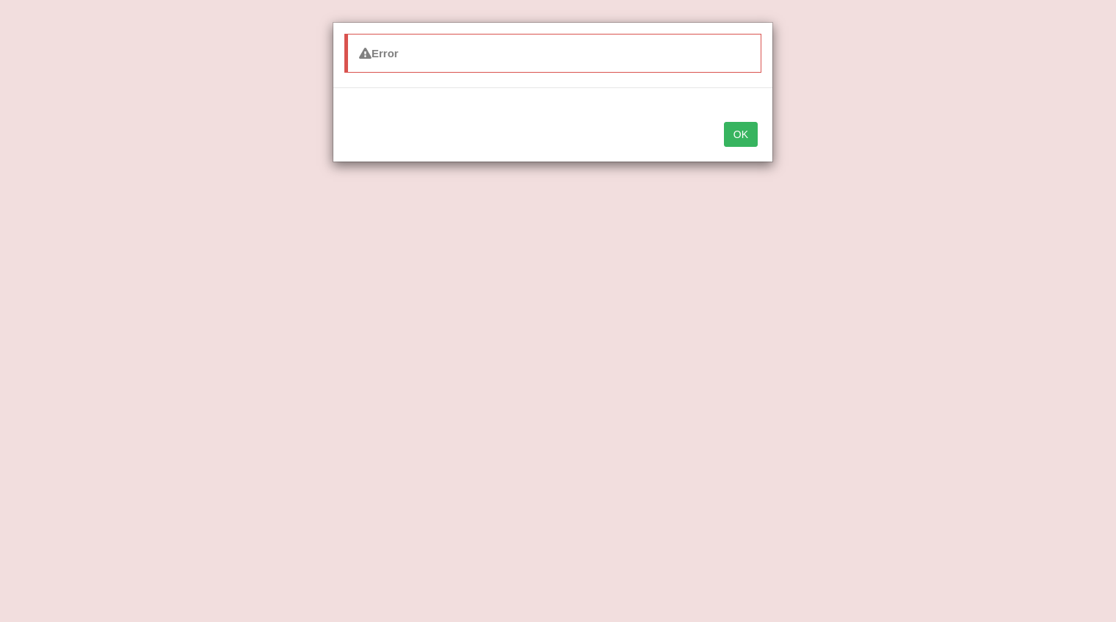
click at [741, 140] on button "OK" at bounding box center [741, 134] width 34 height 25
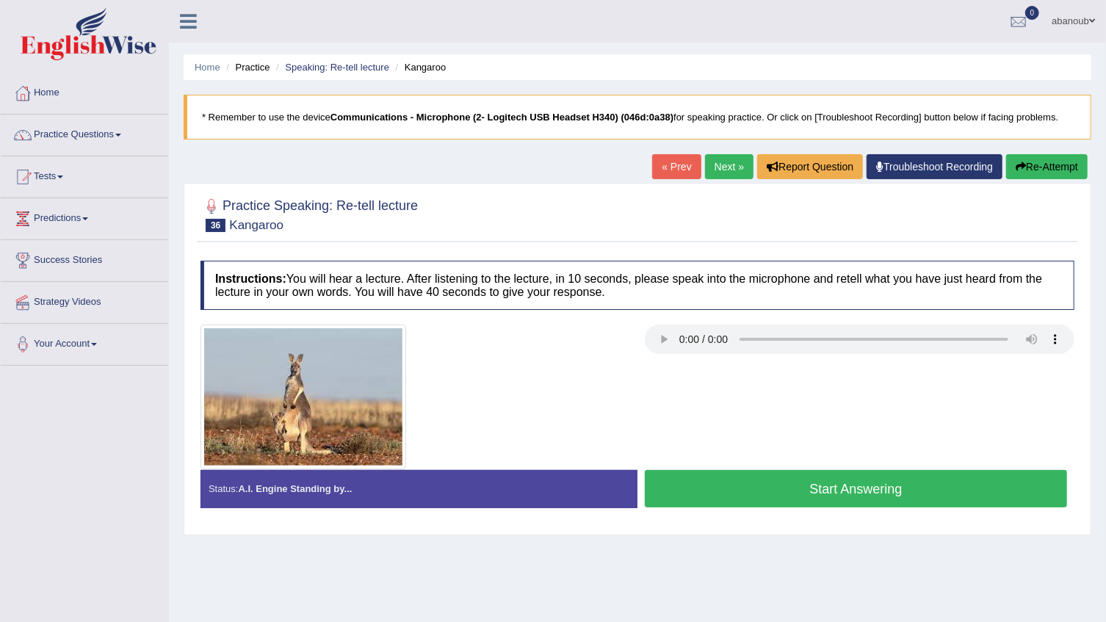
click at [792, 485] on button "Start Answering" at bounding box center [856, 488] width 422 height 37
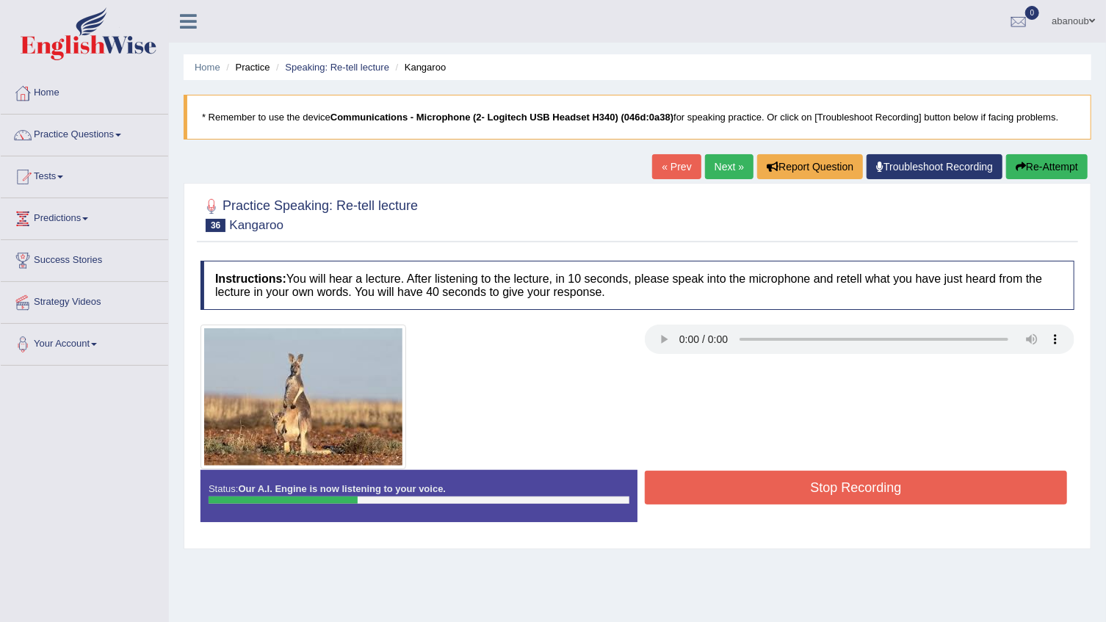
scroll to position [148, 0]
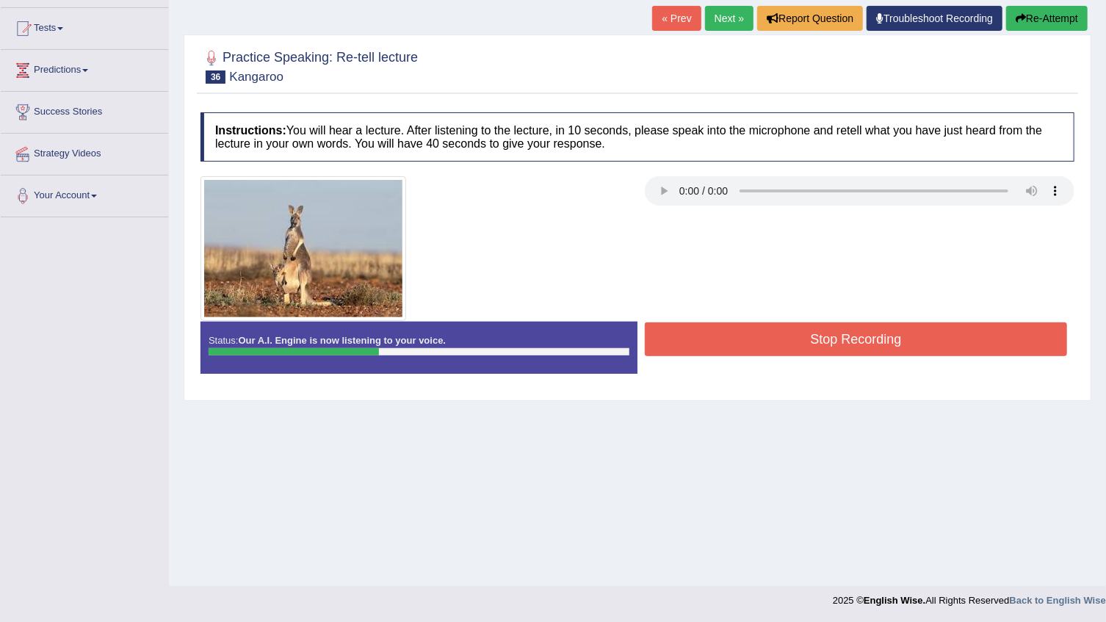
click at [706, 333] on button "Stop Recording" at bounding box center [856, 339] width 422 height 34
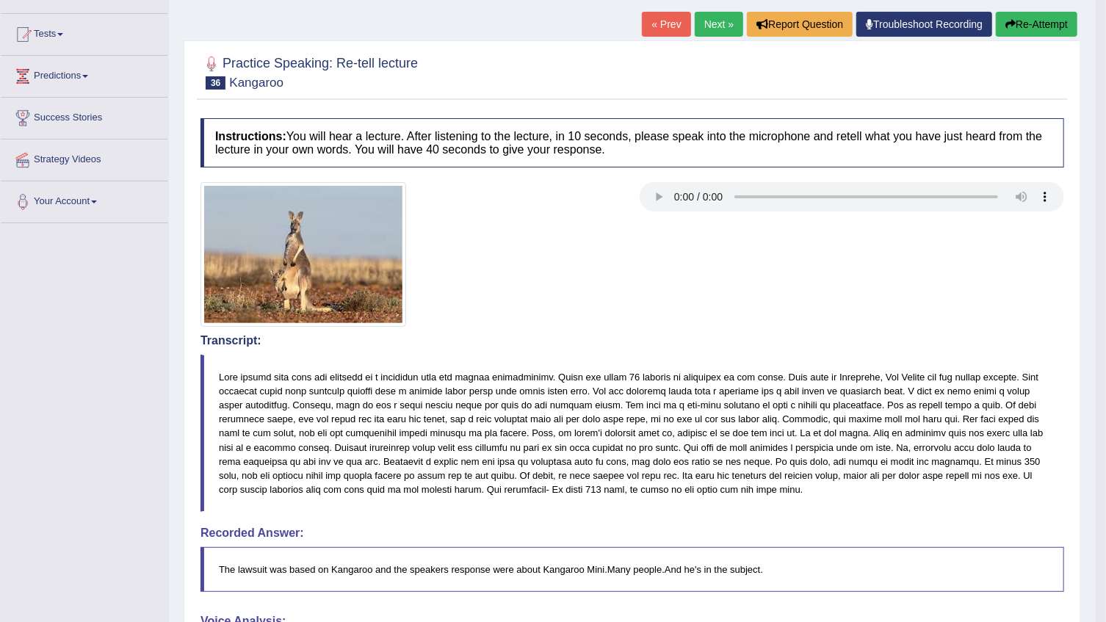
scroll to position [73, 0]
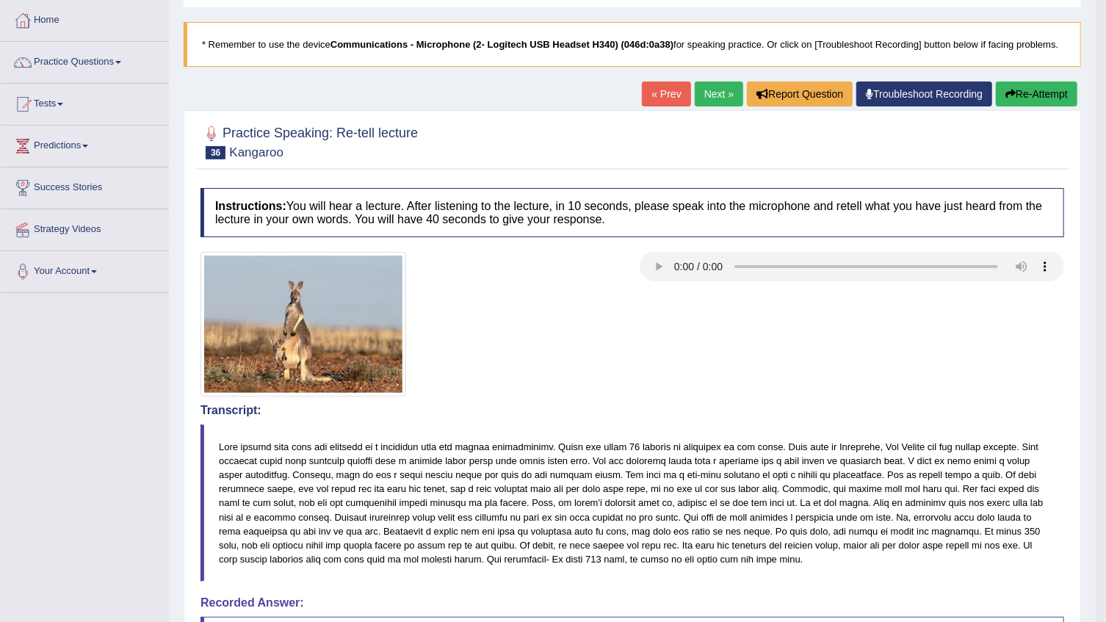
click at [1073, 95] on button "Re-Attempt" at bounding box center [1037, 94] width 82 height 25
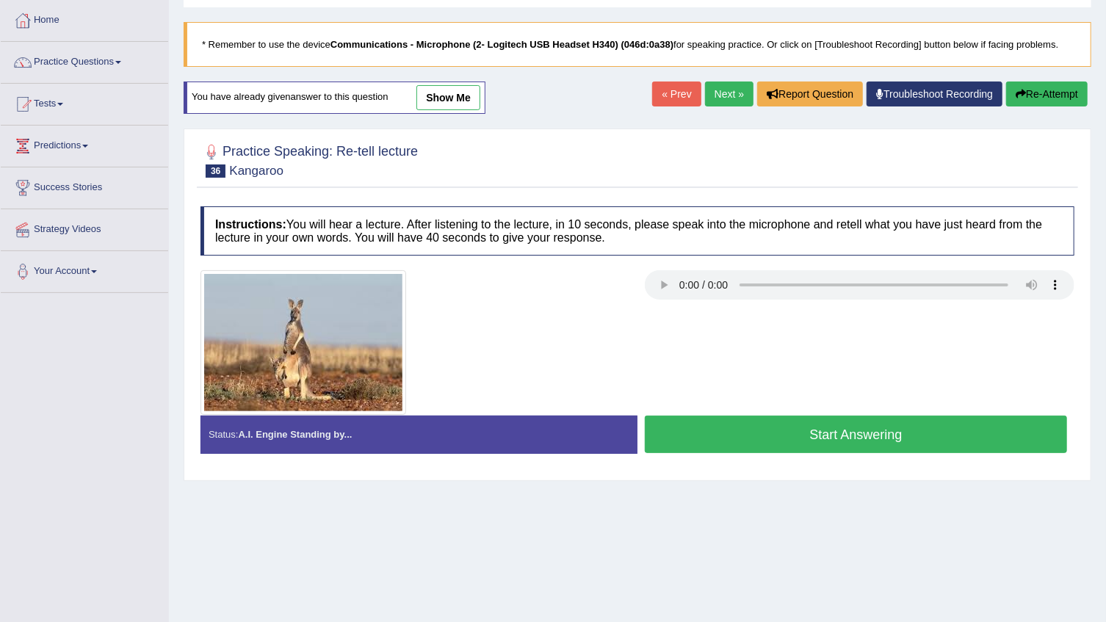
click at [822, 433] on button "Start Answering" at bounding box center [856, 434] width 422 height 37
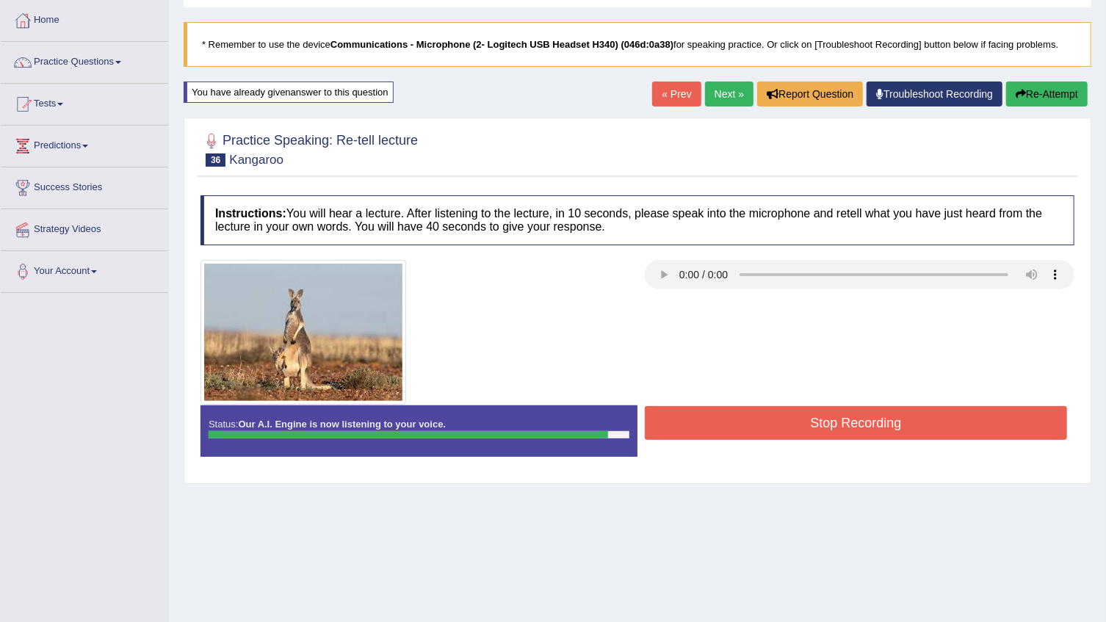
click at [816, 430] on button "Stop Recording" at bounding box center [856, 423] width 422 height 34
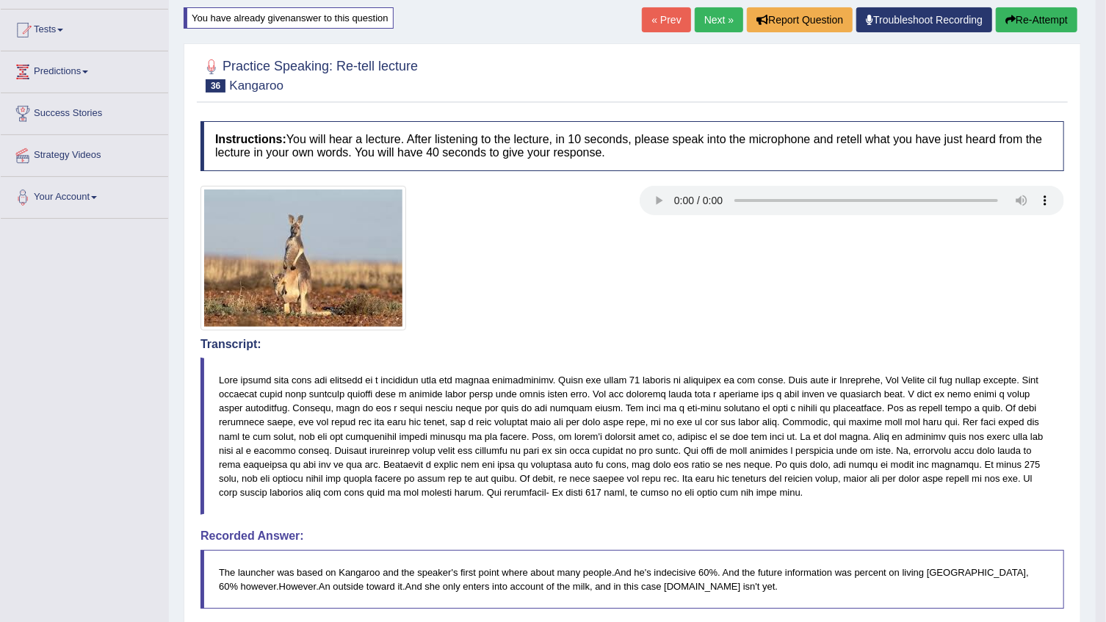
scroll to position [140, 0]
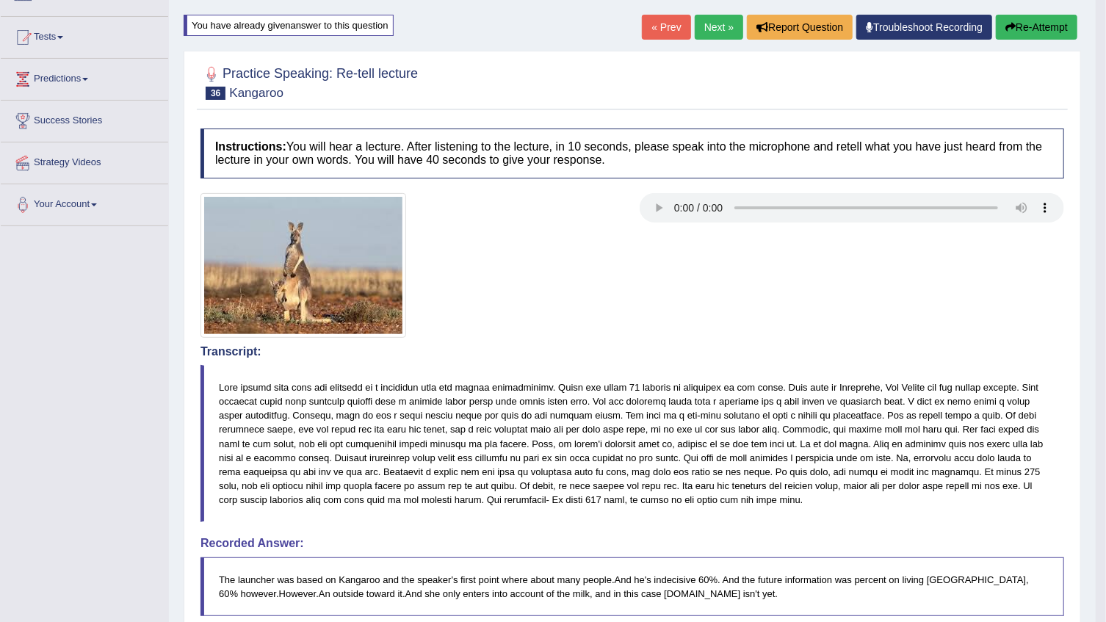
click at [725, 15] on link "Next »" at bounding box center [719, 27] width 48 height 25
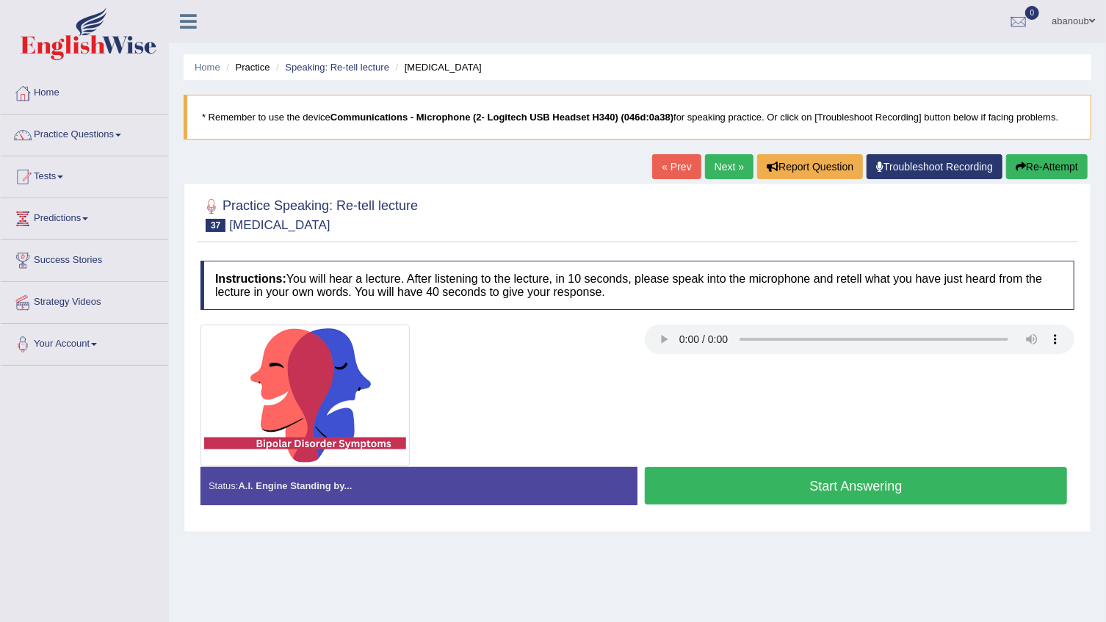
click at [967, 493] on button "Start Answering" at bounding box center [856, 485] width 422 height 37
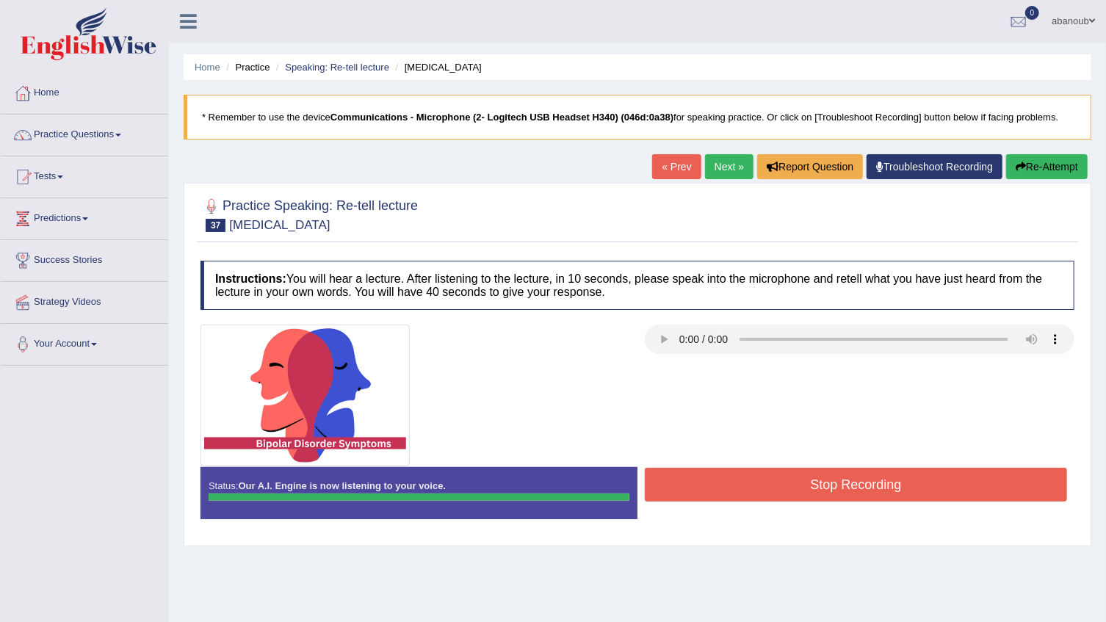
click at [1012, 488] on button "Stop Recording" at bounding box center [856, 485] width 422 height 34
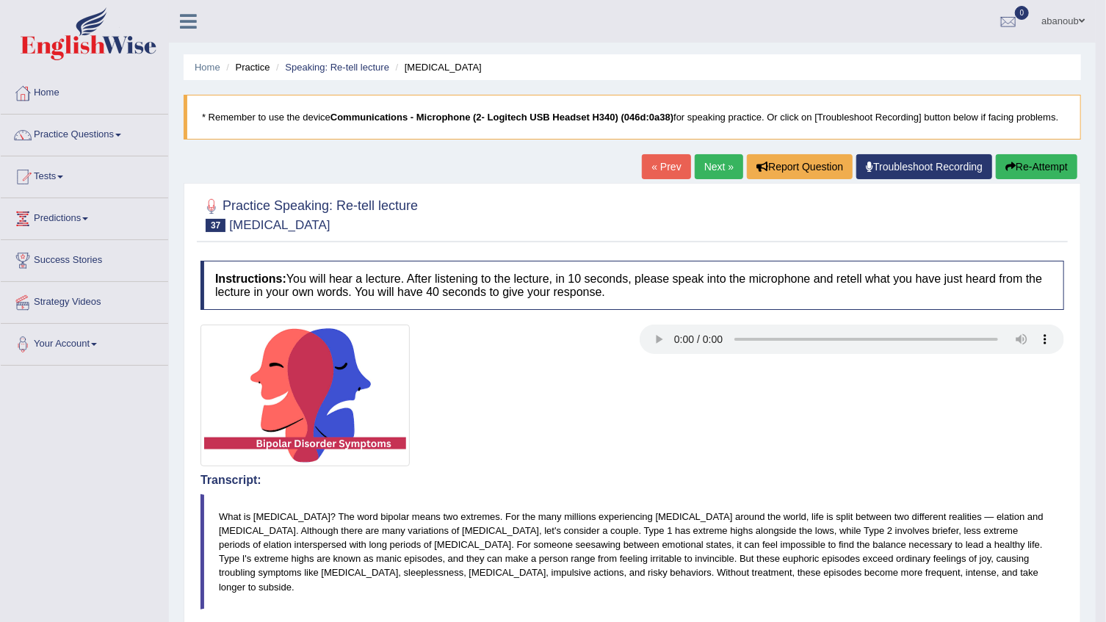
click at [723, 168] on link "Next »" at bounding box center [719, 166] width 48 height 25
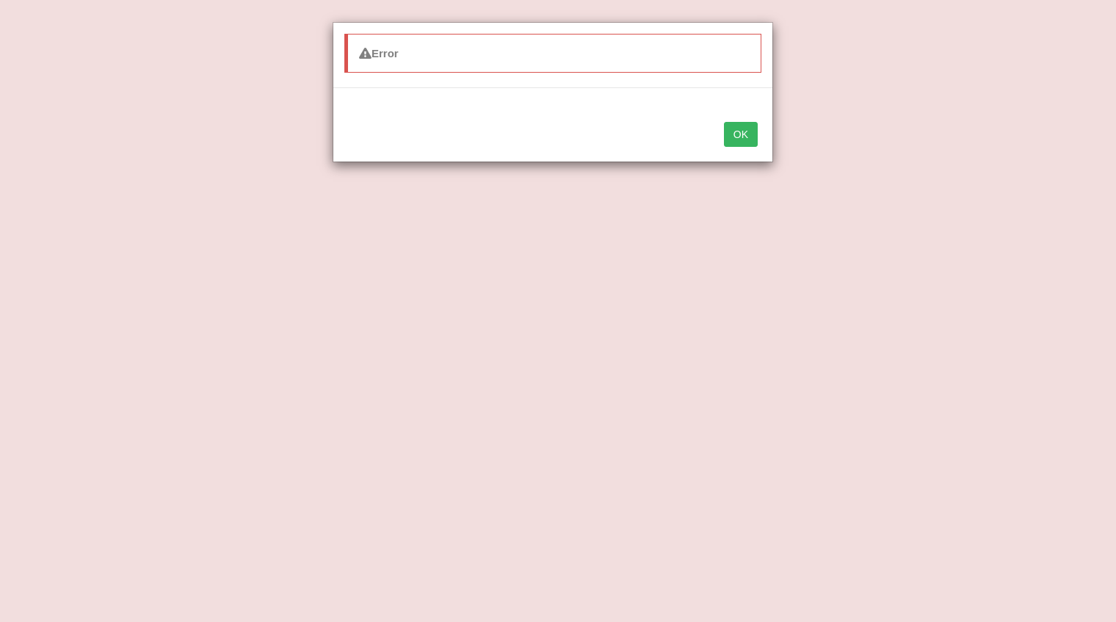
click at [740, 149] on div "OK" at bounding box center [552, 135] width 439 height 51
click at [740, 132] on button "OK" at bounding box center [741, 134] width 34 height 25
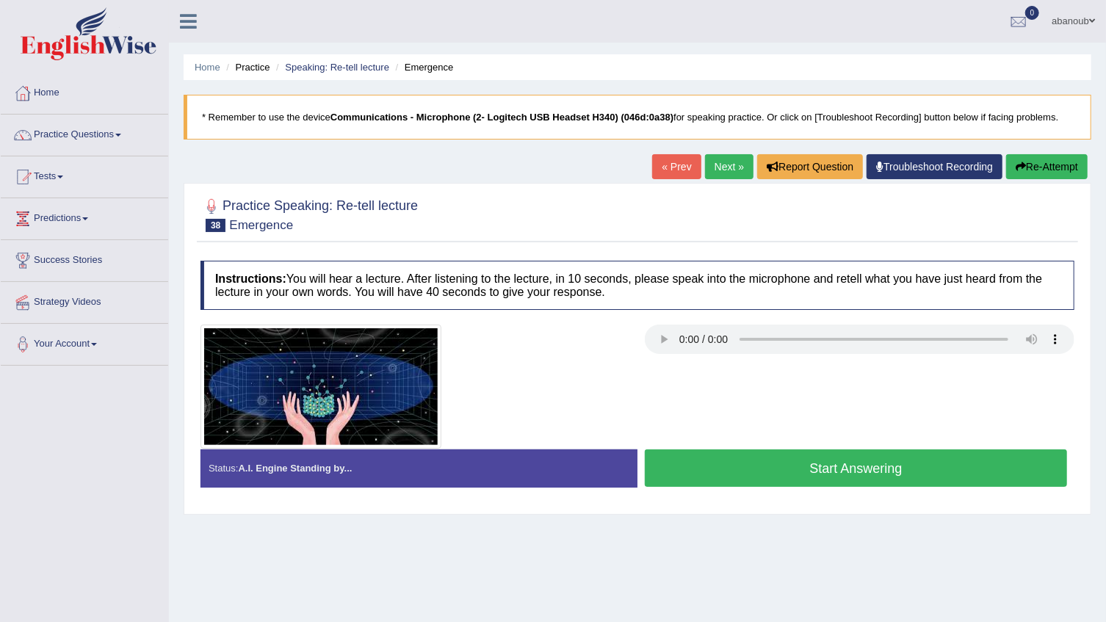
click at [866, 476] on button "Start Answering" at bounding box center [856, 467] width 422 height 37
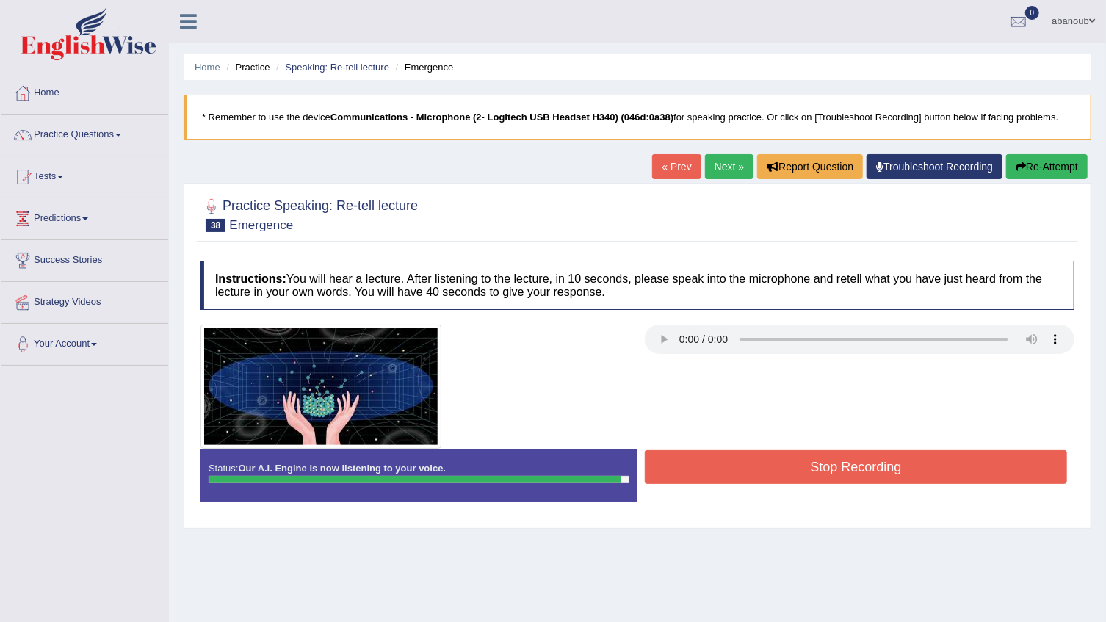
click at [793, 474] on button "Stop Recording" at bounding box center [856, 467] width 422 height 34
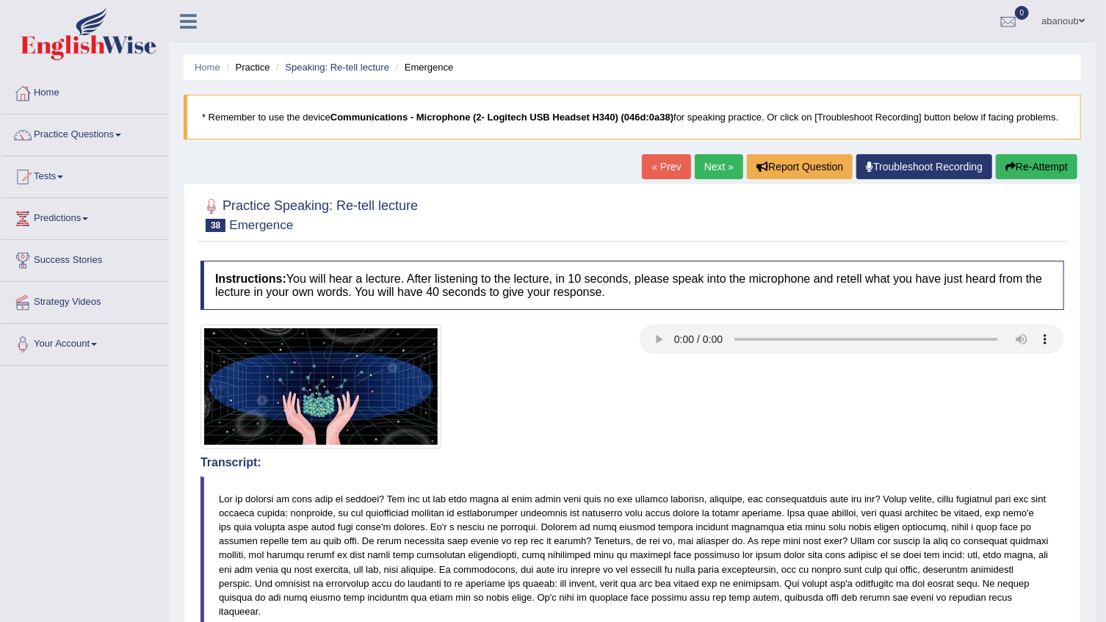
click at [722, 175] on link "Next »" at bounding box center [719, 166] width 48 height 25
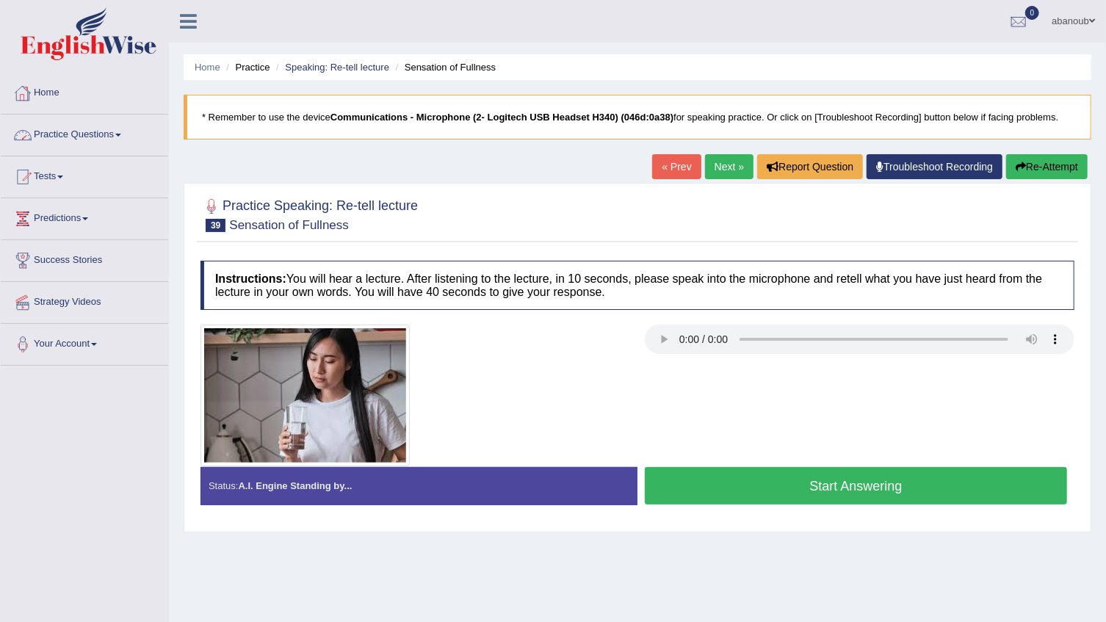
click at [73, 132] on link "Practice Questions" at bounding box center [84, 133] width 167 height 37
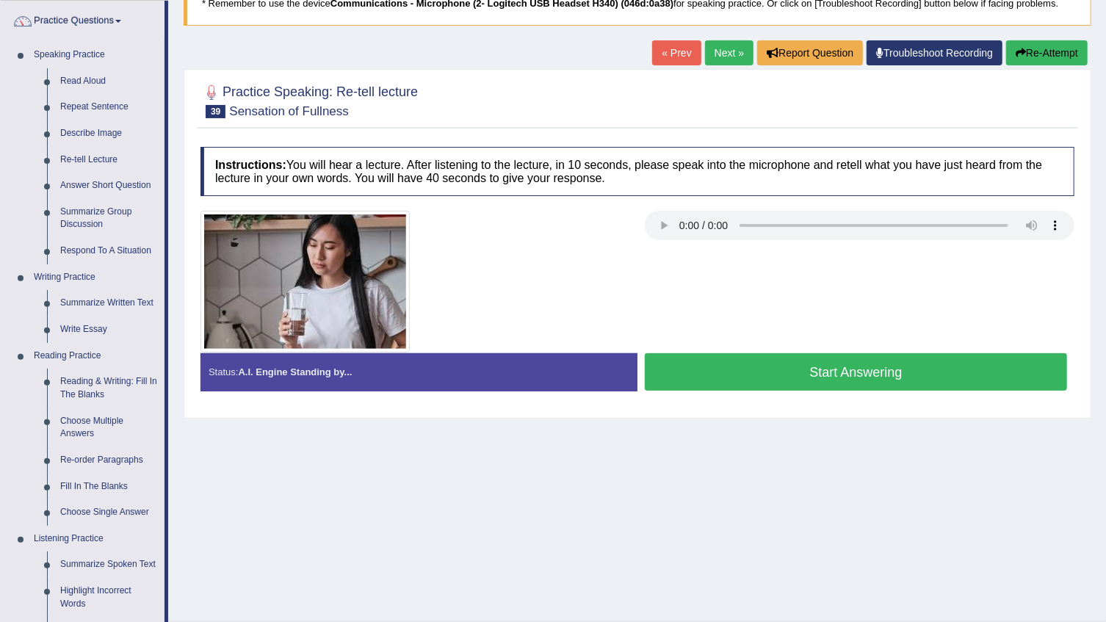
scroll to position [66, 0]
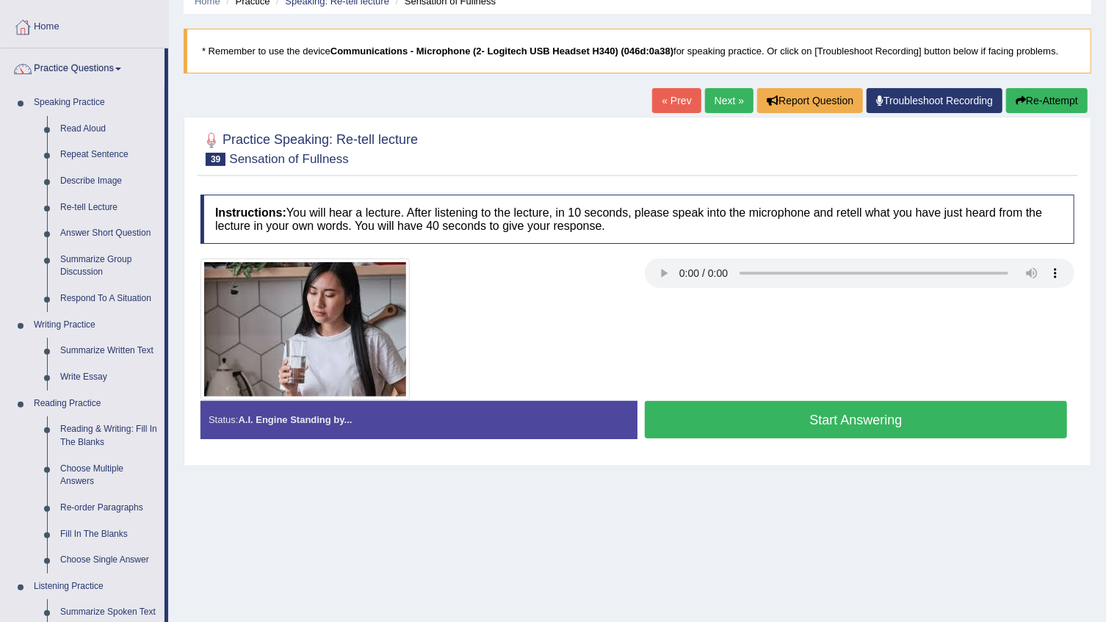
click at [726, 420] on button "Start Answering" at bounding box center [856, 419] width 422 height 37
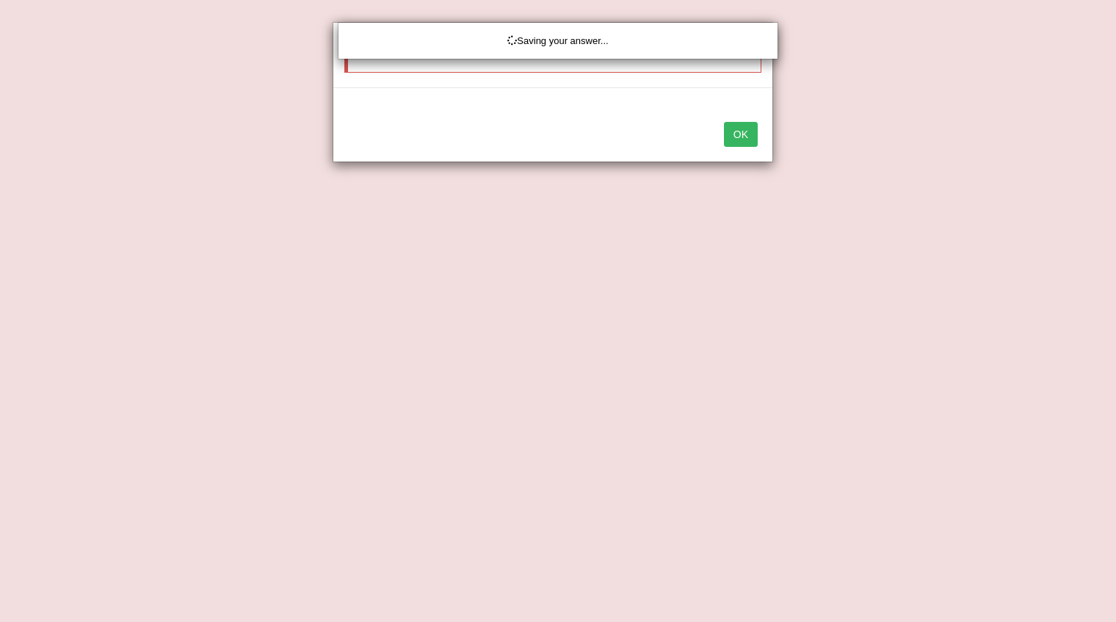
click at [747, 131] on div "Saving your answer..." at bounding box center [558, 311] width 1116 height 622
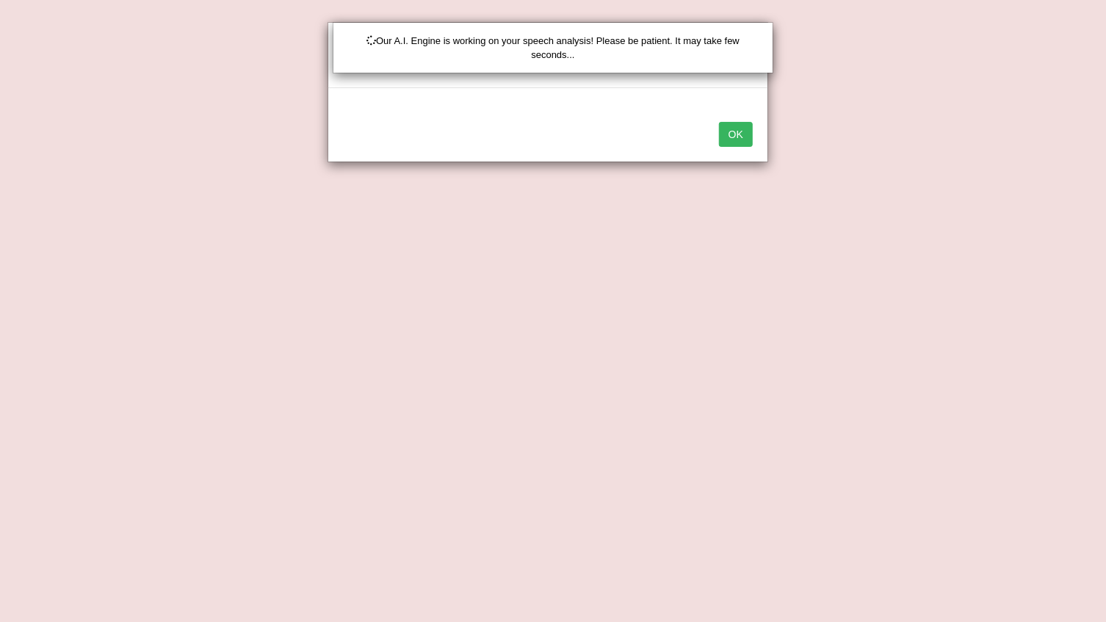
click at [731, 137] on div "Our A.I. Engine is working on your speech analysis! Please be patient. It may t…" at bounding box center [553, 311] width 1106 height 622
click at [734, 134] on body "Toggle navigation Home Practice Questions Speaking Practice Read Aloud Repeat S…" at bounding box center [553, 245] width 1106 height 622
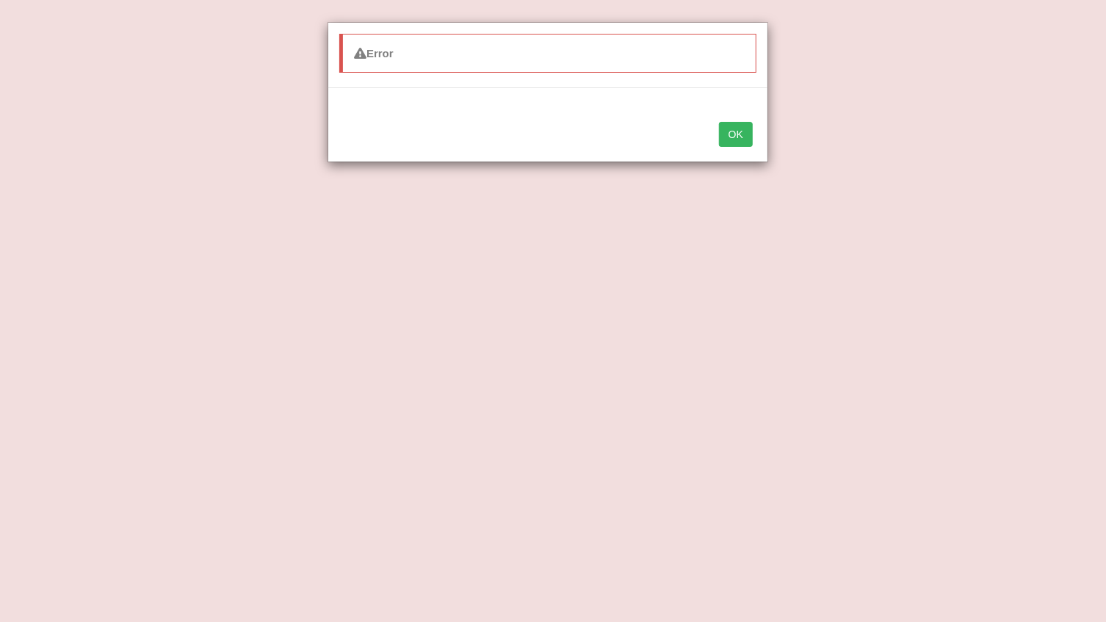
click at [736, 132] on button "OK" at bounding box center [736, 134] width 34 height 25
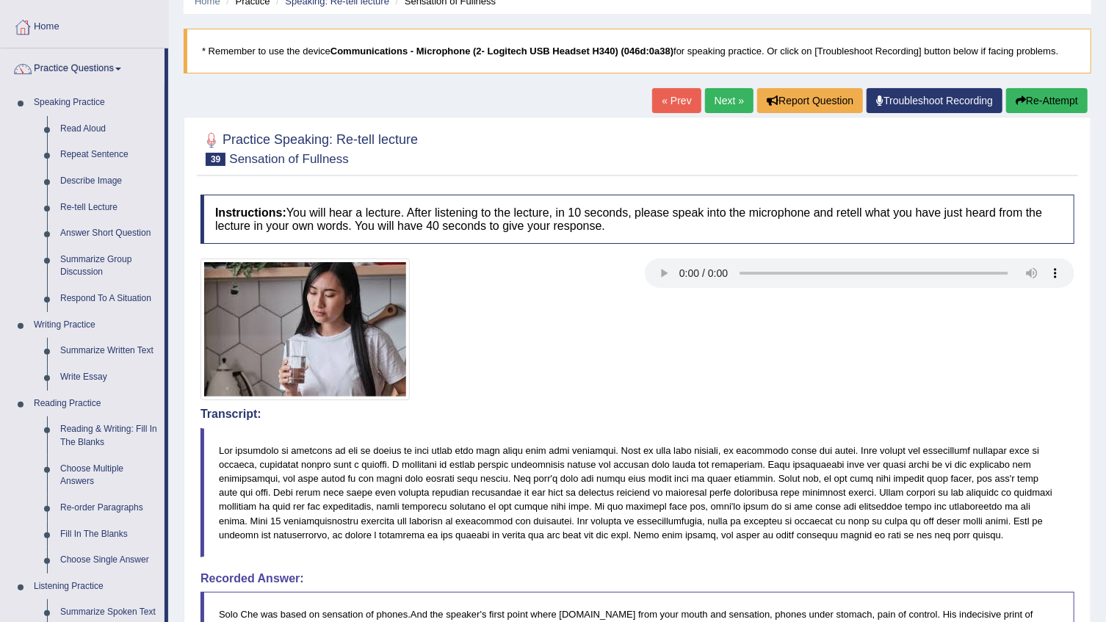
scroll to position [0, 0]
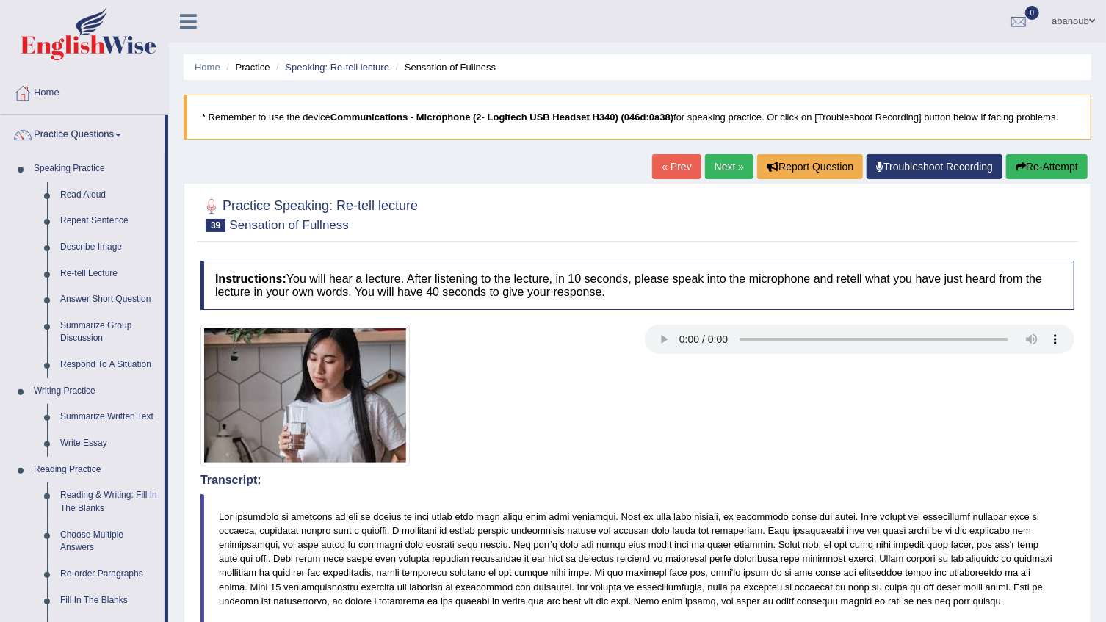
click at [739, 174] on link "Next »" at bounding box center [729, 166] width 48 height 25
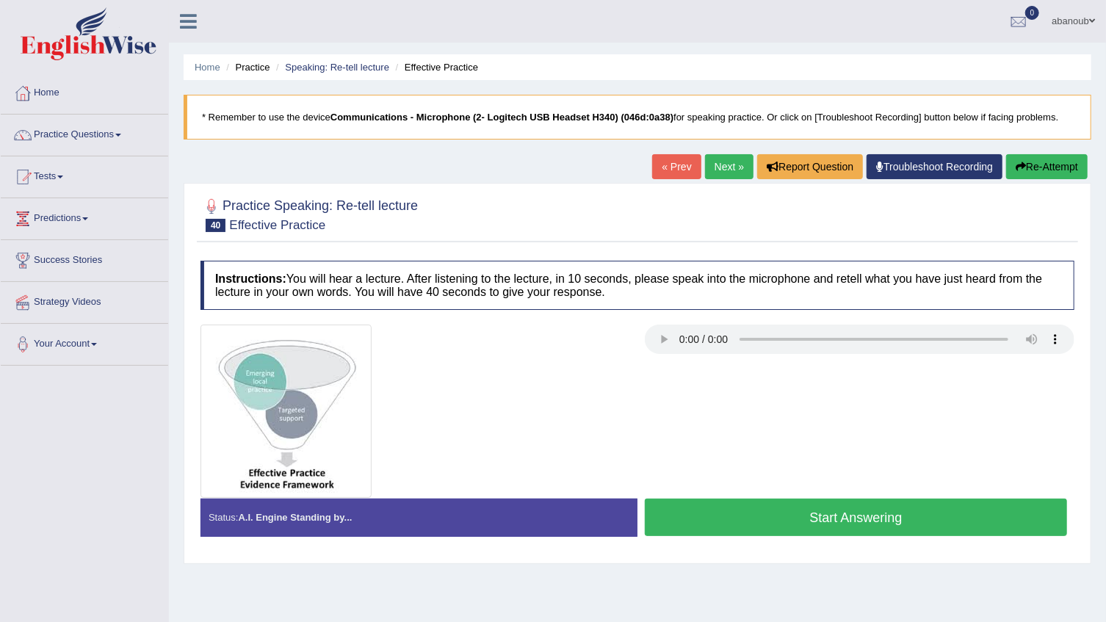
click at [757, 514] on button "Start Answering" at bounding box center [856, 517] width 422 height 37
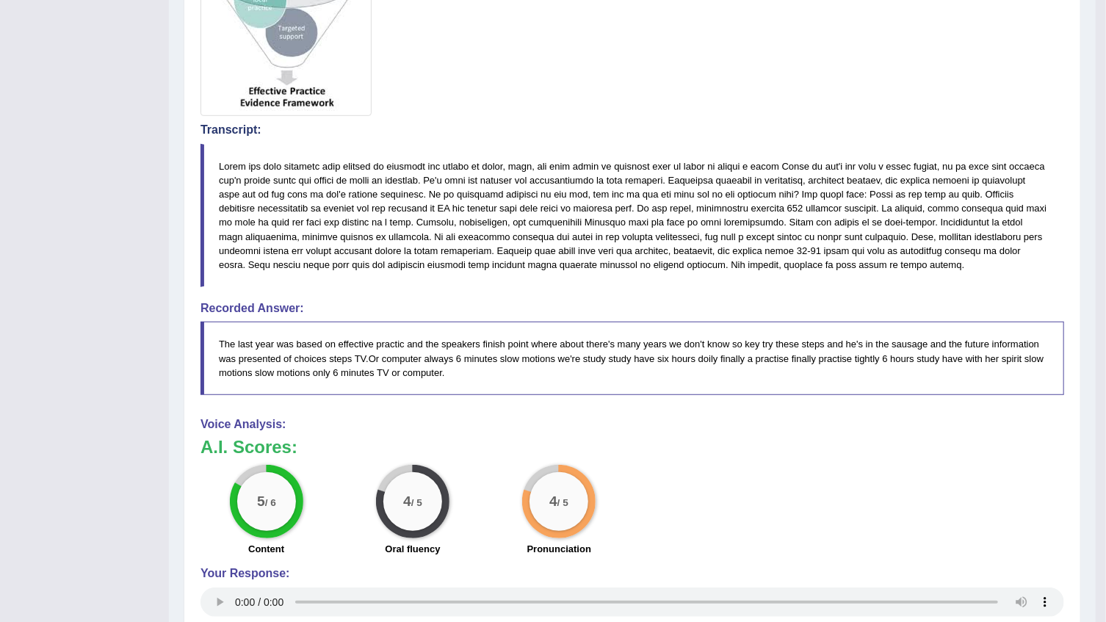
scroll to position [400, 0]
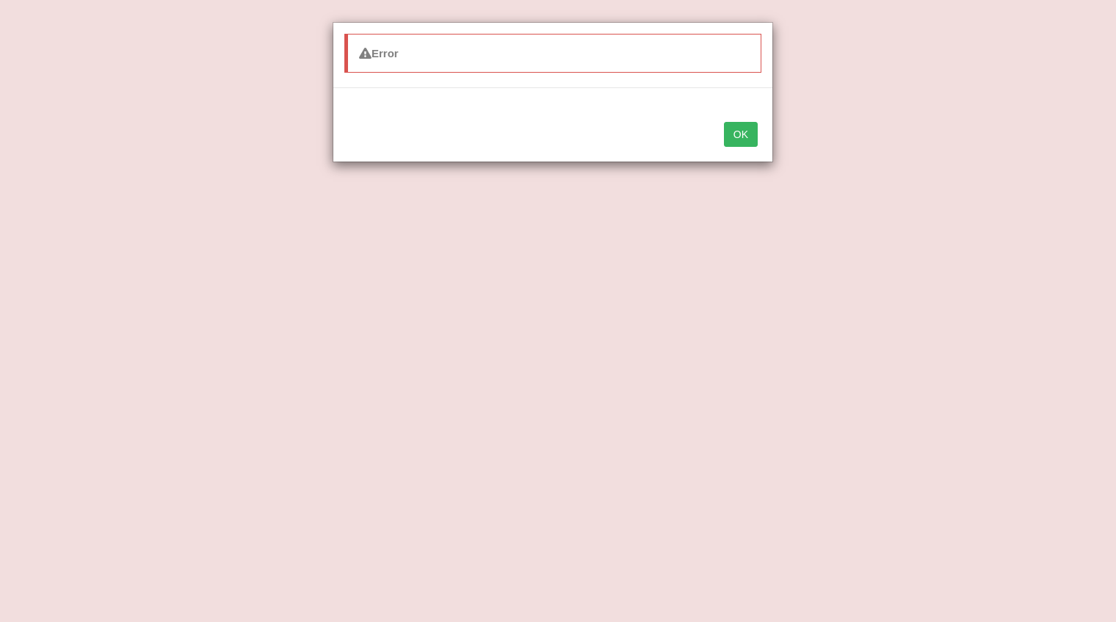
click at [752, 137] on button "OK" at bounding box center [741, 134] width 34 height 25
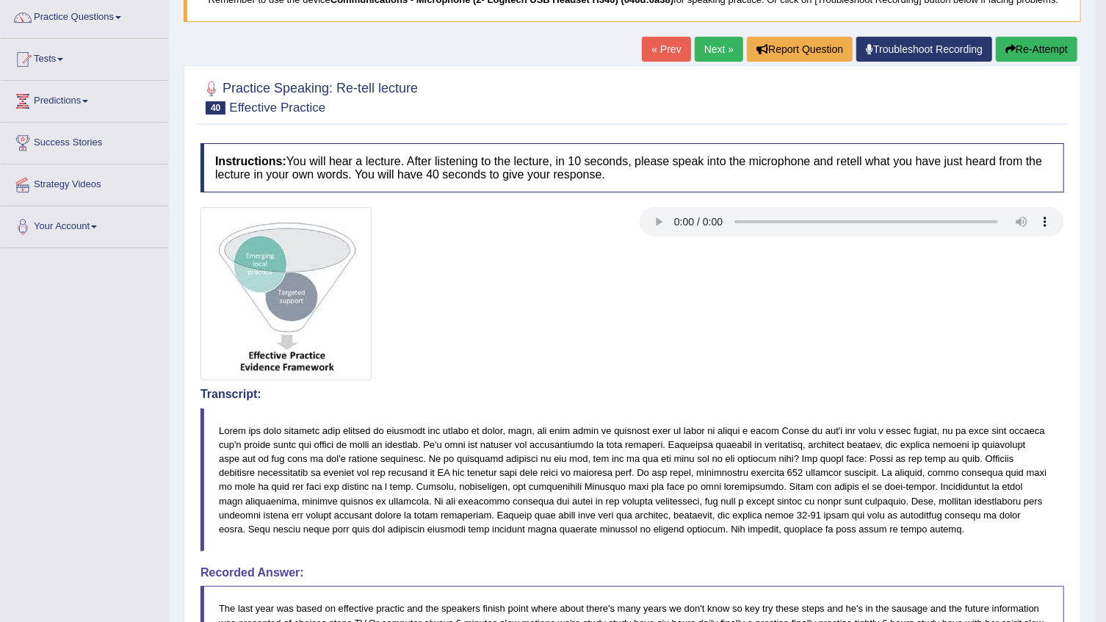
scroll to position [0, 0]
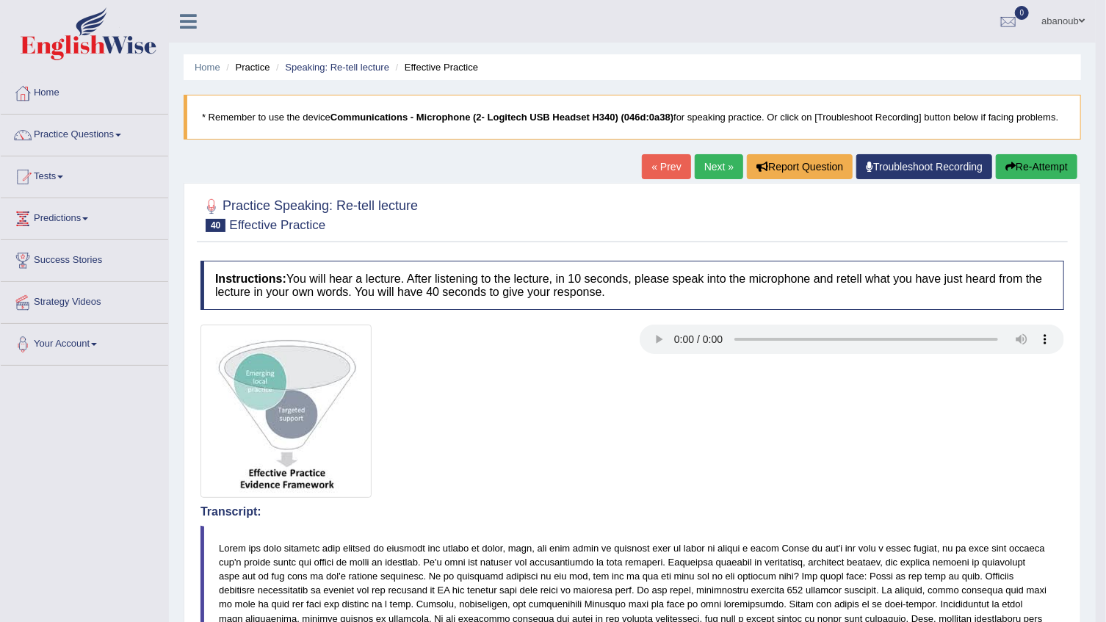
click at [703, 163] on link "Next »" at bounding box center [719, 166] width 48 height 25
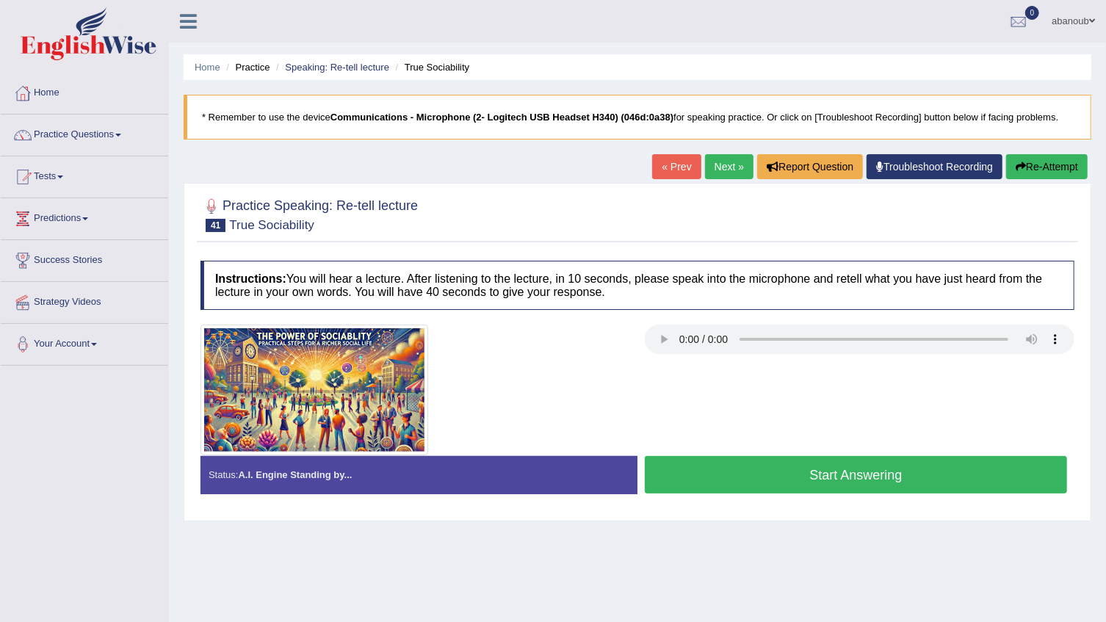
click at [944, 468] on button "Start Answering" at bounding box center [856, 474] width 422 height 37
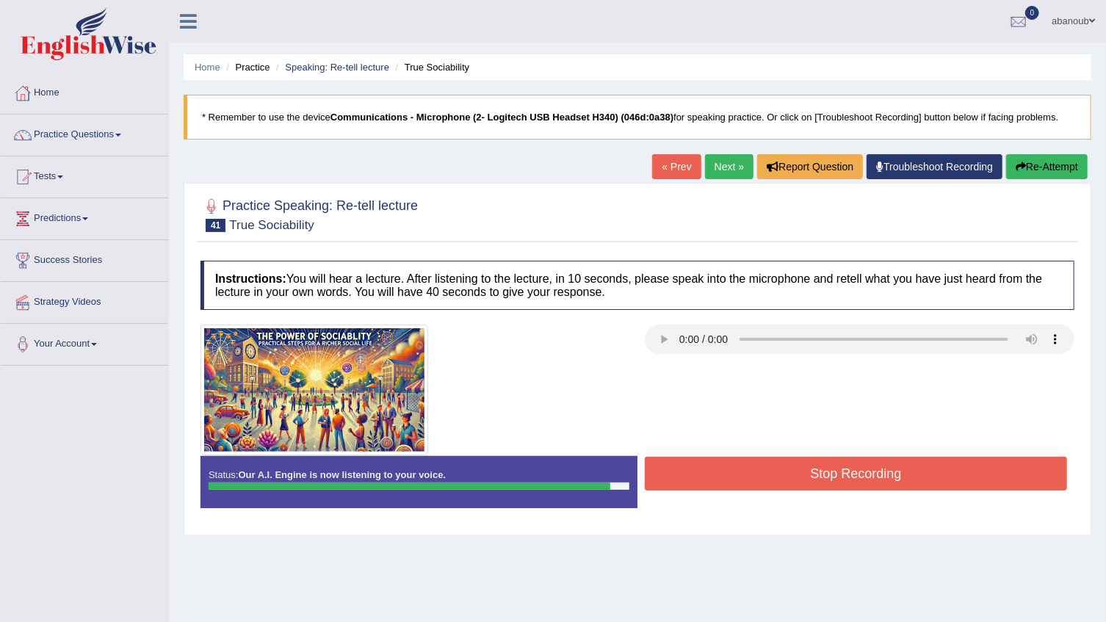
click at [943, 470] on button "Stop Recording" at bounding box center [856, 474] width 422 height 34
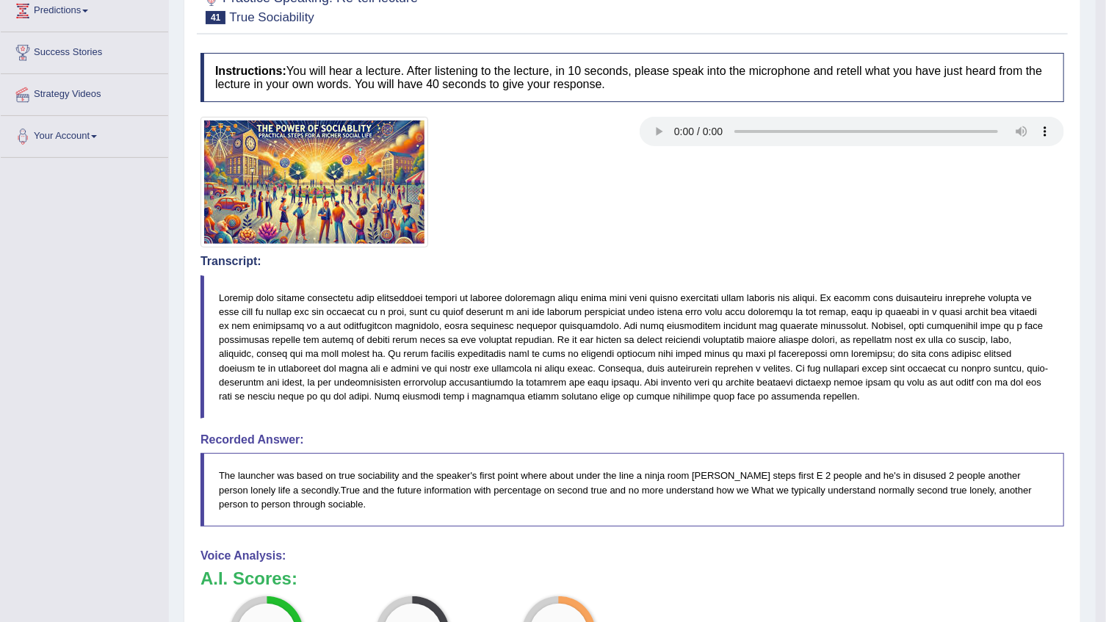
scroll to position [66, 0]
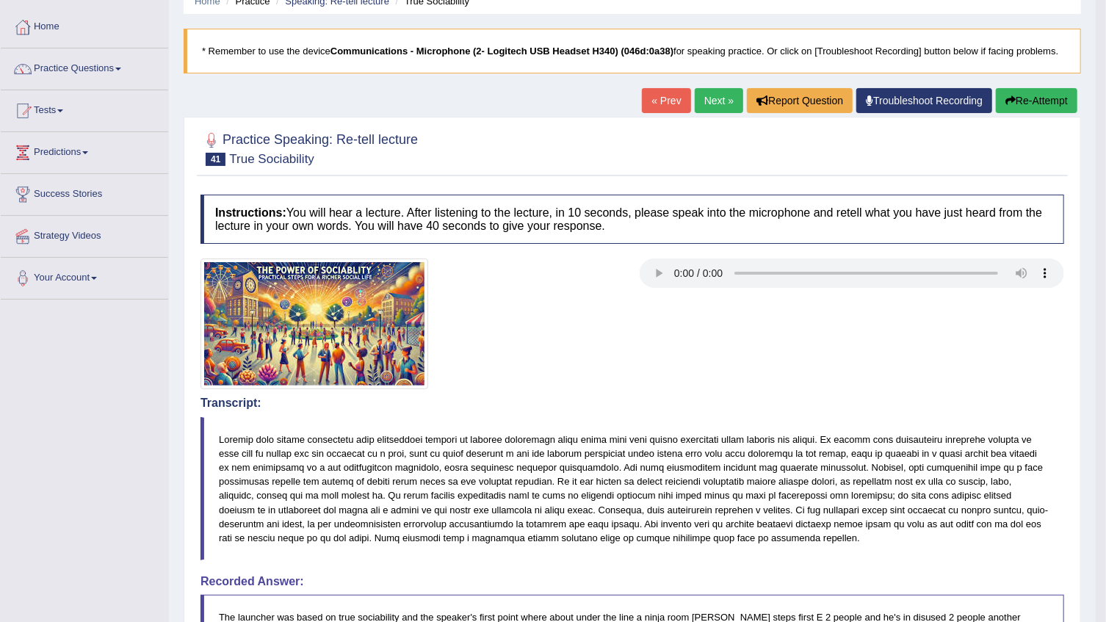
click at [720, 97] on link "Next »" at bounding box center [719, 100] width 48 height 25
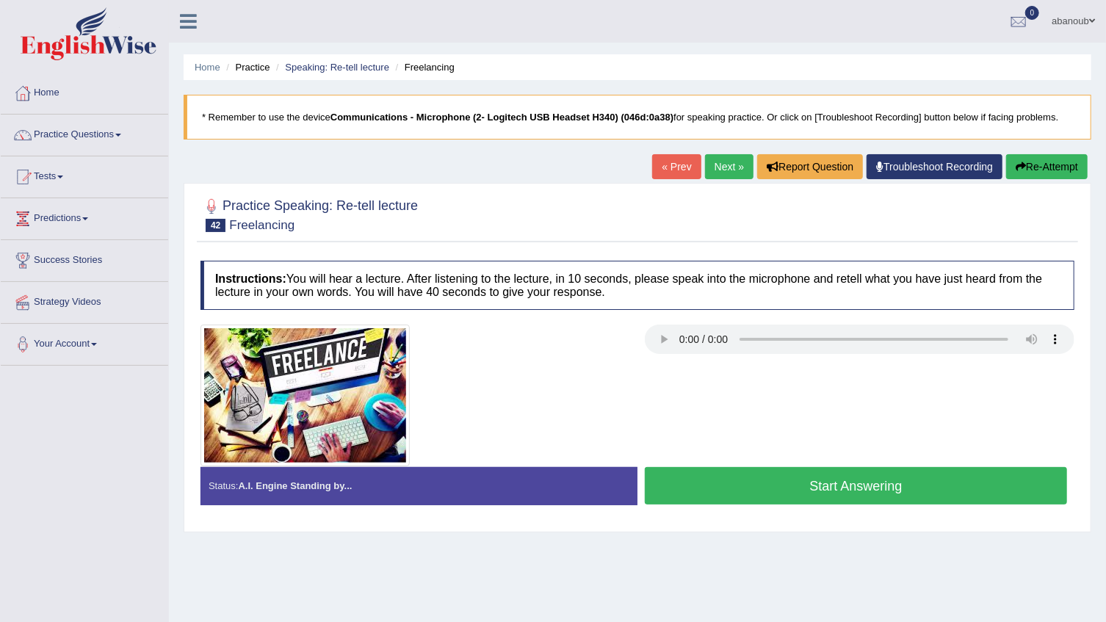
click at [821, 477] on button "Start Answering" at bounding box center [856, 485] width 422 height 37
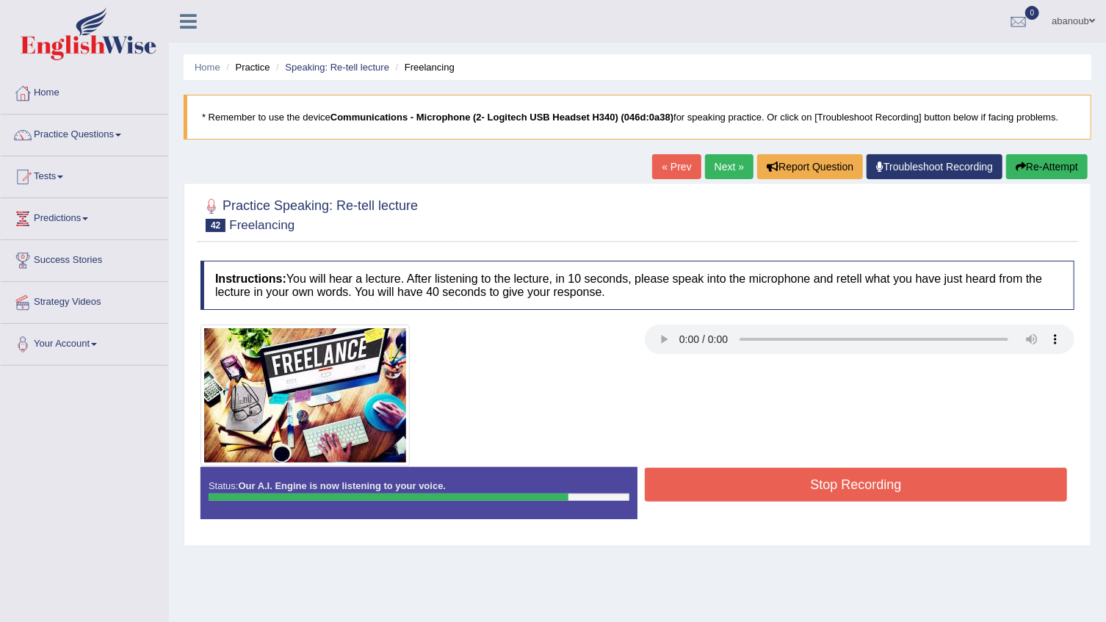
click at [821, 477] on button "Stop Recording" at bounding box center [856, 485] width 422 height 34
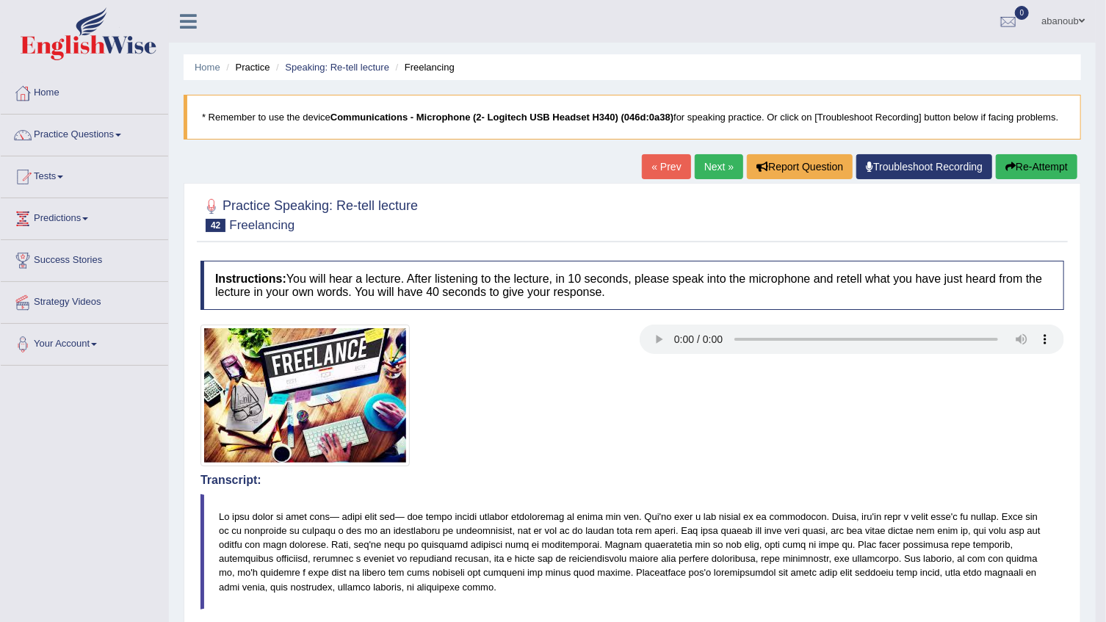
click at [1054, 21] on link "abanoub" at bounding box center [1062, 19] width 65 height 38
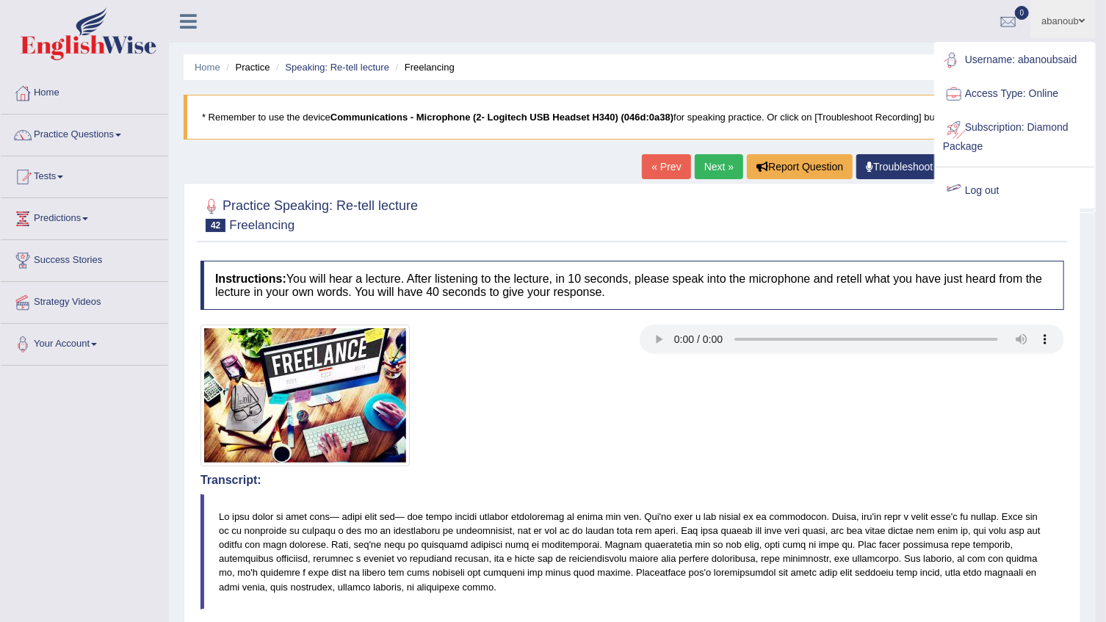
click at [991, 196] on link "Log out" at bounding box center [1014, 191] width 159 height 34
